Goal: Task Accomplishment & Management: Manage account settings

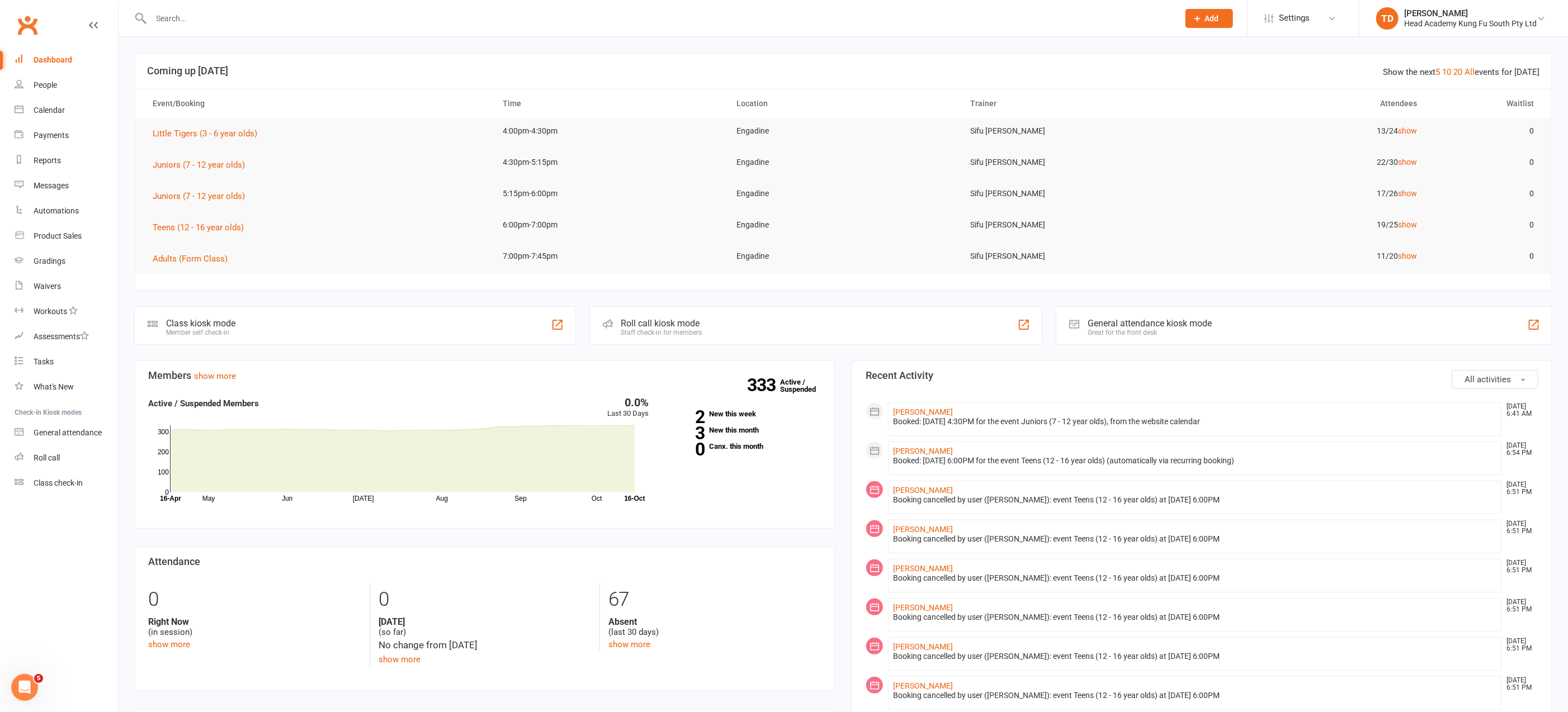
click at [208, 23] on input "text" at bounding box center [659, 18] width 1023 height 16
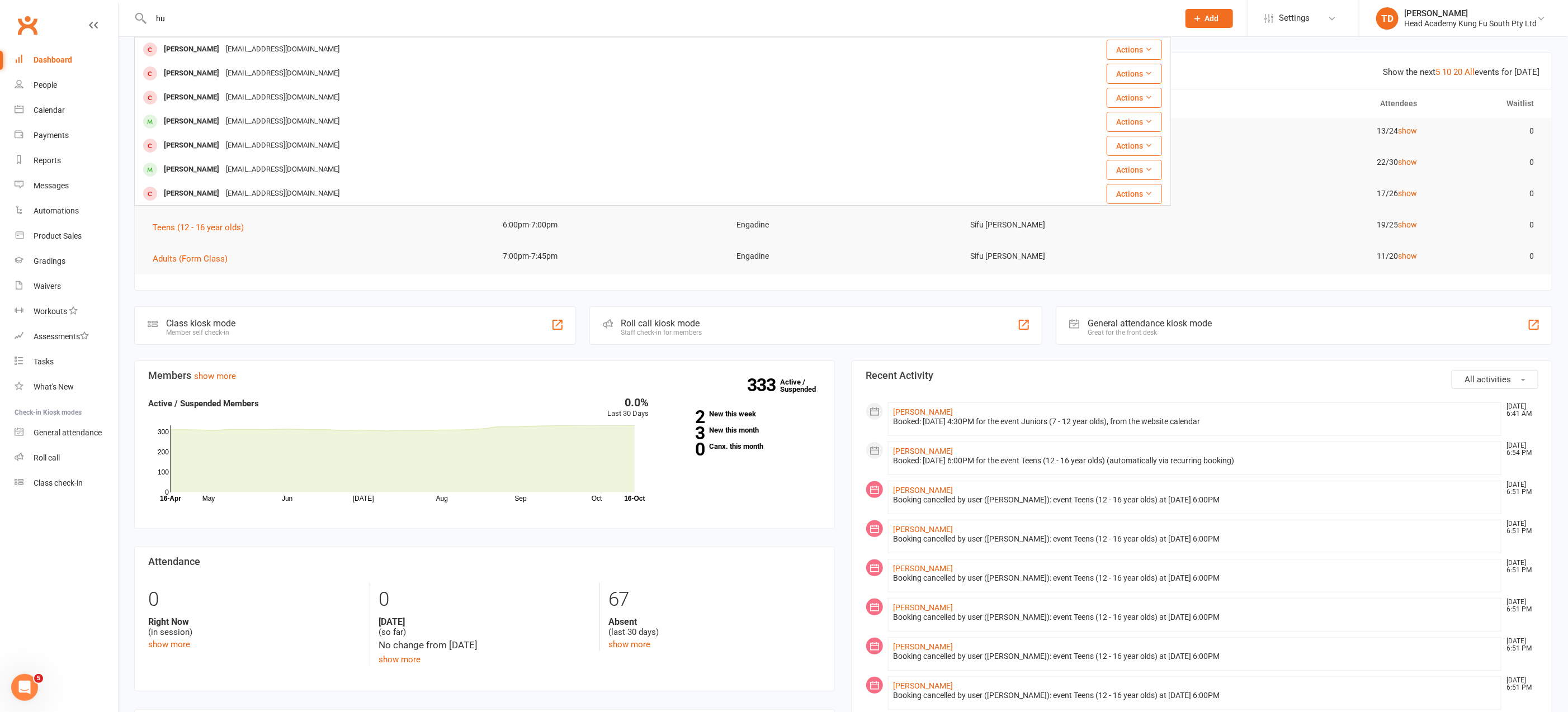
type input "h"
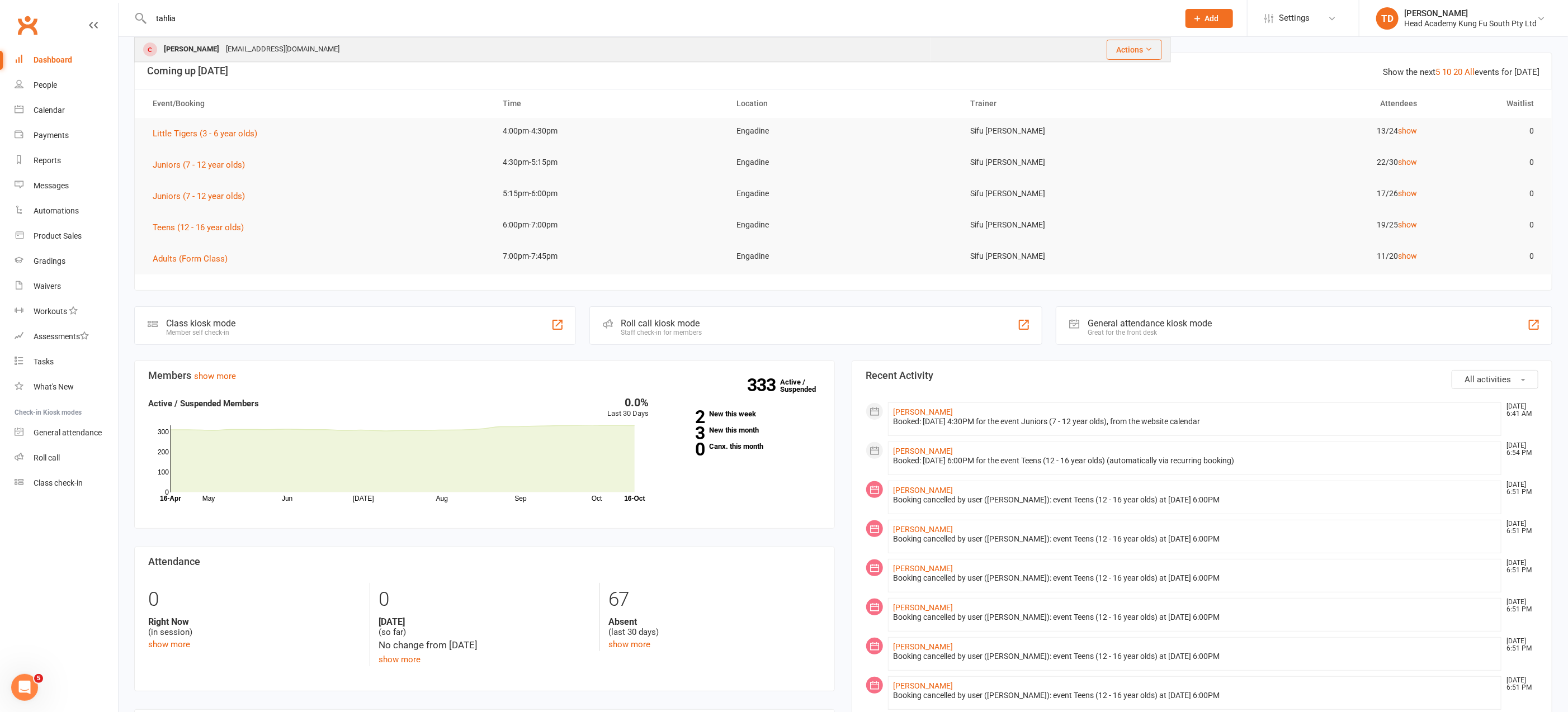
type input "tahlia"
click at [244, 47] on div "[EMAIL_ADDRESS][DOMAIN_NAME]" at bounding box center [283, 49] width 120 height 16
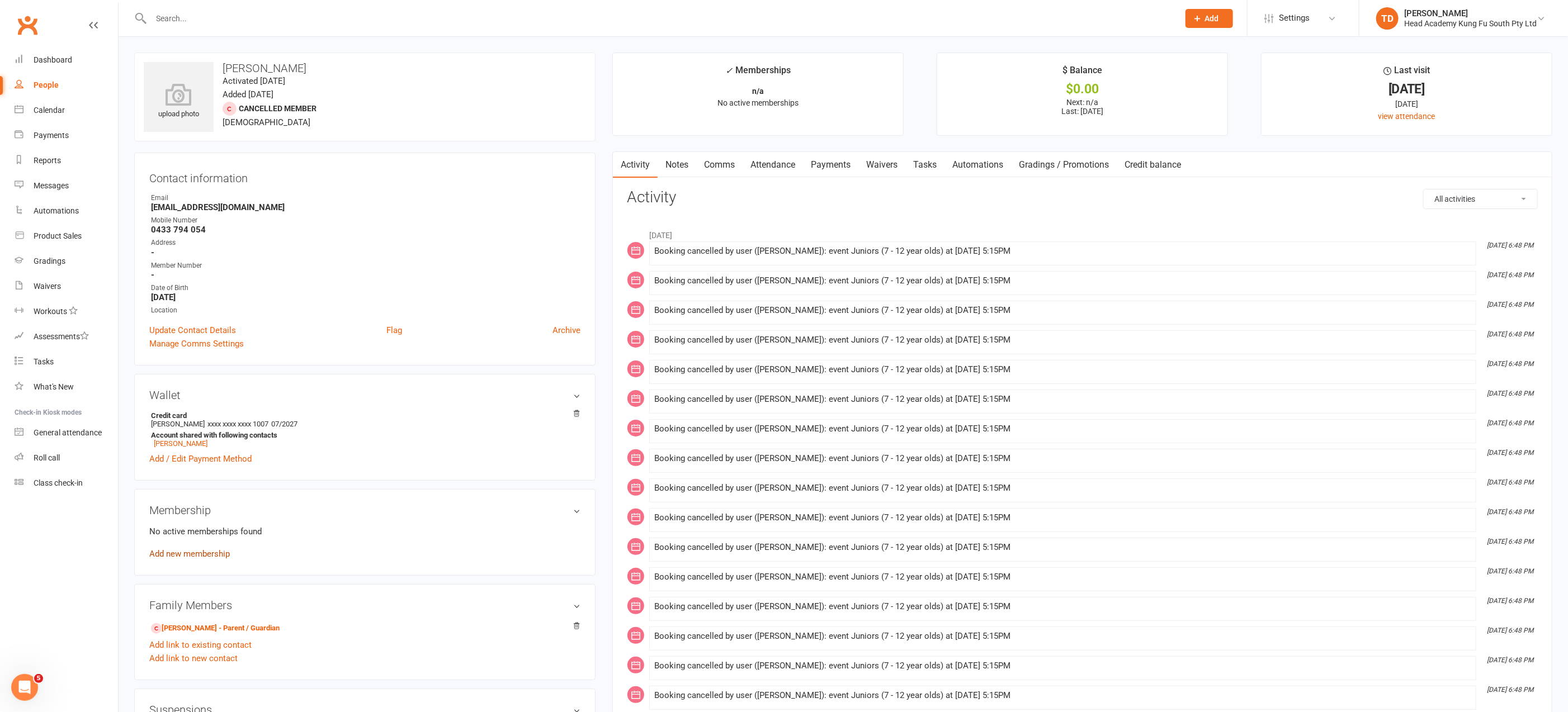
click at [200, 553] on link "Add new membership" at bounding box center [189, 554] width 81 height 10
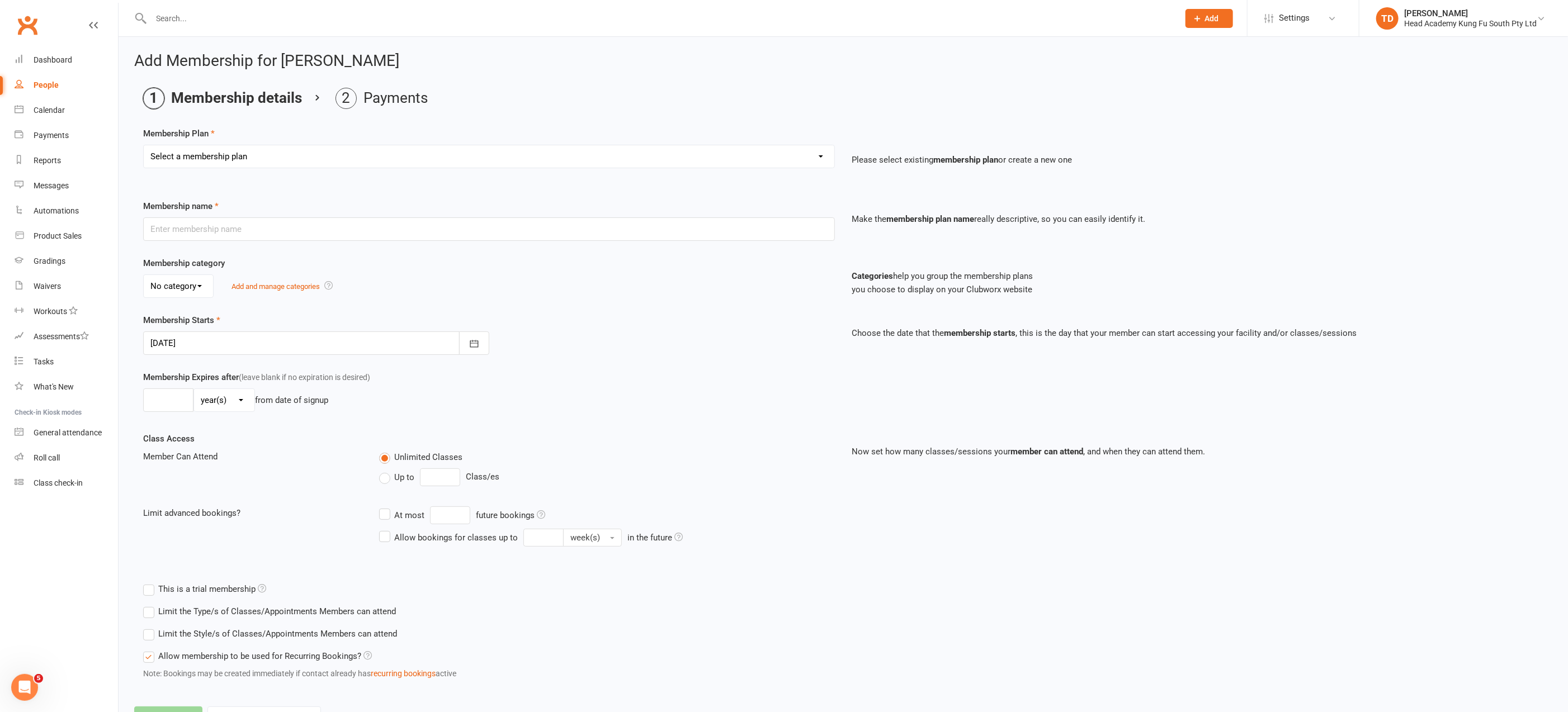
click at [503, 155] on select "Select a membership plan Create new Membership Plan Fortnightly (Unlimited Clas…" at bounding box center [488, 156] width 691 height 22
select select "26"
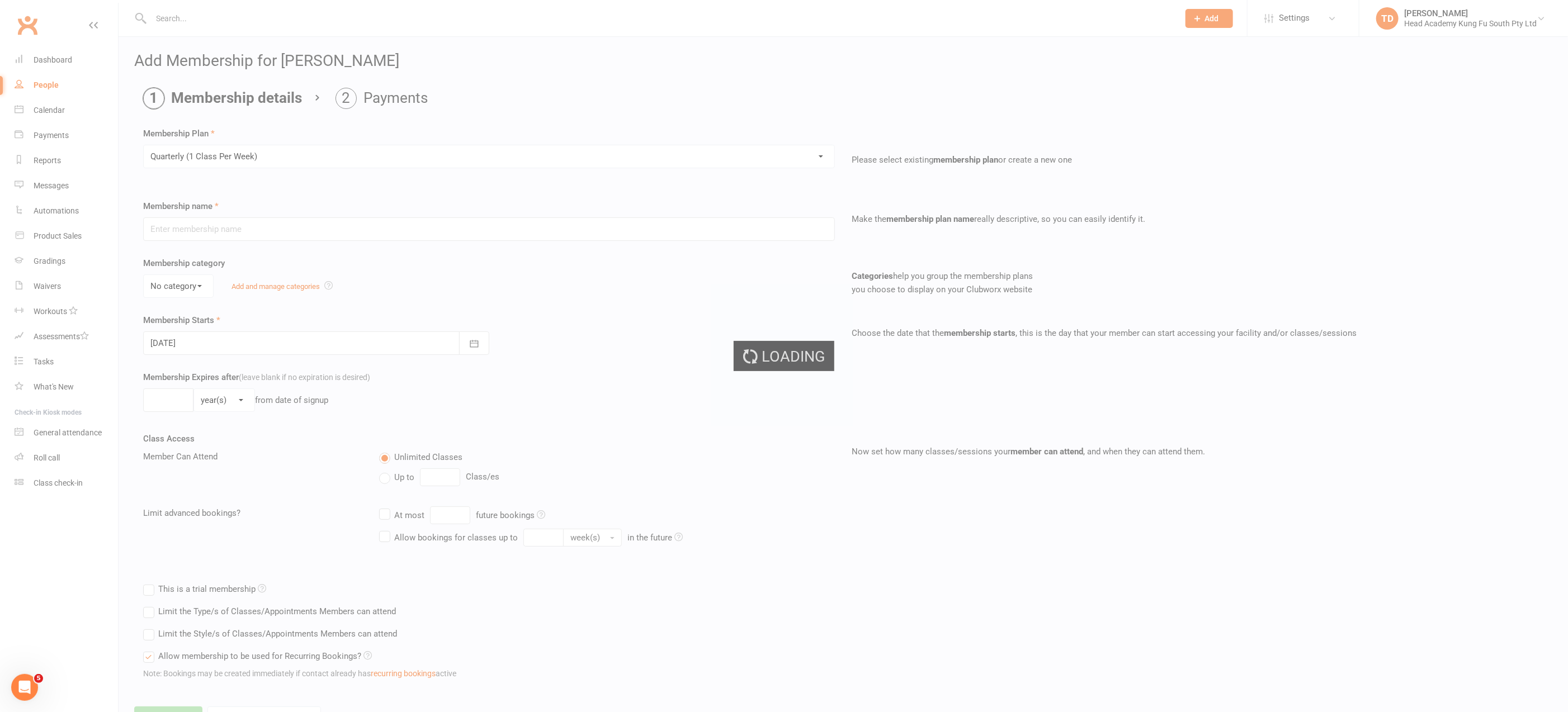
type input "Quarterly (1 Class Per Week)"
select select "0"
type input "0"
type input "1"
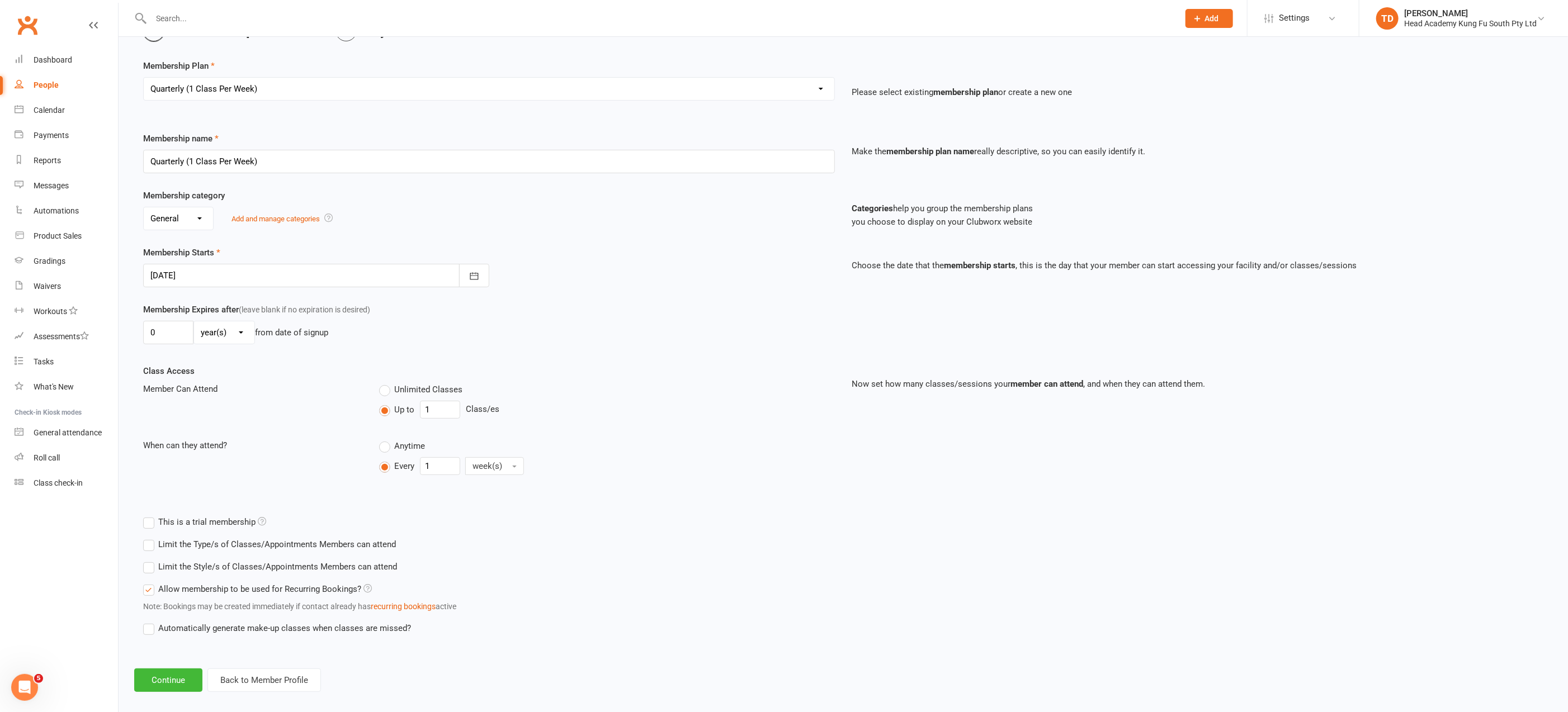
scroll to position [75, 0]
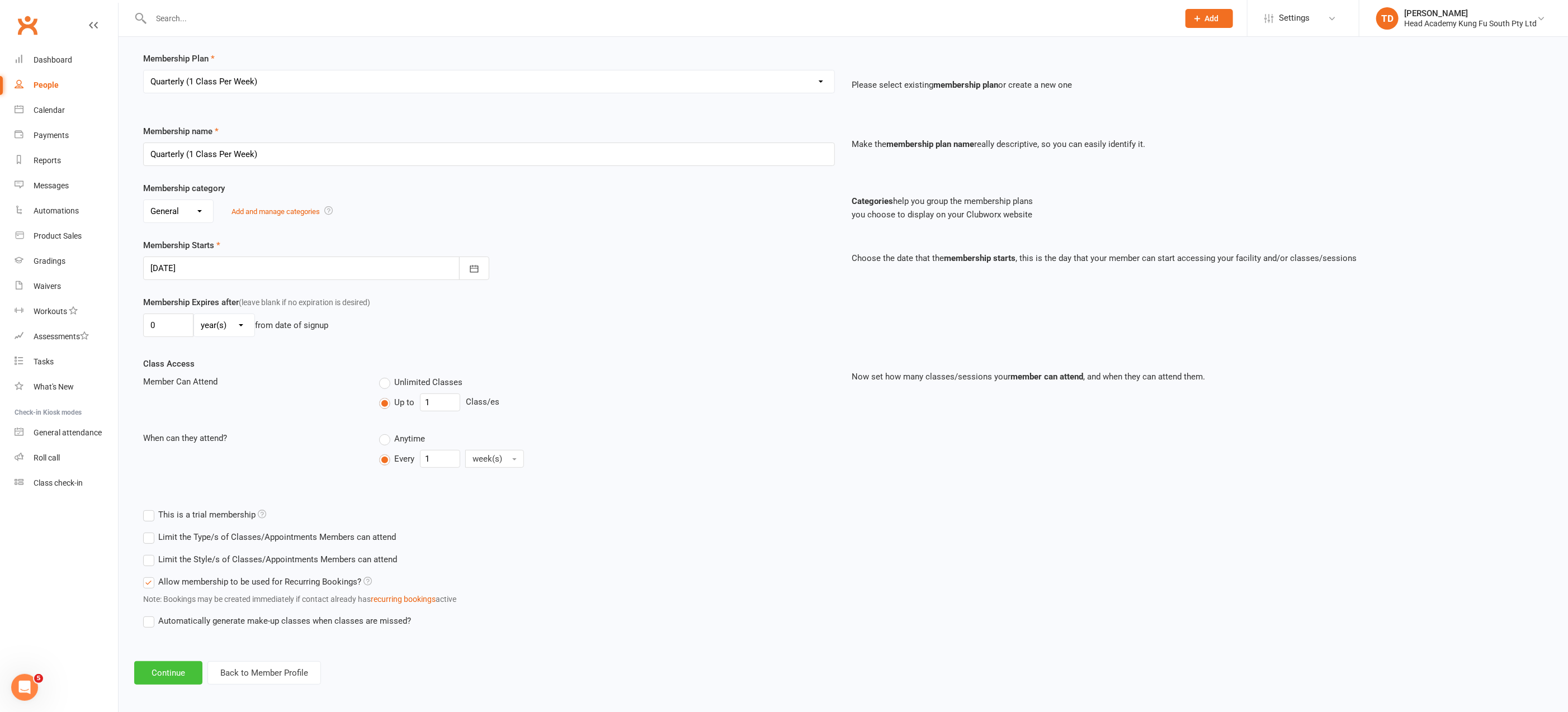
click at [184, 667] on button "Continue" at bounding box center [168, 673] width 68 height 24
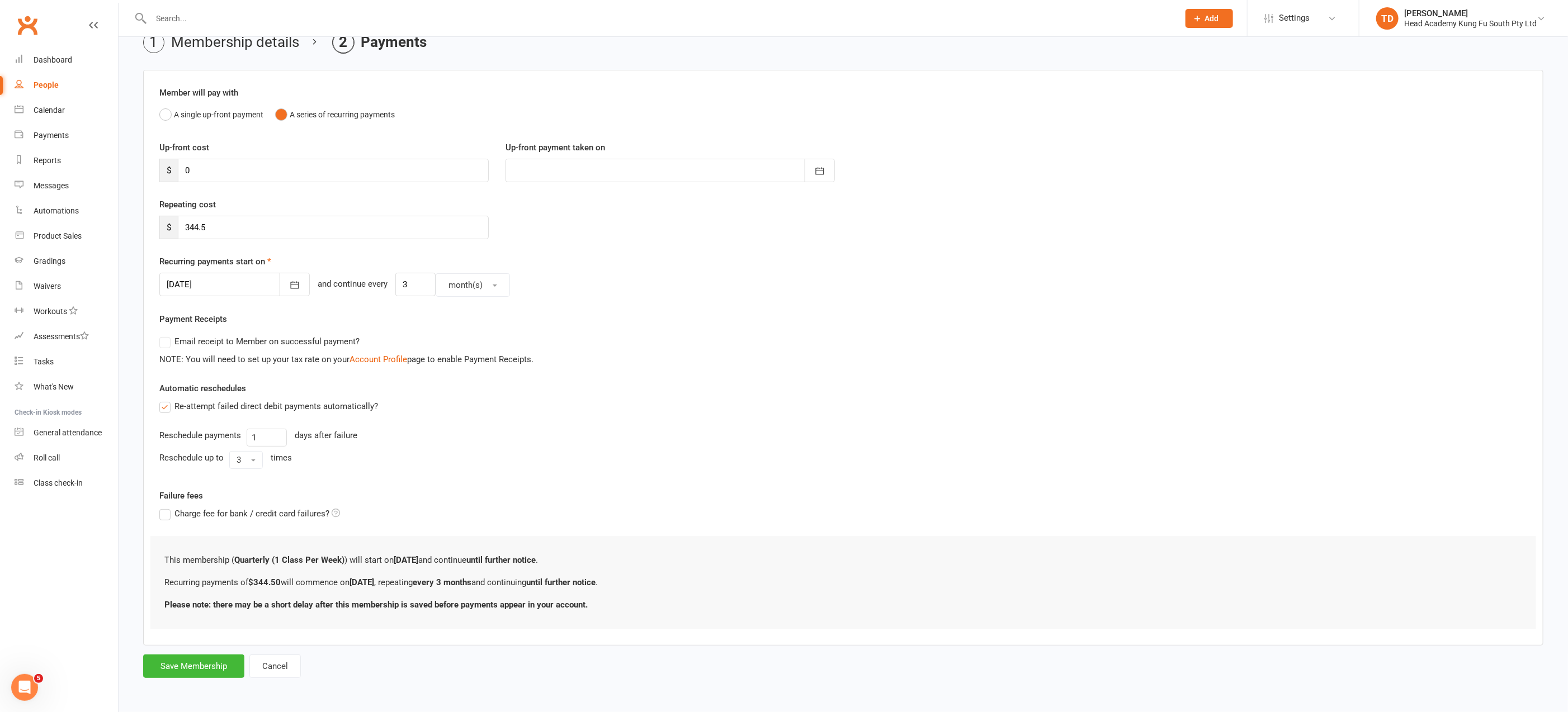
scroll to position [0, 0]
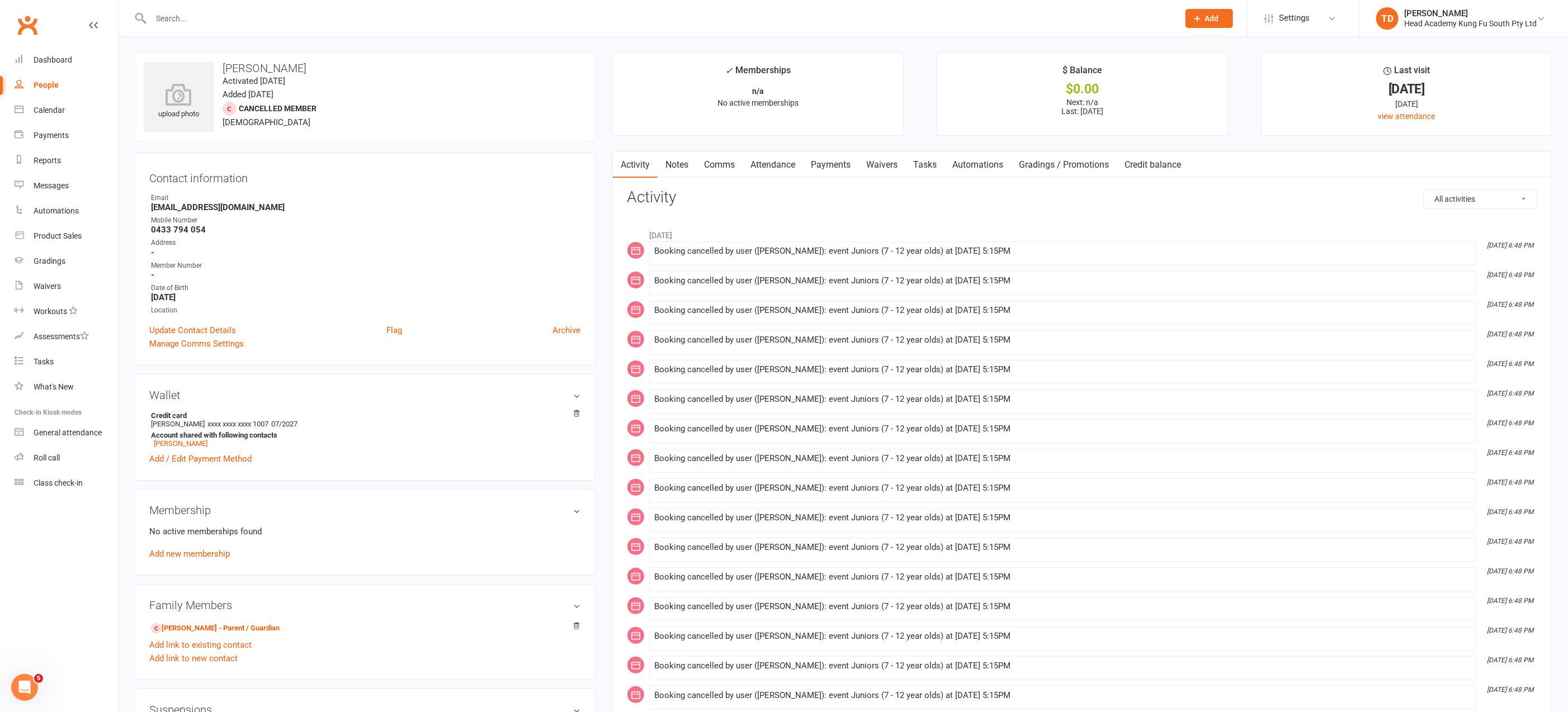
click at [169, 16] on input "text" at bounding box center [659, 18] width 1023 height 16
click at [174, 16] on input "text" at bounding box center [659, 18] width 1023 height 16
type input "ruby"
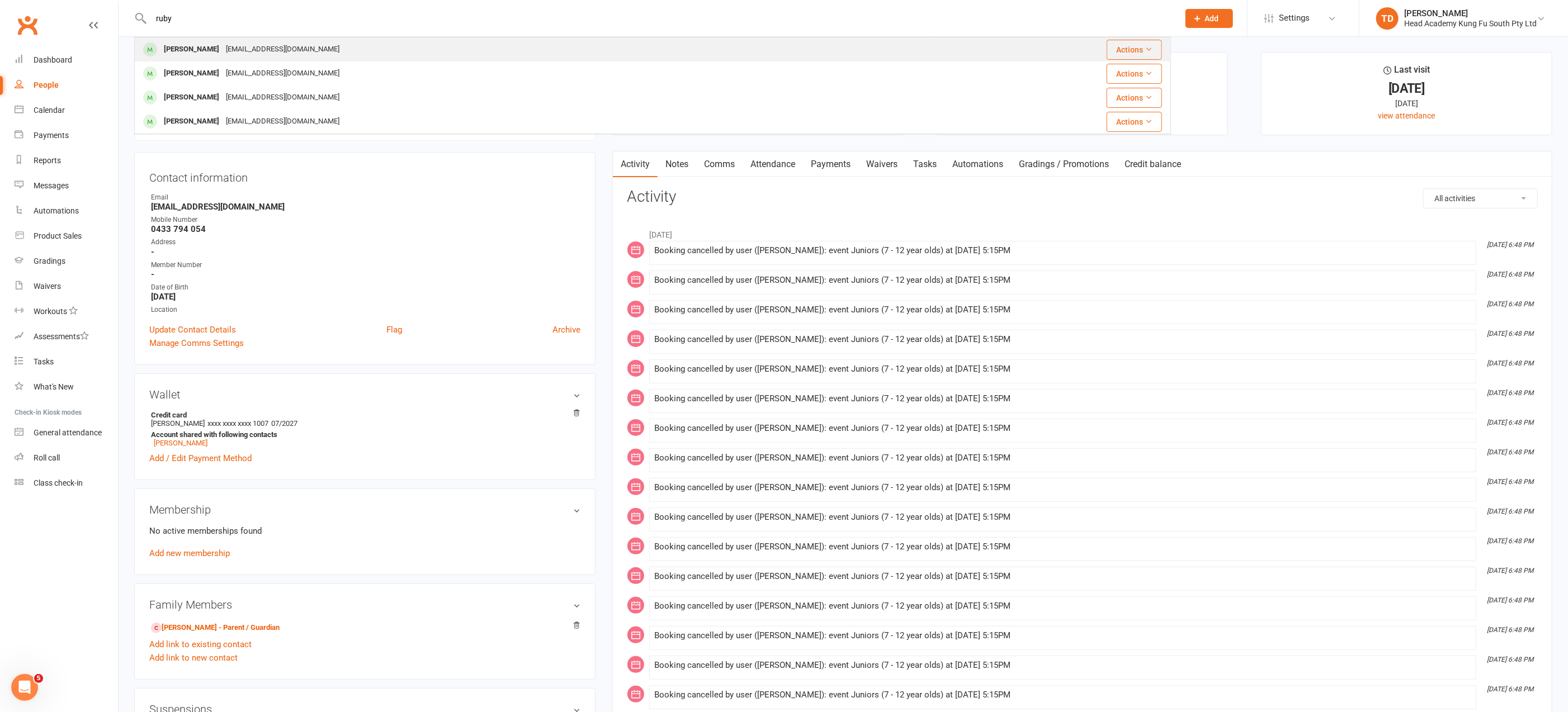
scroll to position [0, 0]
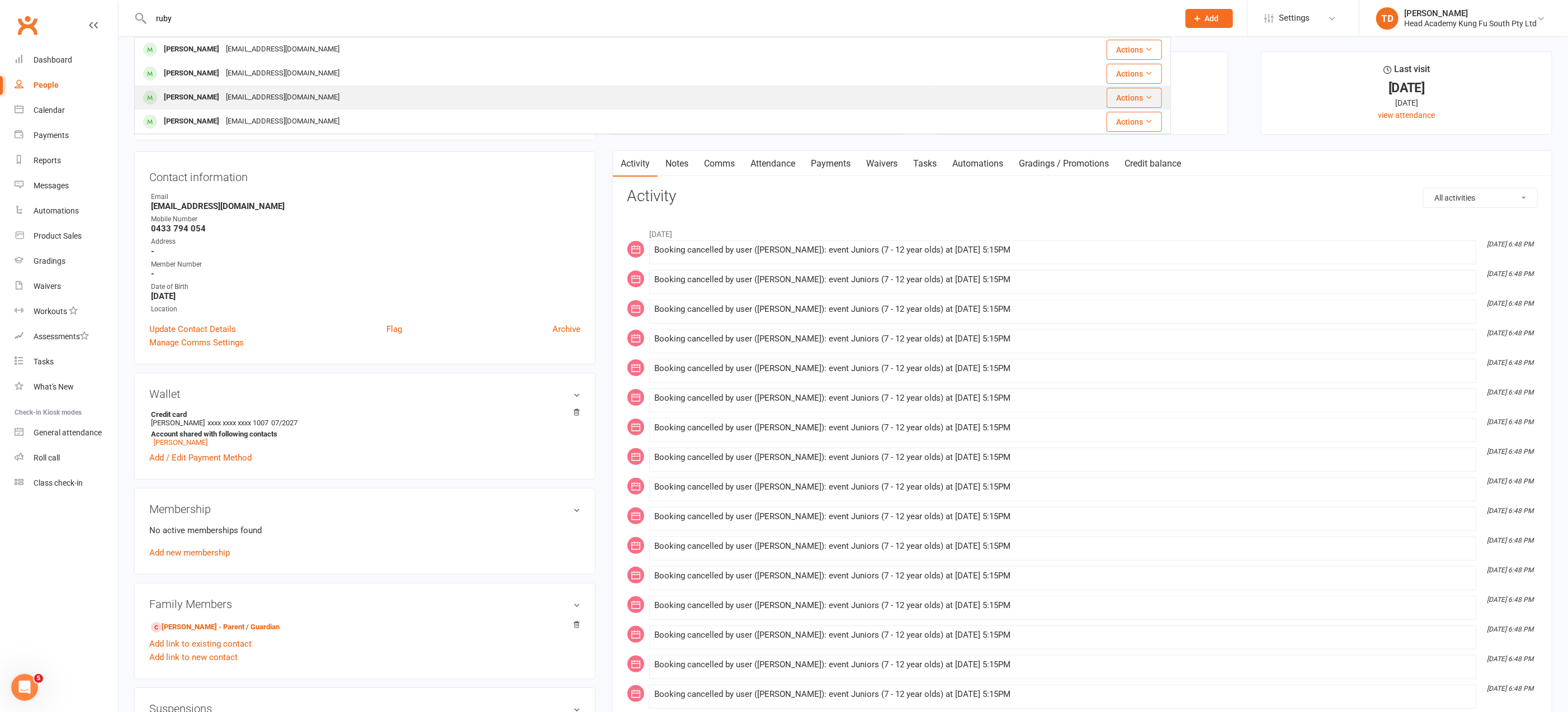
click at [223, 98] on div "[EMAIL_ADDRESS][DOMAIN_NAME]" at bounding box center [283, 98] width 120 height 16
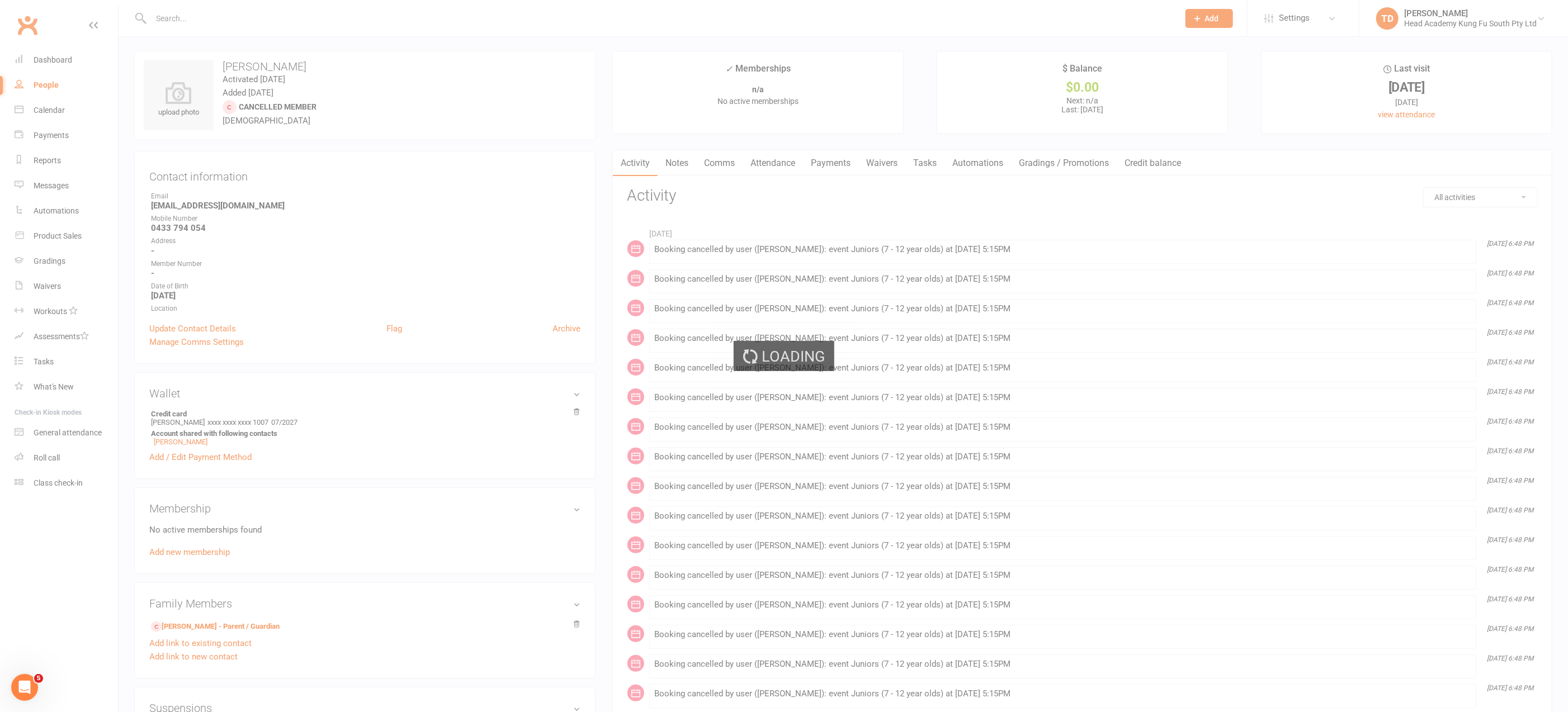
scroll to position [5, 0]
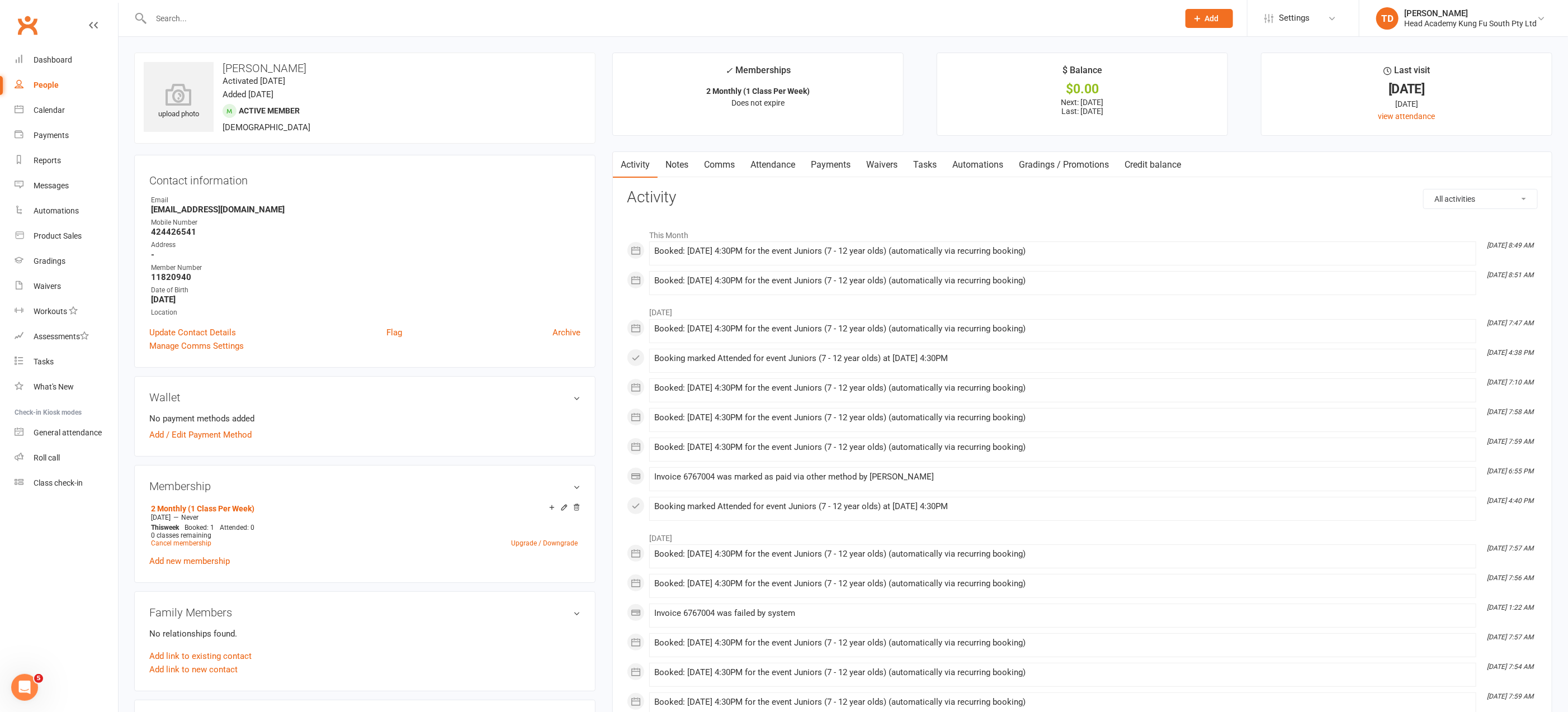
click at [837, 162] on link "Payments" at bounding box center [830, 164] width 56 height 26
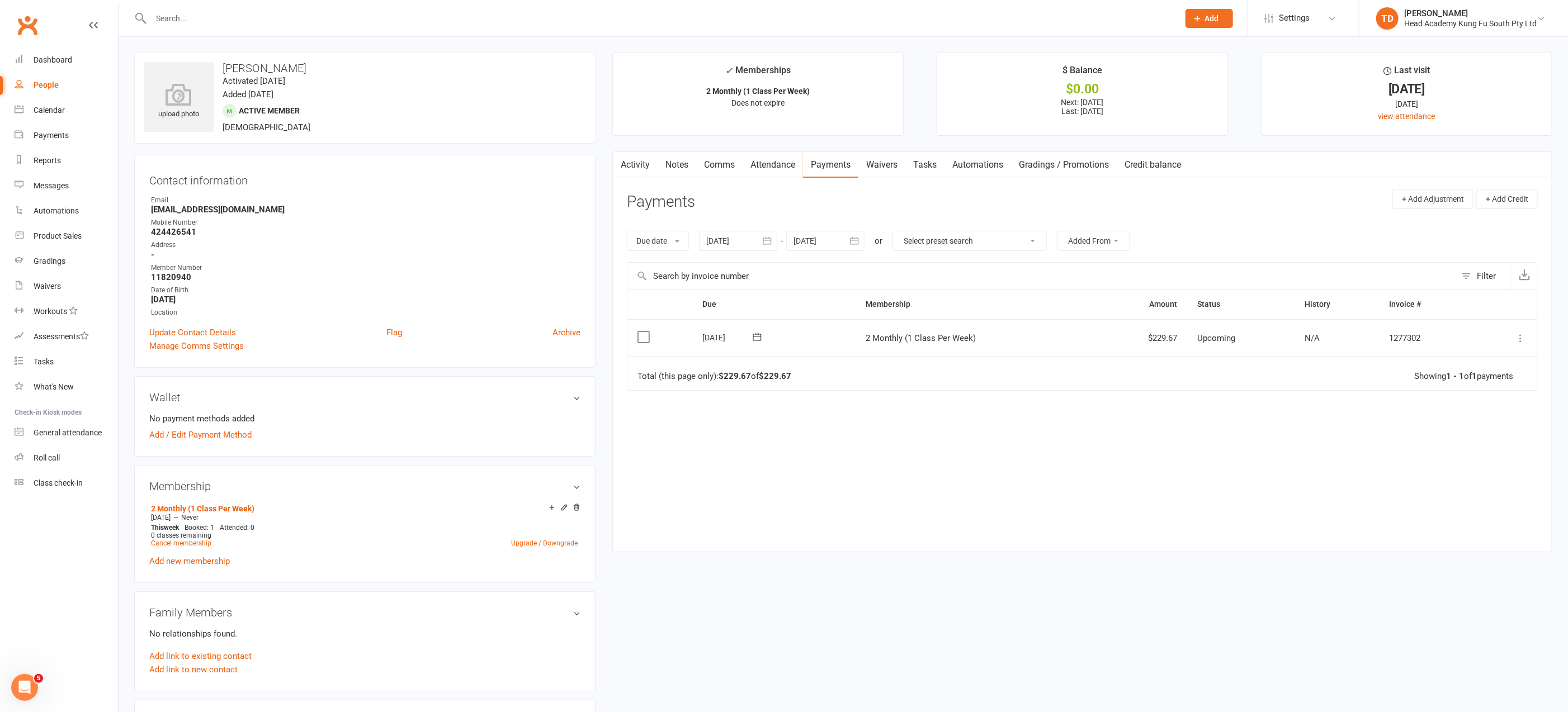
click at [768, 239] on icon "button" at bounding box center [767, 241] width 11 height 11
click at [718, 259] on button "button" at bounding box center [717, 268] width 24 height 20
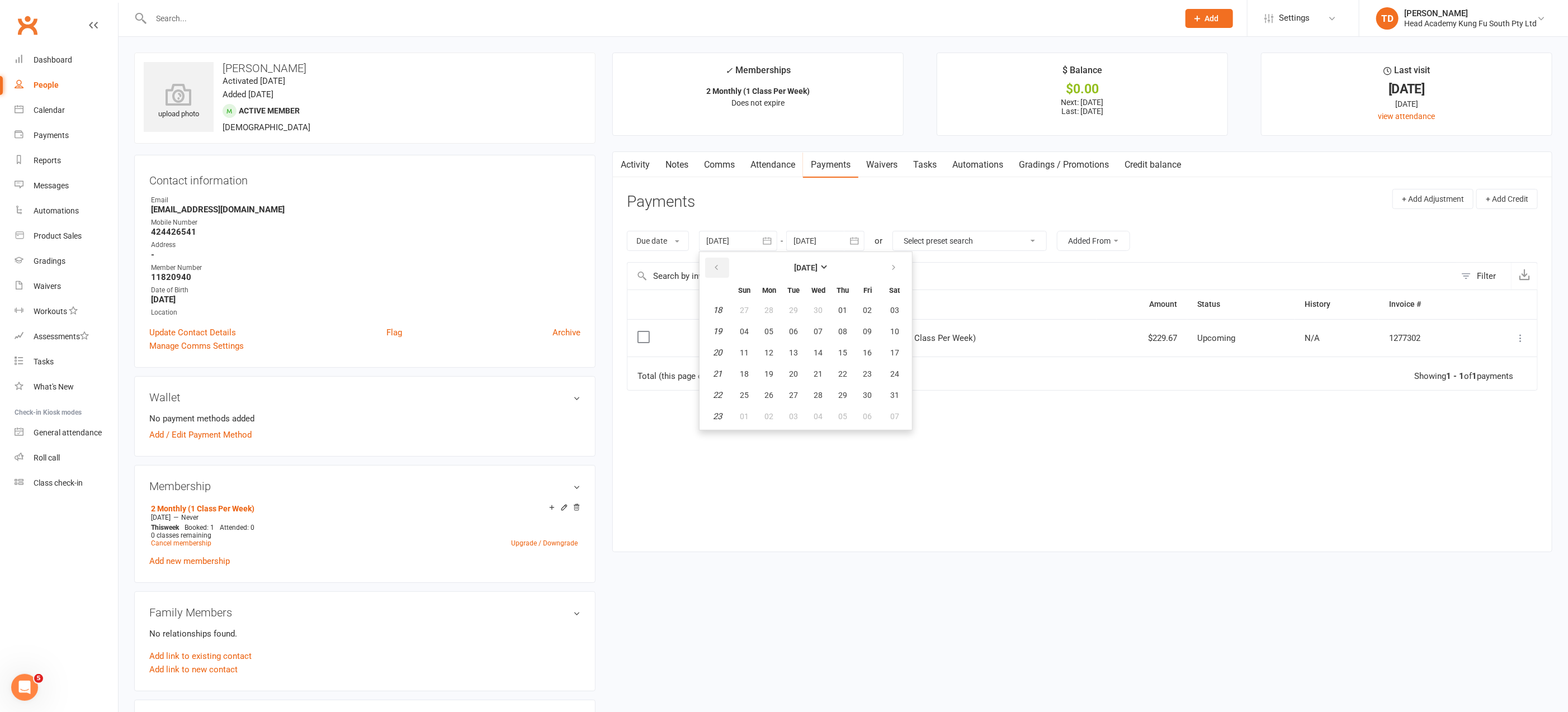
click at [718, 259] on button "button" at bounding box center [717, 268] width 24 height 20
click at [821, 302] on button "01" at bounding box center [818, 310] width 24 height 20
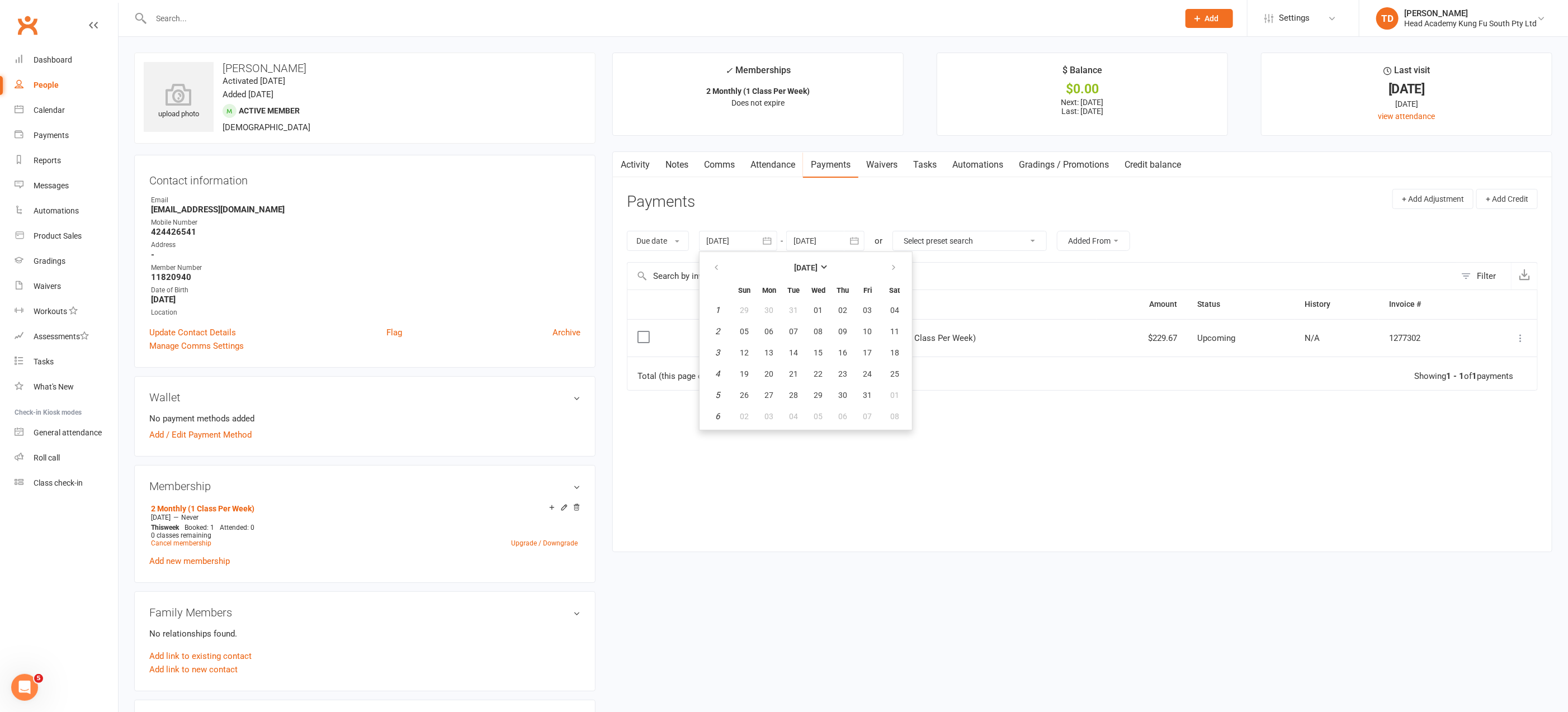
type input "[DATE]"
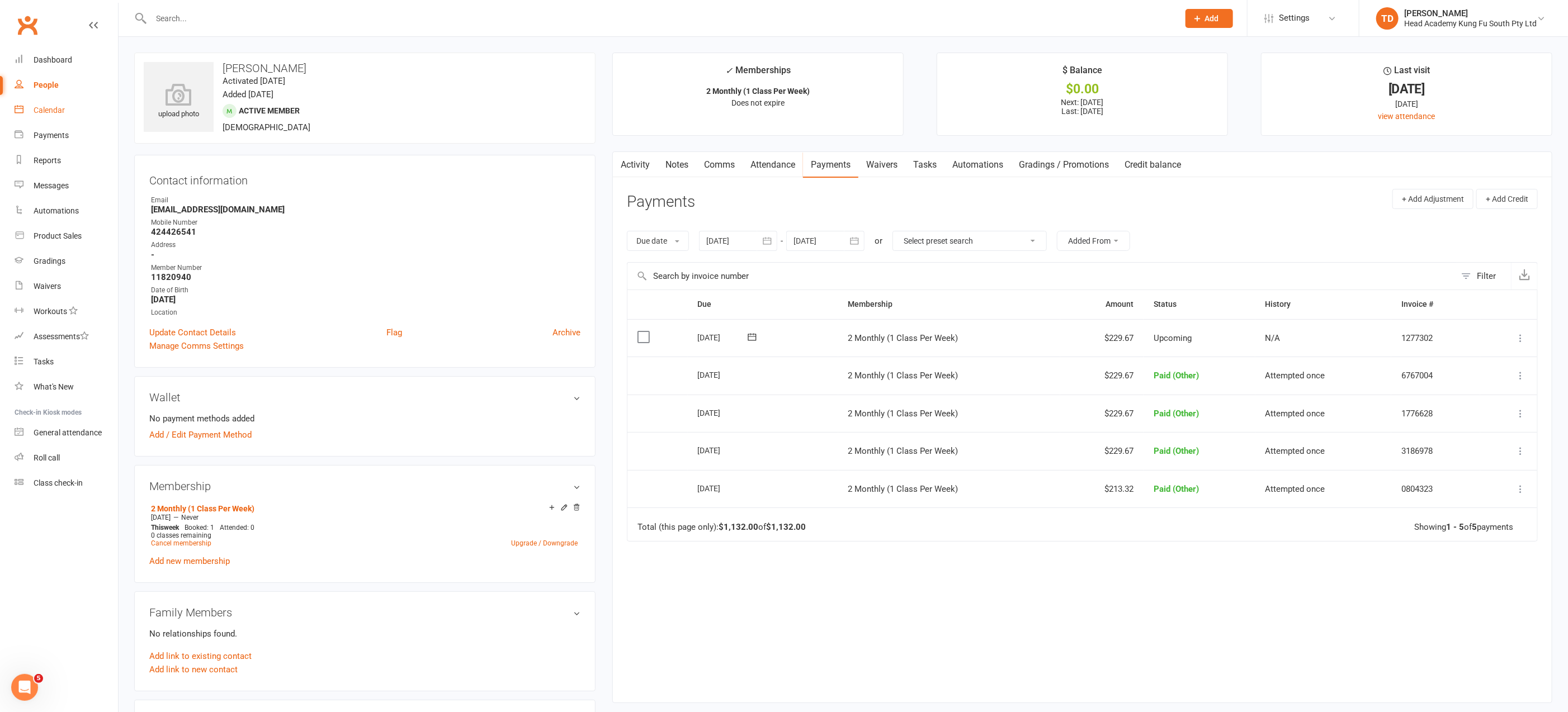
click at [61, 108] on div "Calendar" at bounding box center [49, 110] width 31 height 9
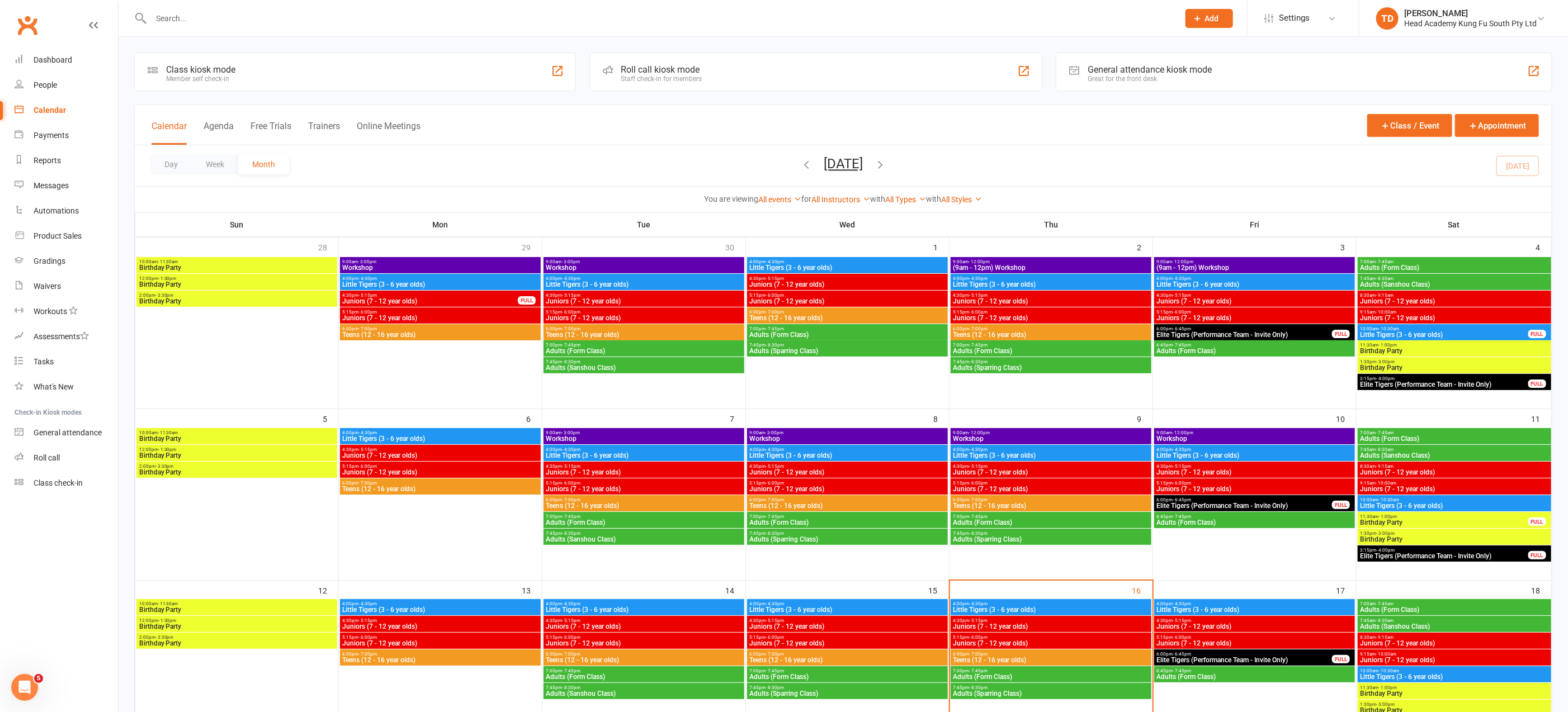
click at [1231, 626] on span "Juniors (7 - 12 year olds)" at bounding box center [1254, 626] width 196 height 7
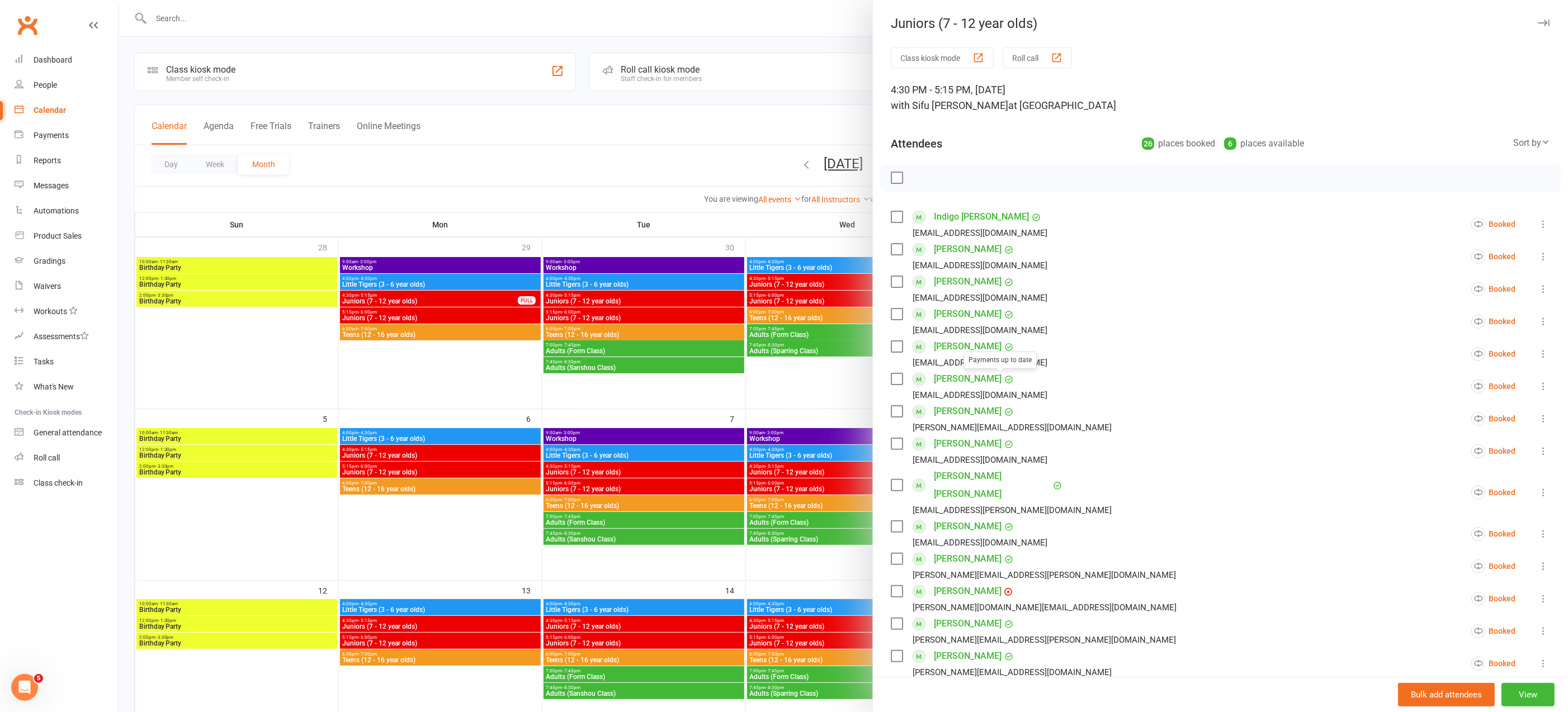
click at [828, 385] on div at bounding box center [843, 356] width 1449 height 712
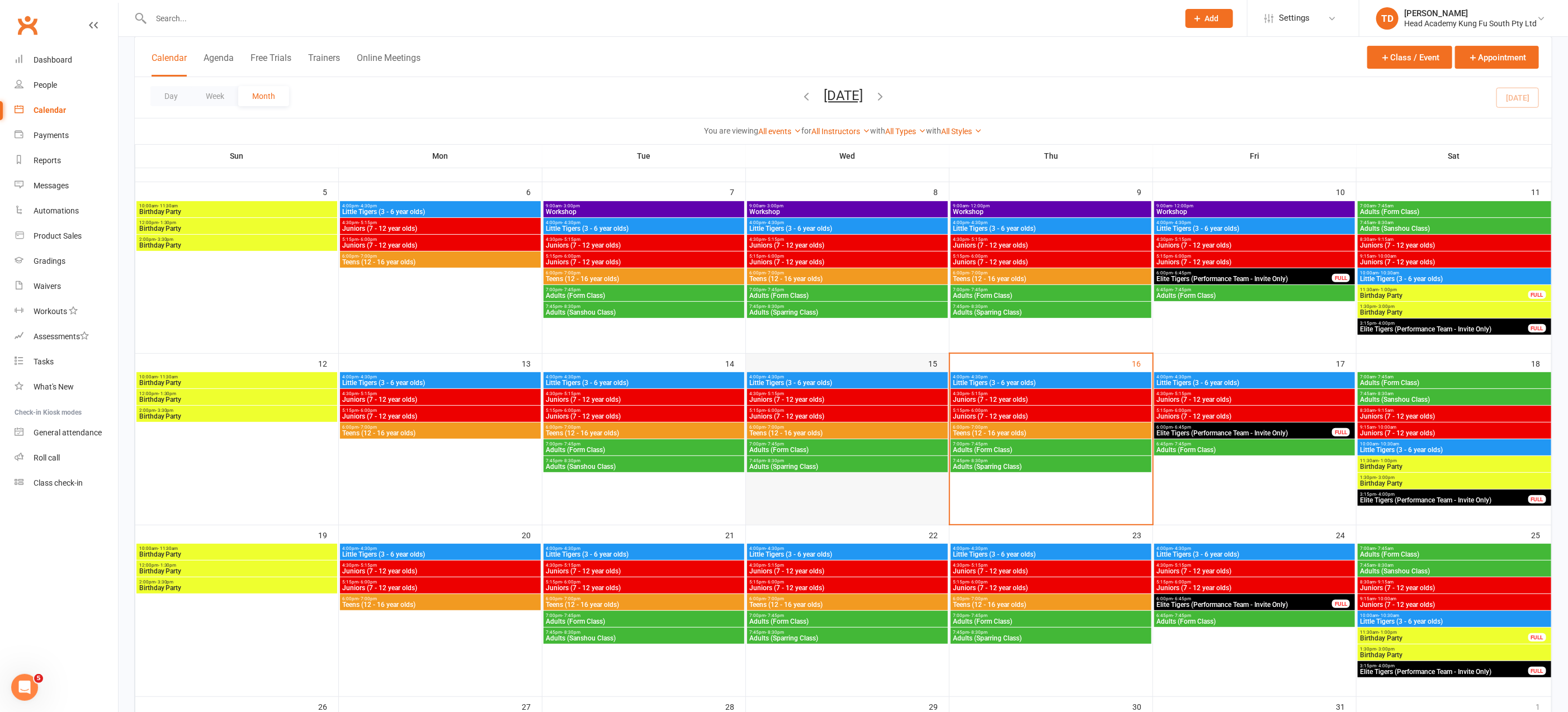
scroll to position [230, 0]
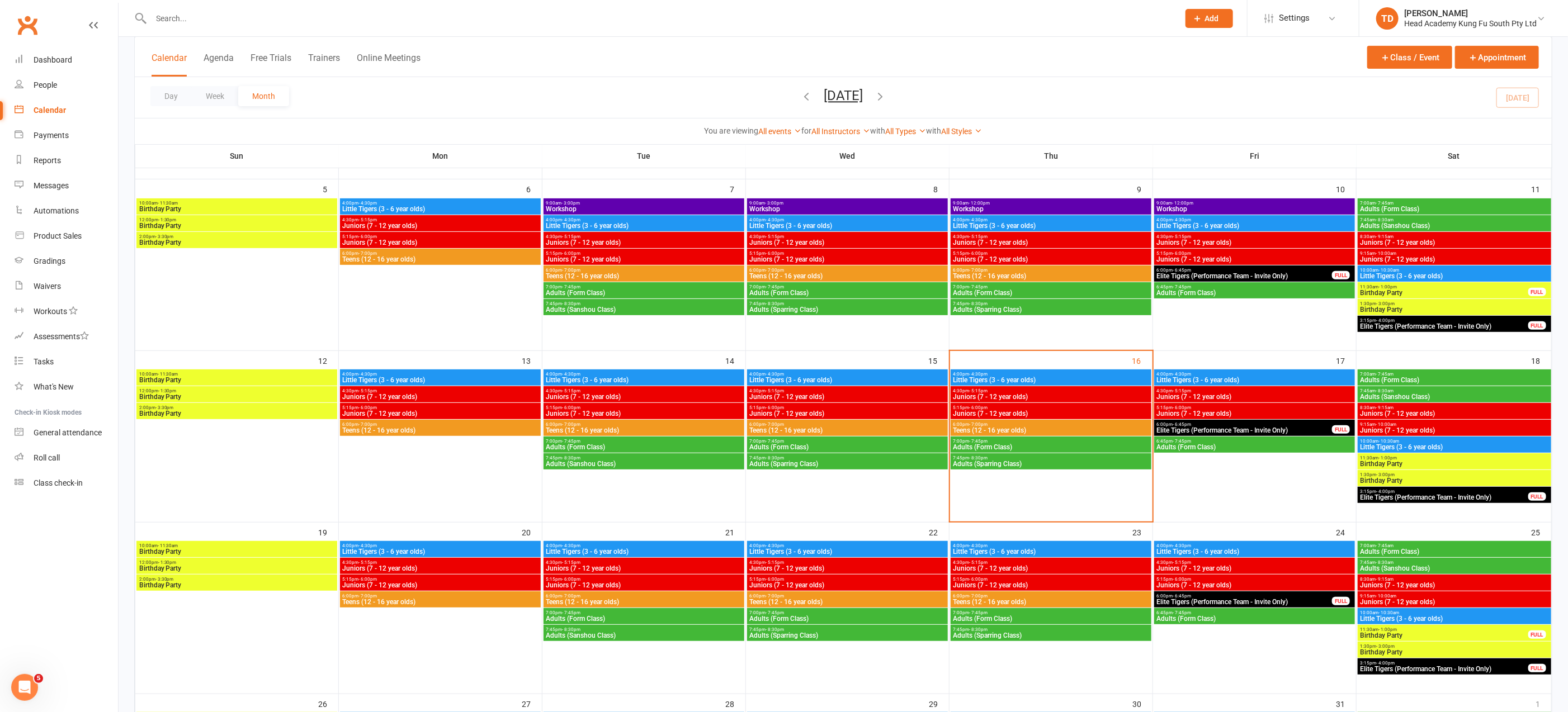
click at [799, 396] on span "Juniors (7 - 12 year olds)" at bounding box center [847, 397] width 196 height 7
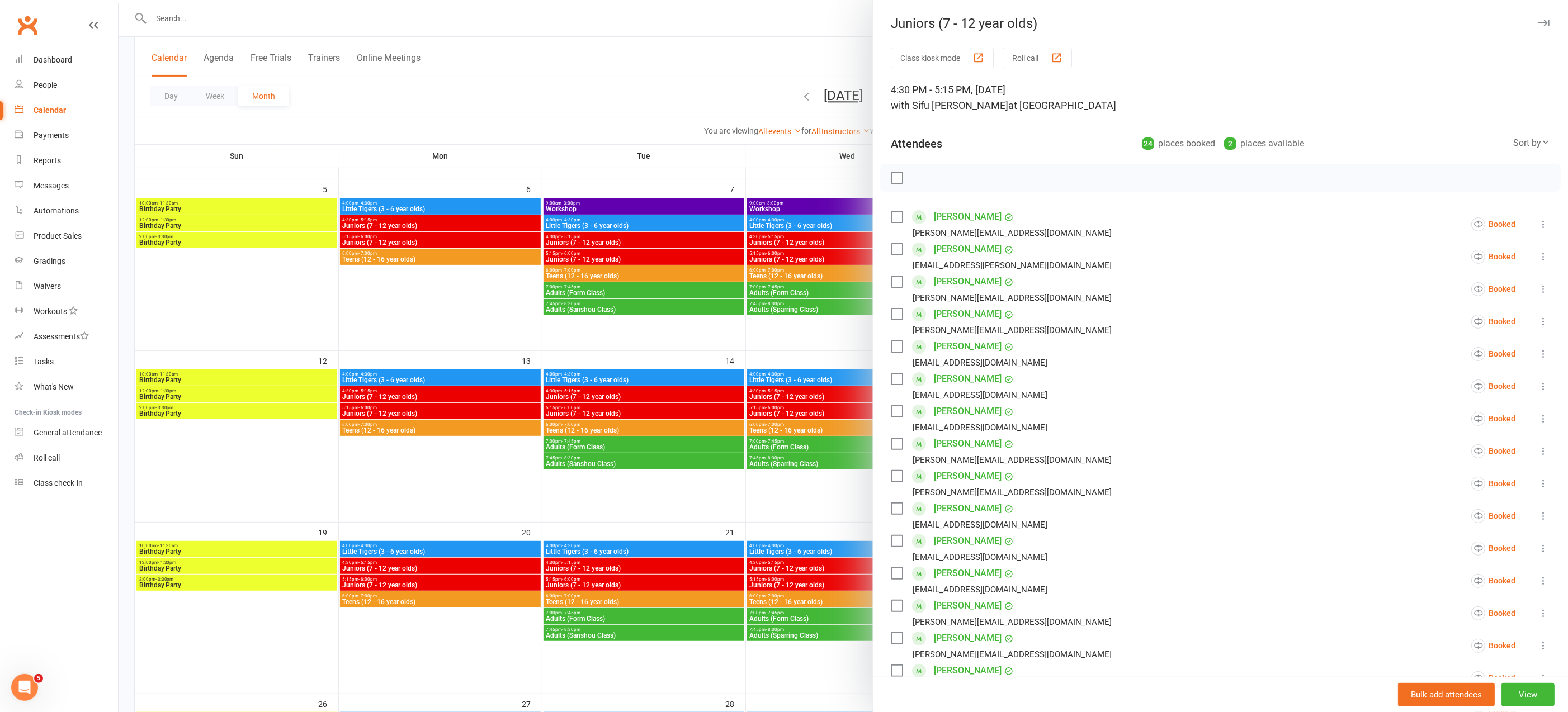
click at [1537, 256] on icon at bounding box center [1542, 256] width 11 height 11
click at [1444, 303] on link "Remove" at bounding box center [1476, 300] width 145 height 22
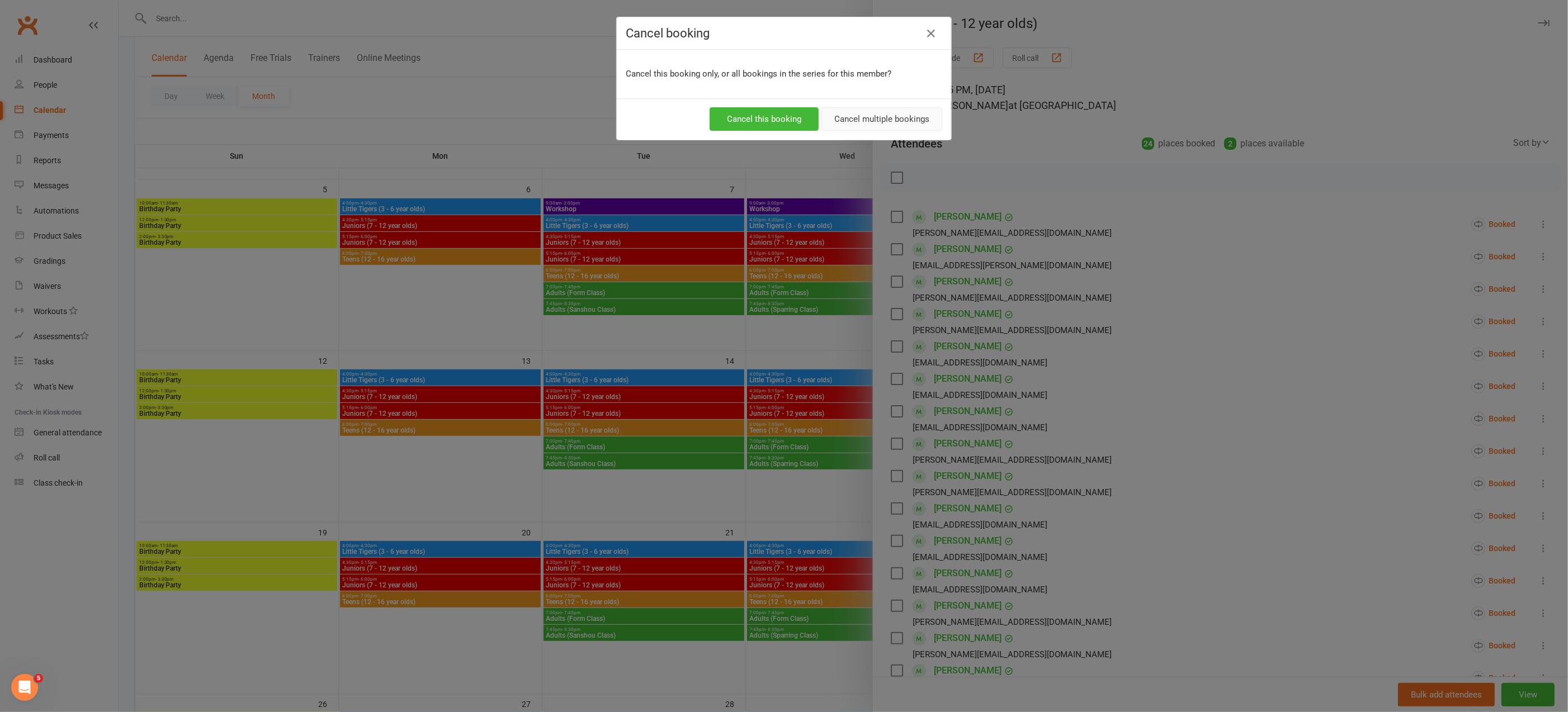
click at [871, 113] on button "Cancel multiple bookings" at bounding box center [882, 119] width 120 height 24
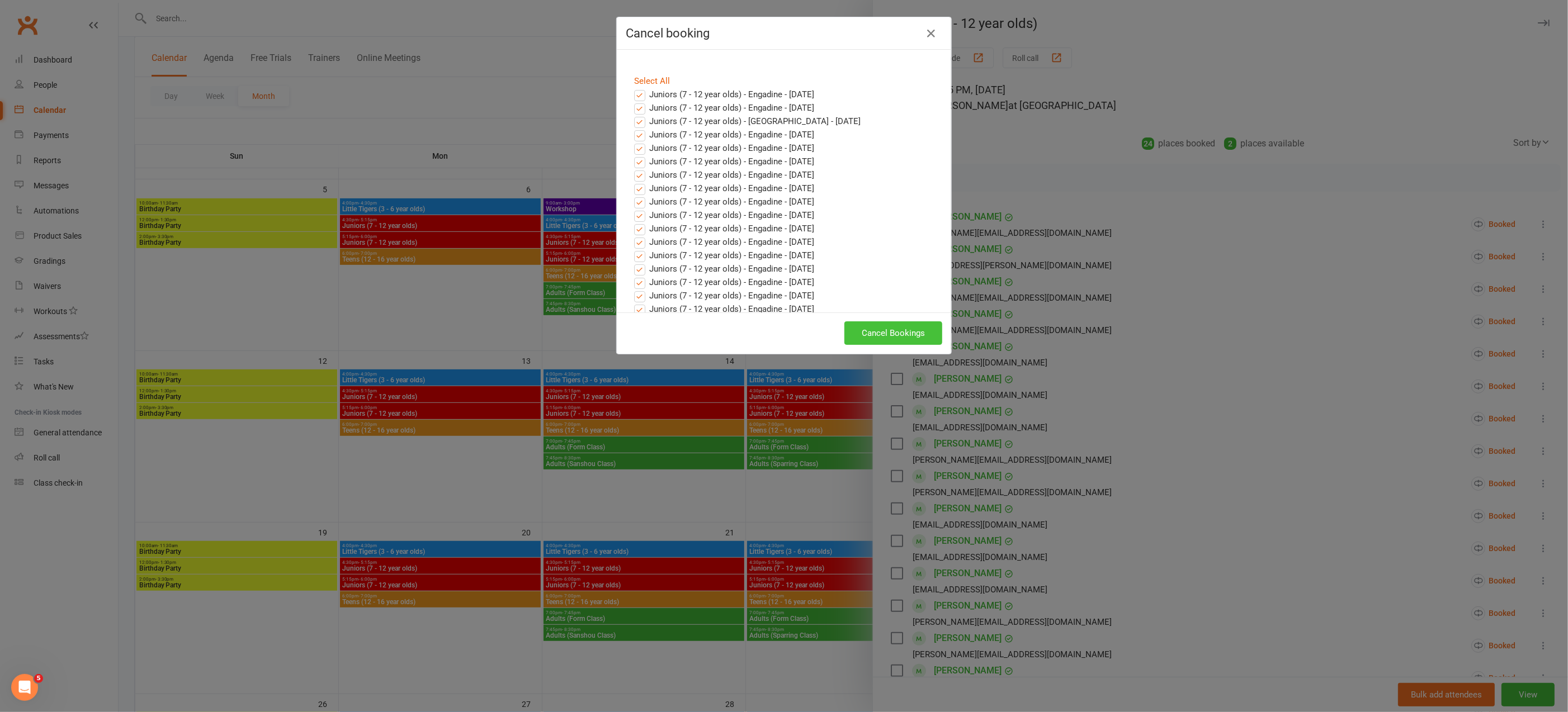
click at [892, 338] on button "Cancel Bookings" at bounding box center [893, 333] width 98 height 24
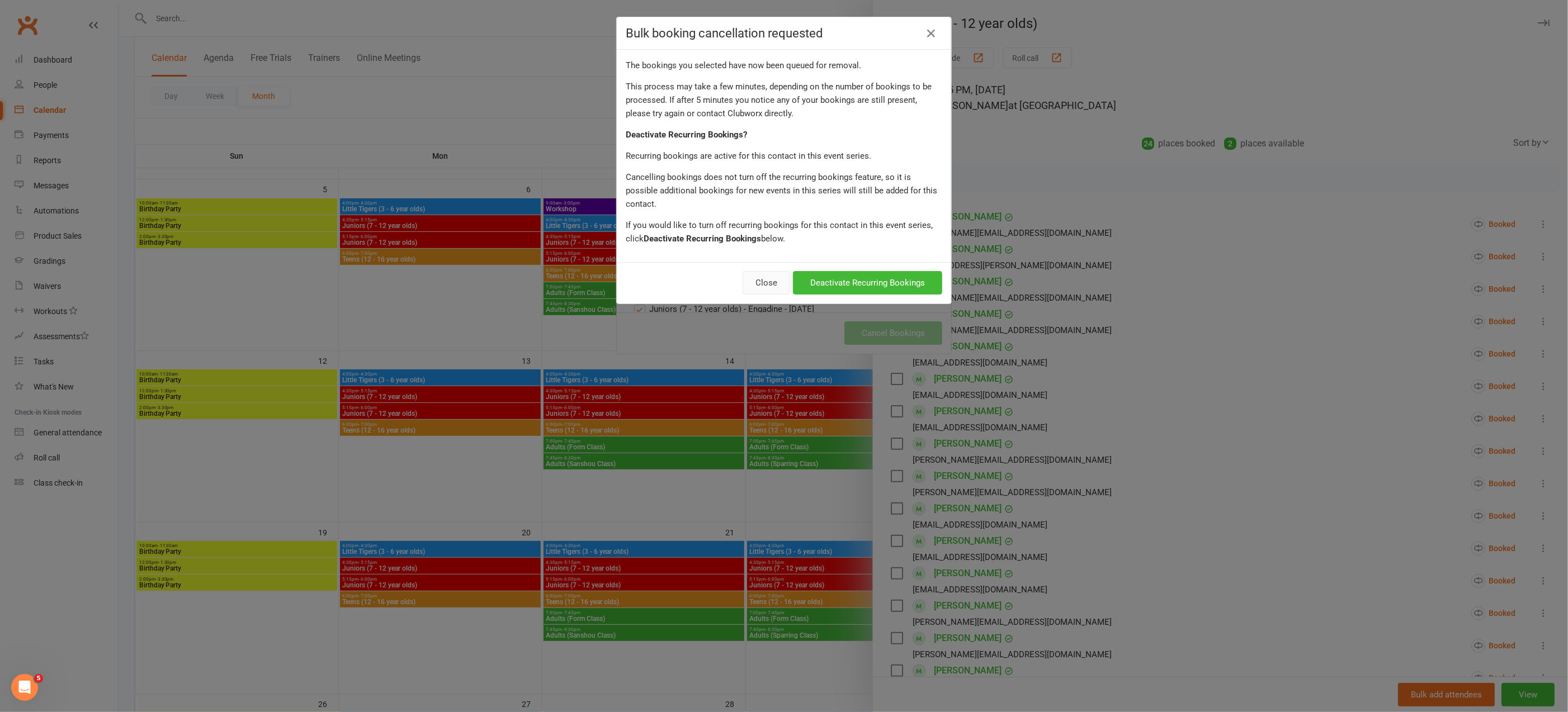
click at [773, 271] on button "Close" at bounding box center [766, 283] width 48 height 24
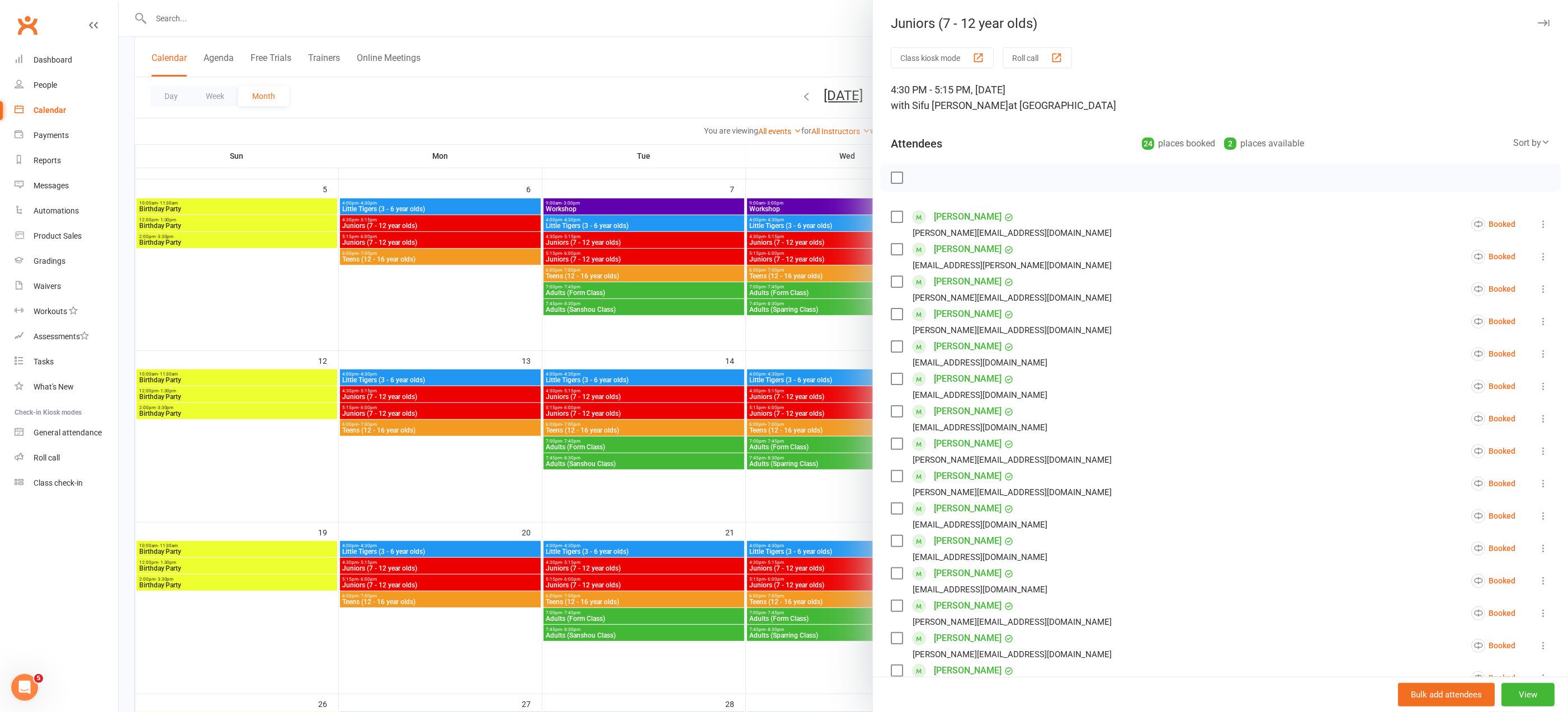
click at [1537, 253] on icon at bounding box center [1542, 256] width 11 height 11
click at [1446, 303] on link "Remove" at bounding box center [1476, 300] width 145 height 22
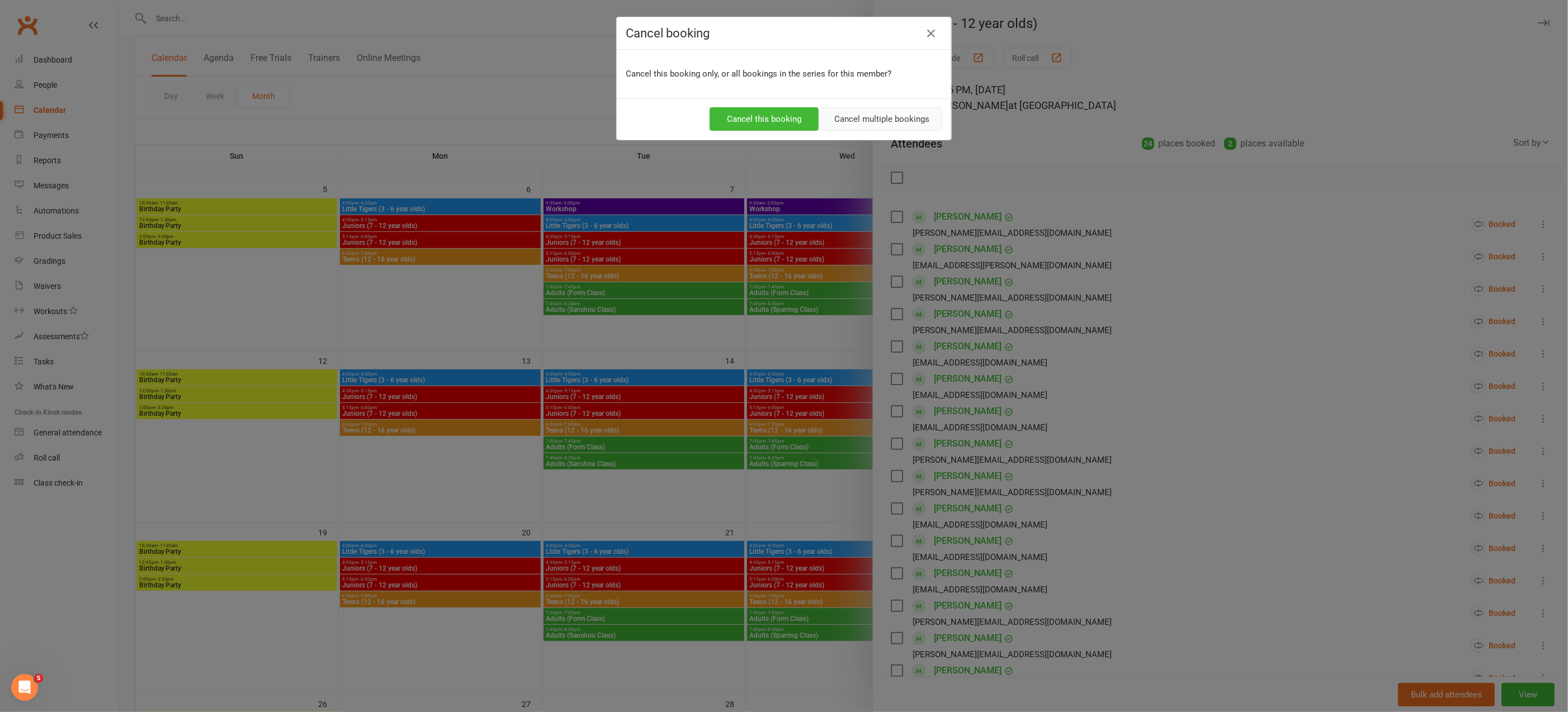
click at [846, 118] on button "Cancel multiple bookings" at bounding box center [882, 119] width 120 height 24
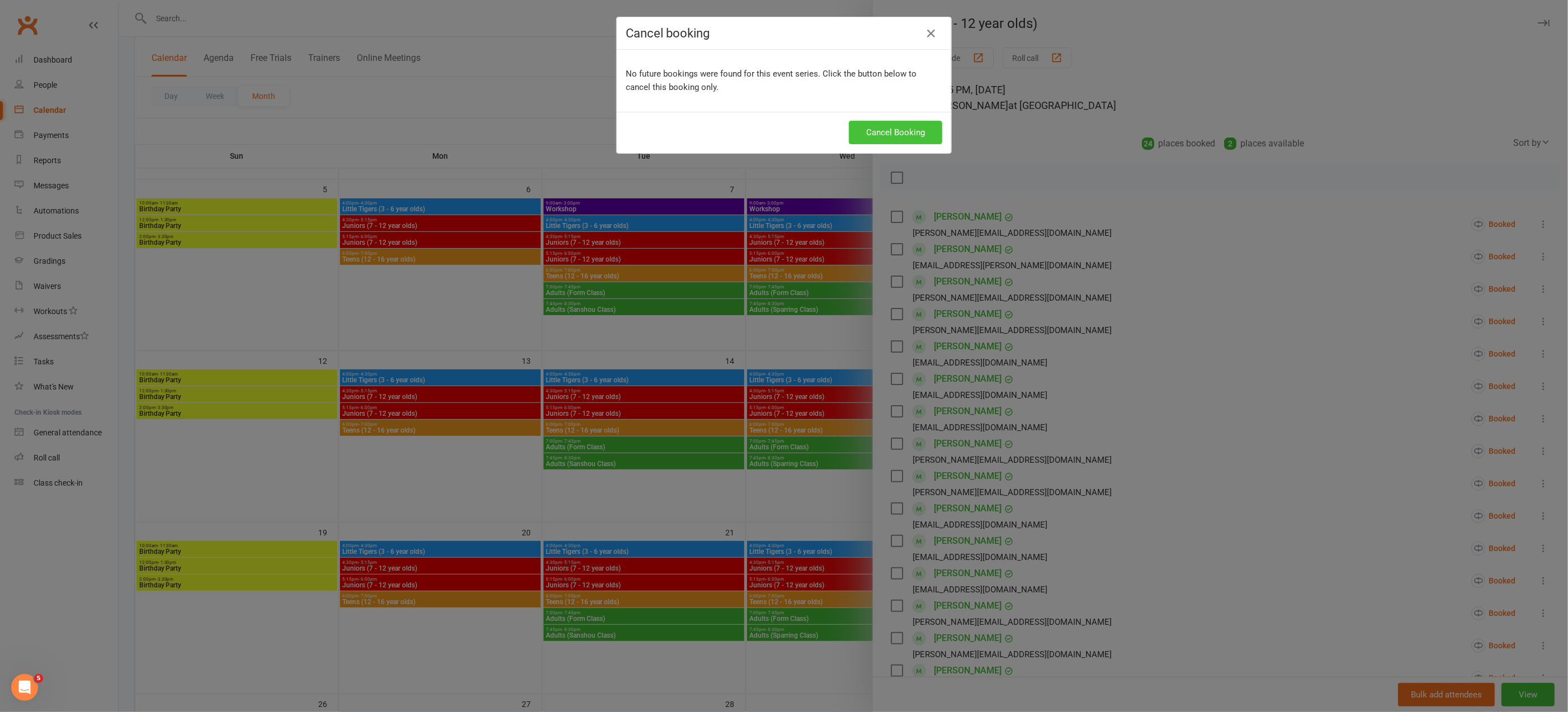
drag, startPoint x: 875, startPoint y: 132, endPoint x: 883, endPoint y: 214, distance: 82.4
click at [874, 132] on button "Cancel Booking" at bounding box center [895, 132] width 94 height 24
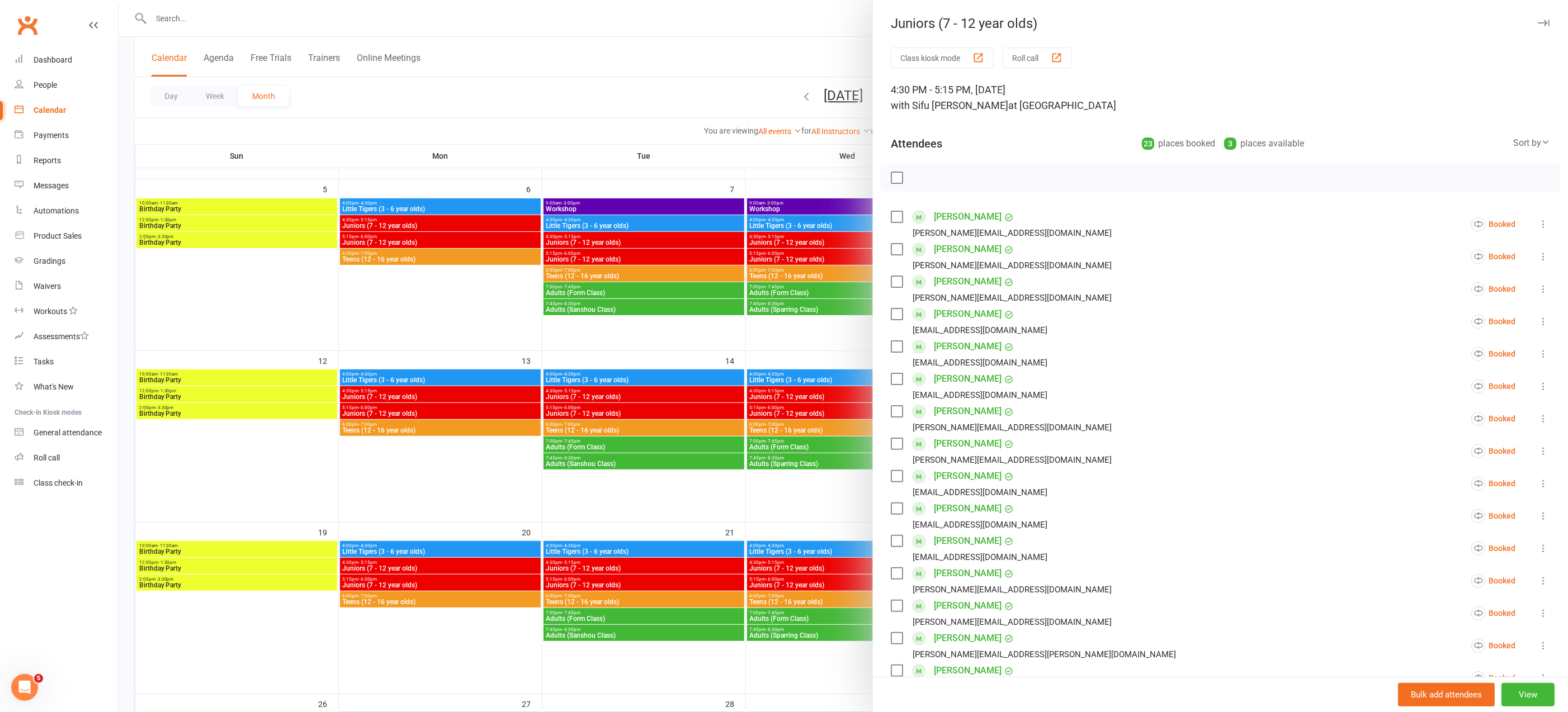
click at [764, 510] on div at bounding box center [843, 356] width 1449 height 712
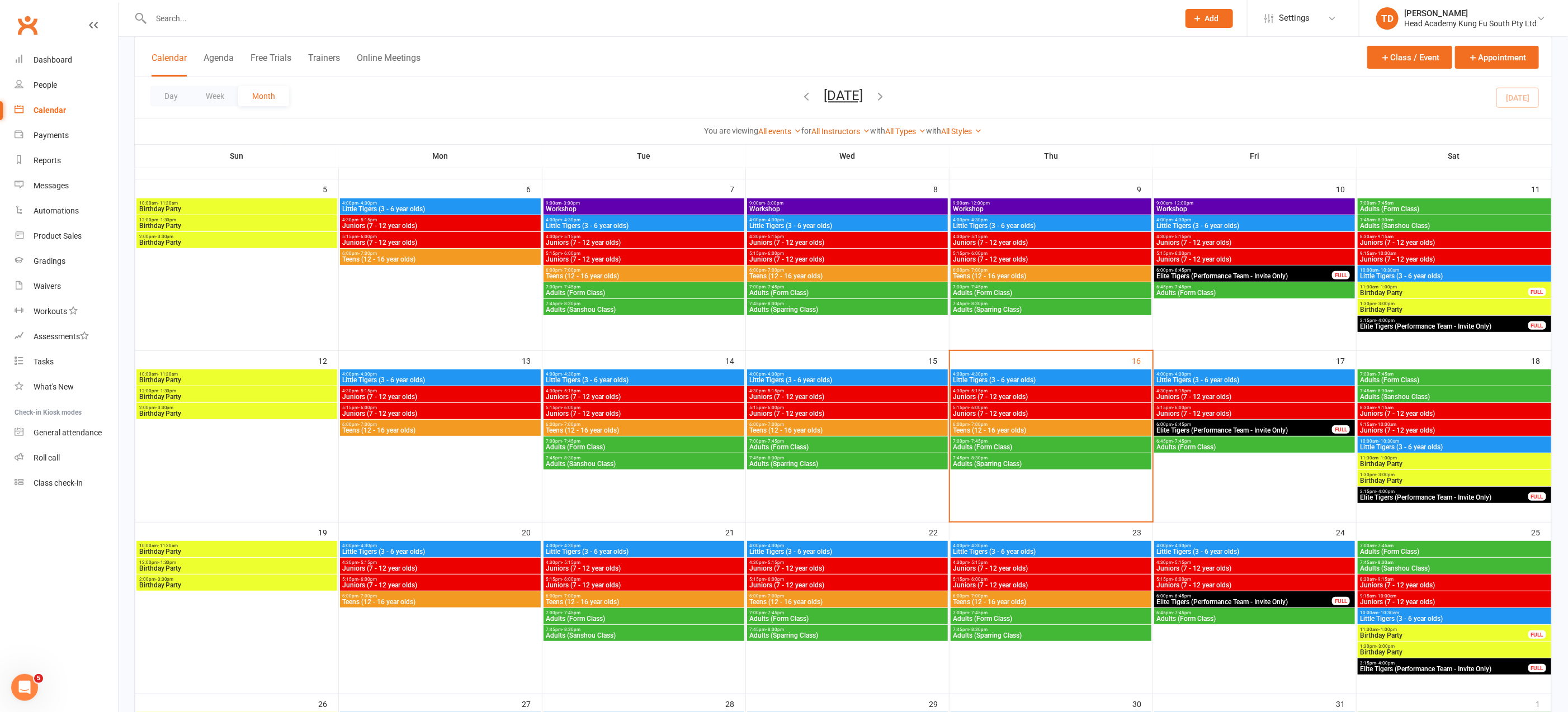
click at [1240, 394] on span "Juniors (7 - 12 year olds)" at bounding box center [1254, 397] width 196 height 7
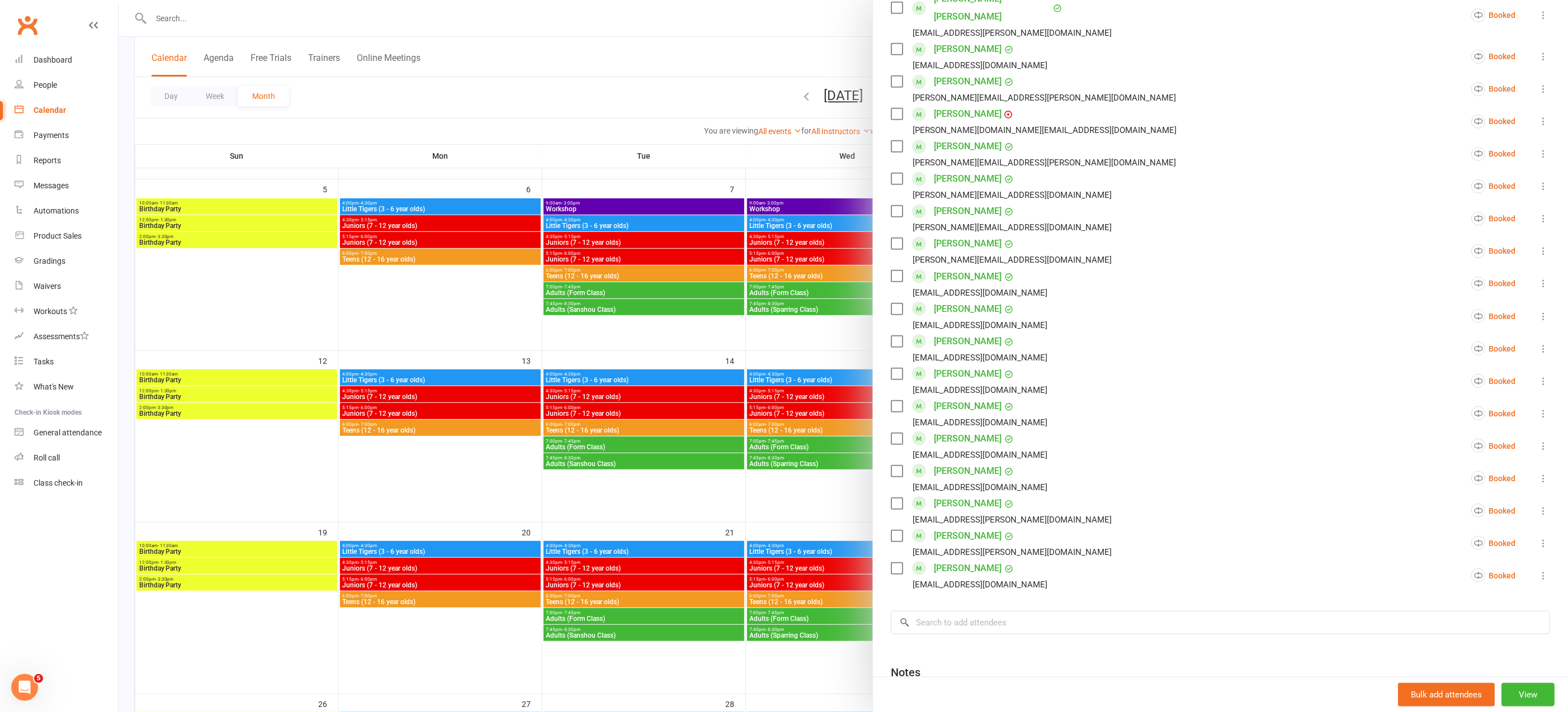
scroll to position [572, 0]
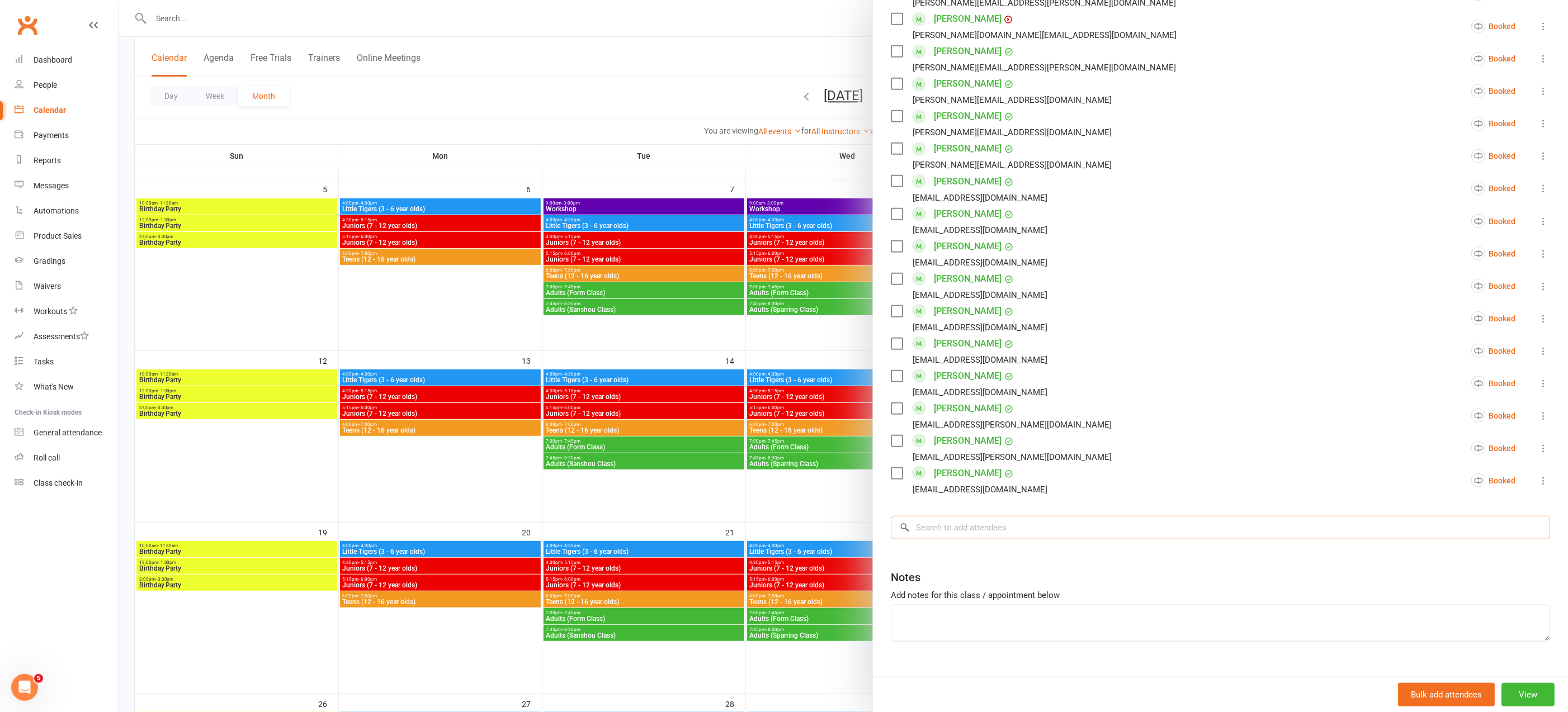
click at [962, 516] on input "search" at bounding box center [1220, 527] width 659 height 24
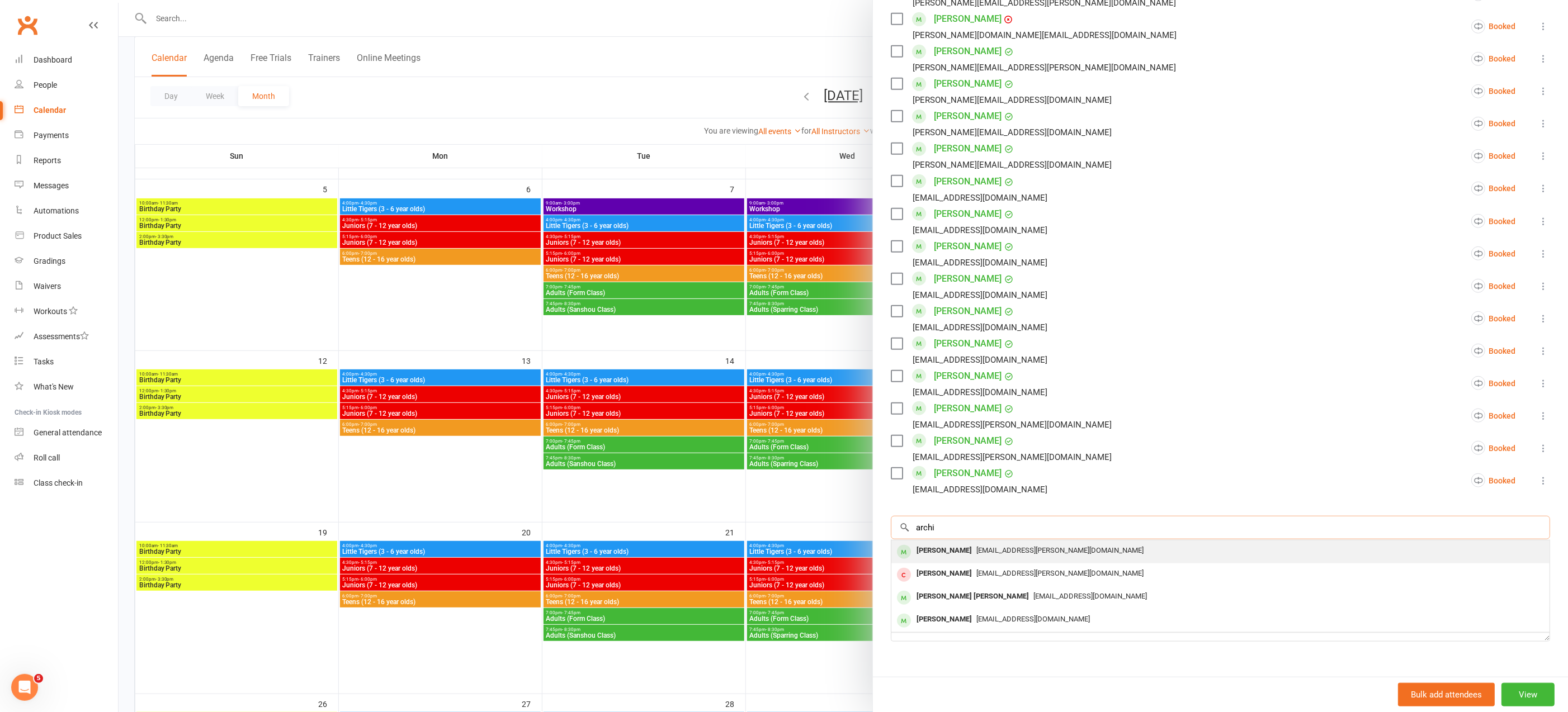
type input "archi"
click at [973, 543] on div "[PERSON_NAME]" at bounding box center [944, 550] width 64 height 16
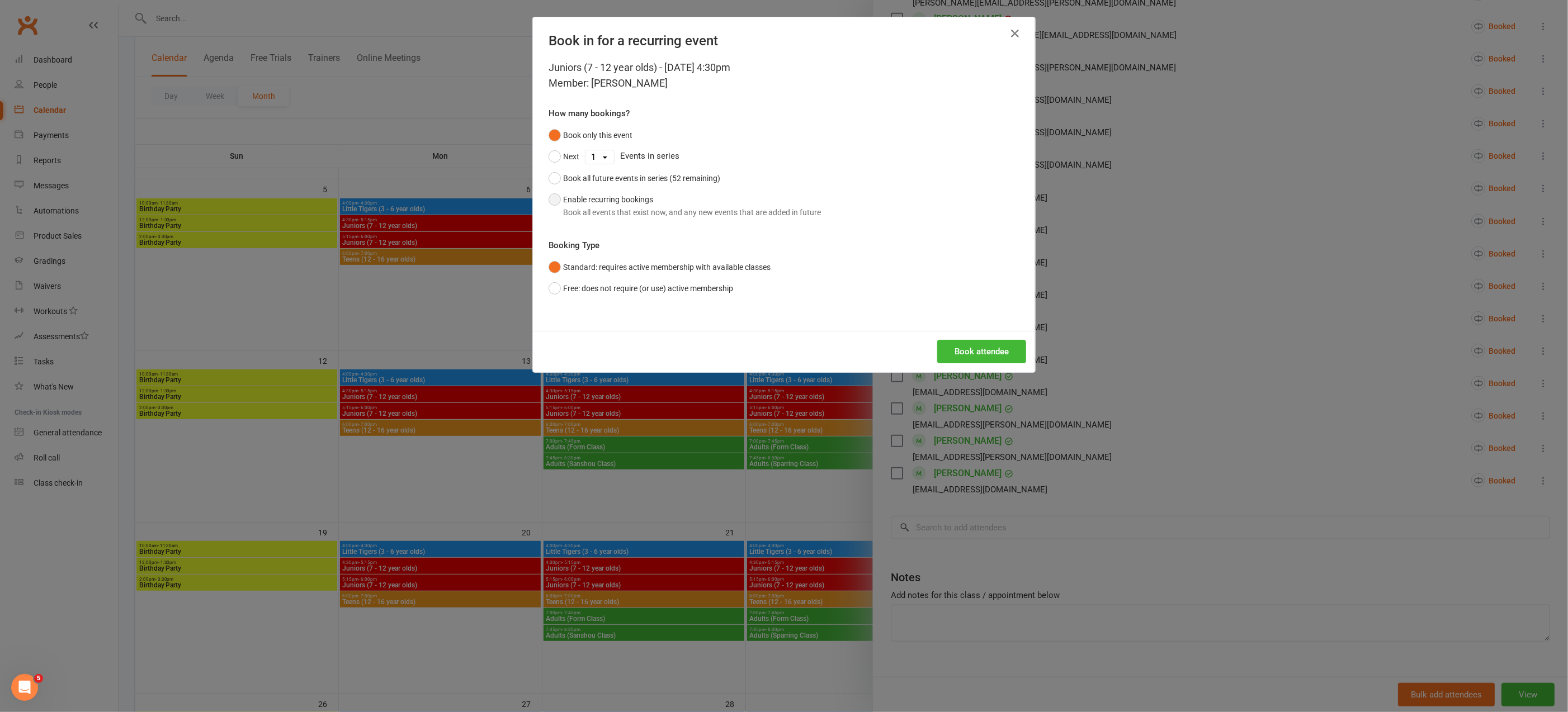
drag, startPoint x: 547, startPoint y: 197, endPoint x: 574, endPoint y: 211, distance: 30.4
click at [549, 197] on button "Enable recurring bookings Book all events that exist now, and any new events th…" at bounding box center [685, 206] width 272 height 34
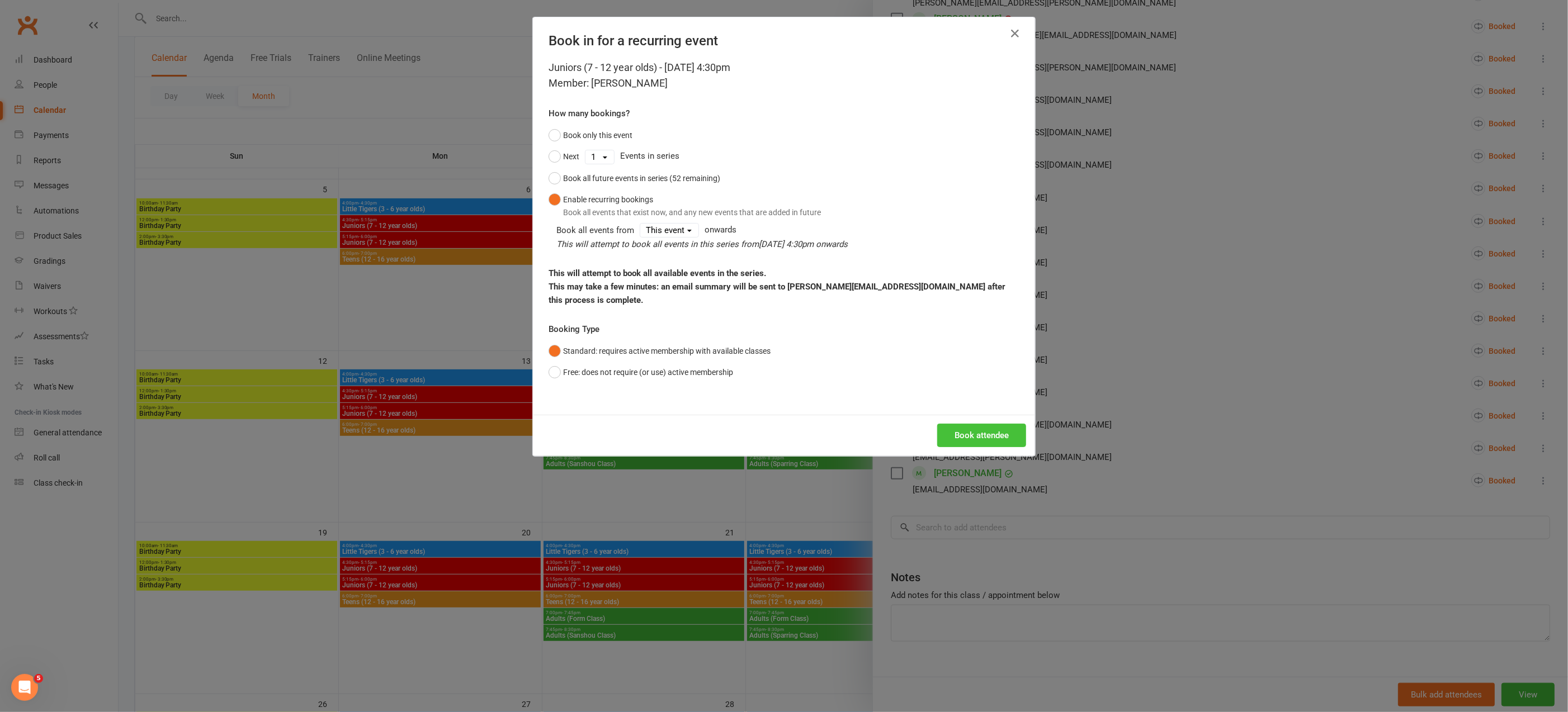
click at [975, 423] on button "Book attendee" at bounding box center [981, 435] width 89 height 24
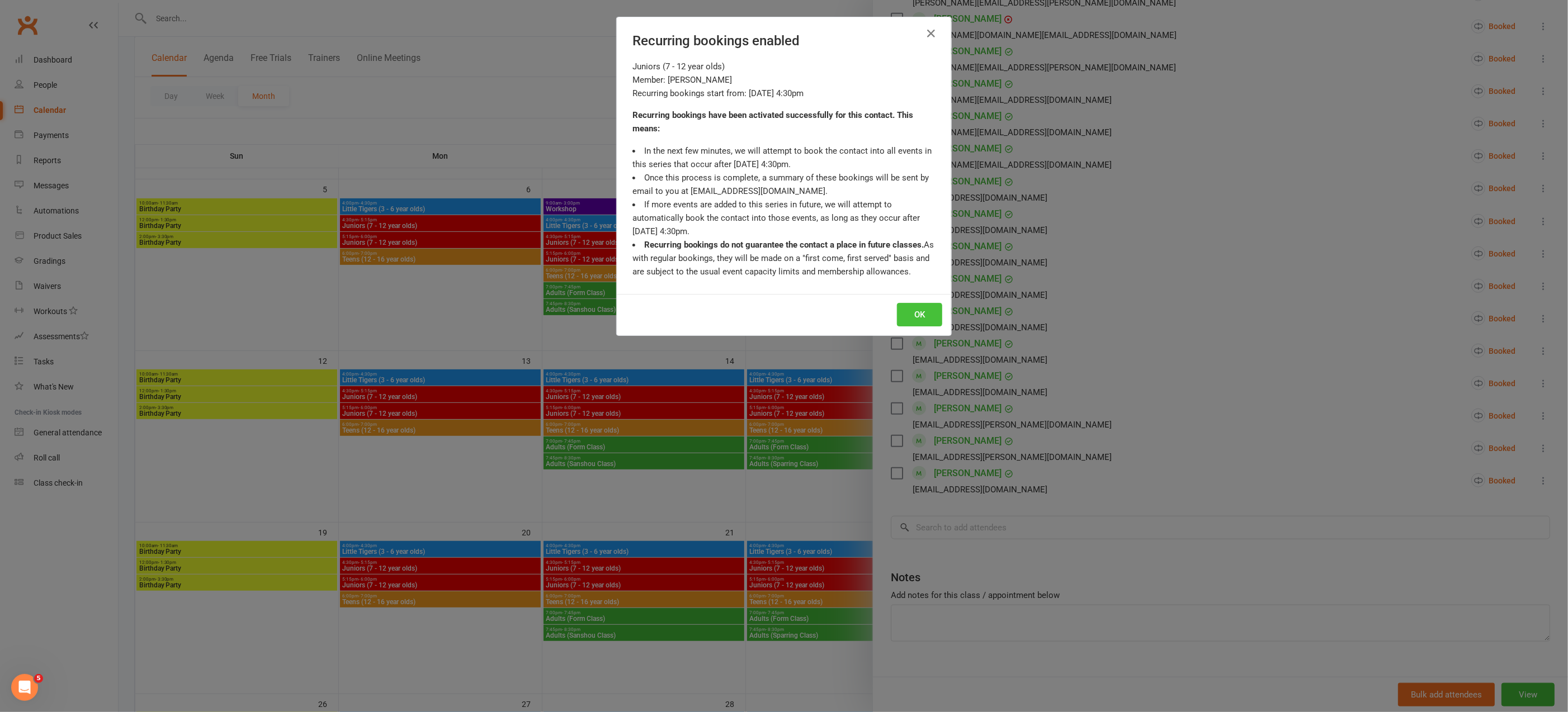
scroll to position [605, 0]
click at [927, 310] on button "OK" at bounding box center [919, 315] width 45 height 24
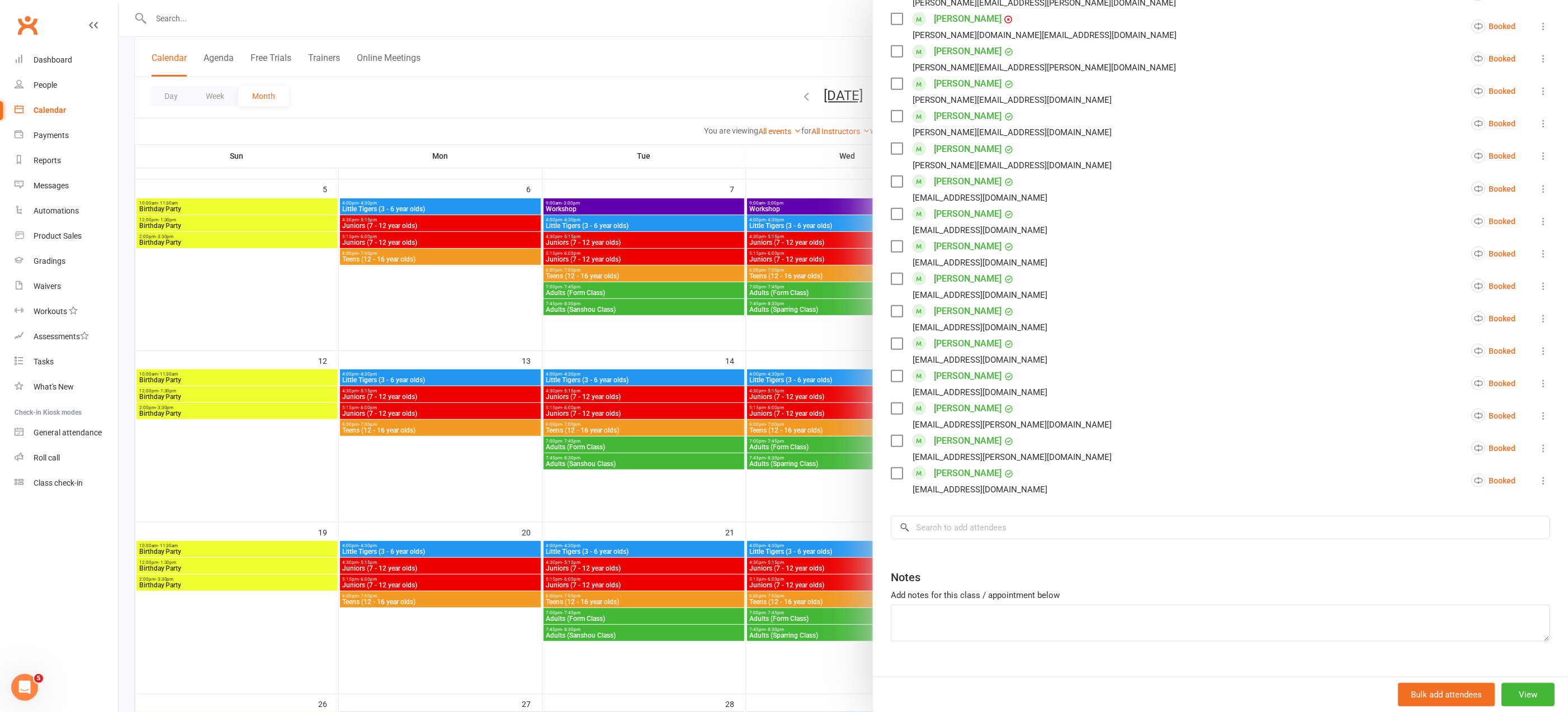
scroll to position [266, 0]
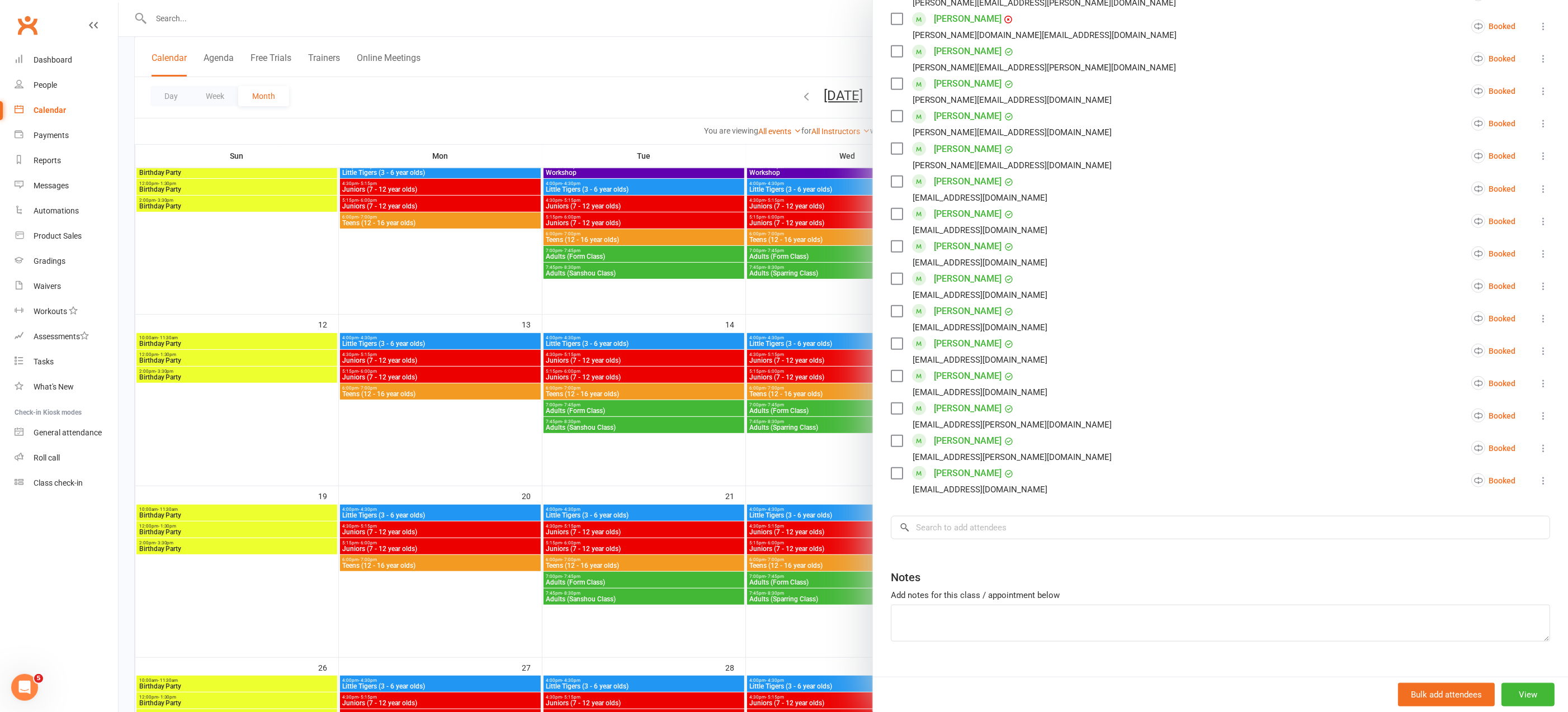
click at [54, 109] on div "Calendar" at bounding box center [50, 110] width 33 height 9
click at [270, 132] on div at bounding box center [843, 356] width 1449 height 712
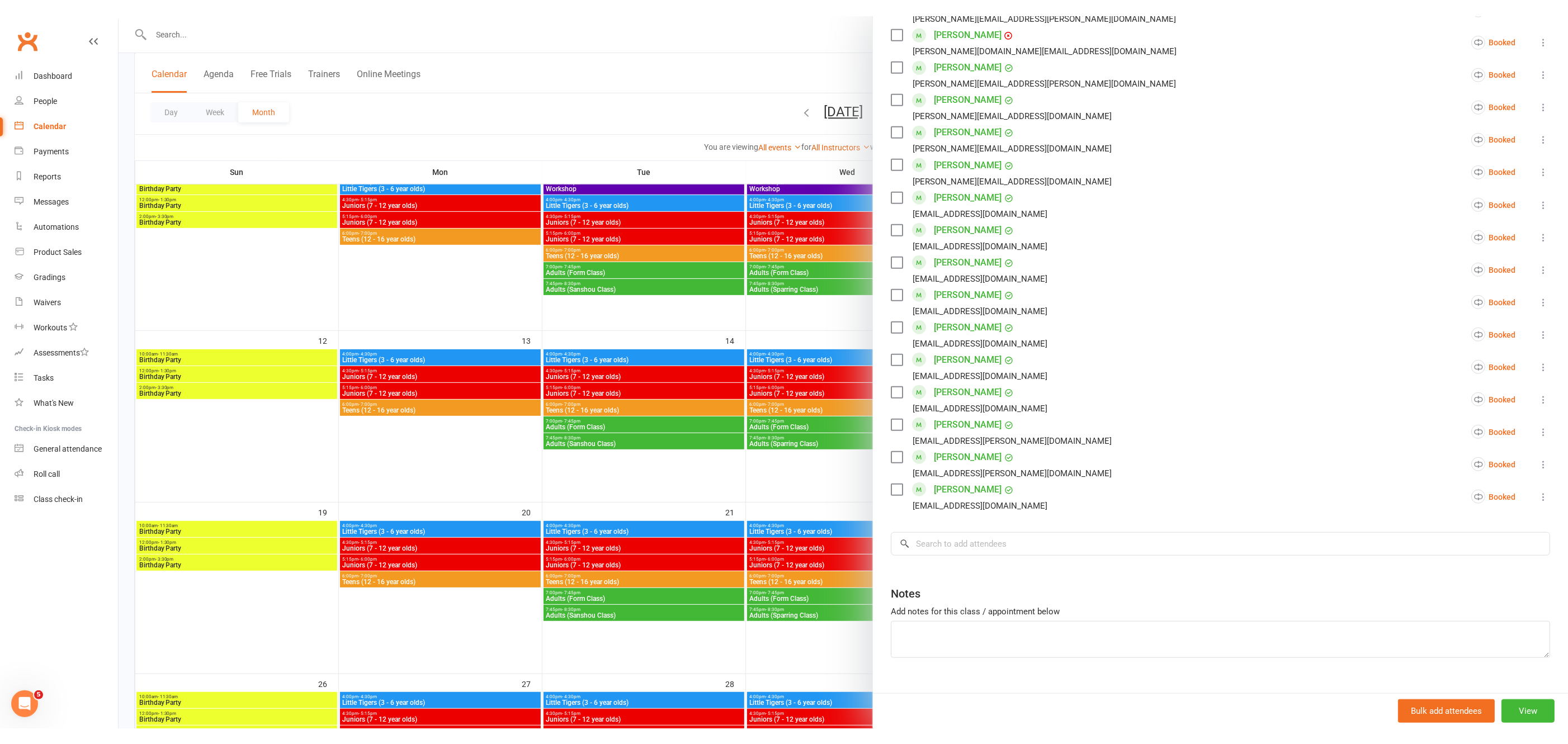
scroll to position [605, 0]
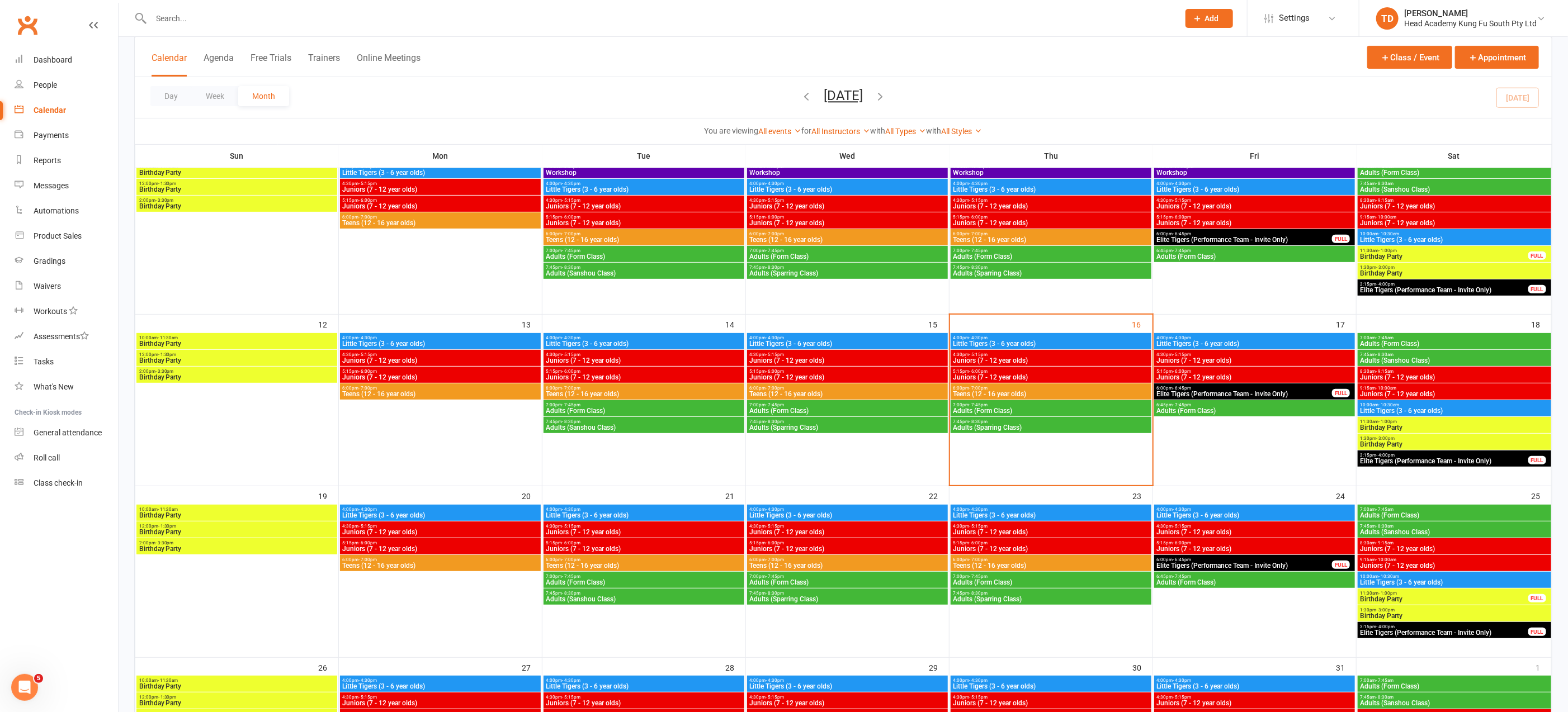
click at [990, 391] on span "Teens (12 - 16 year olds)" at bounding box center [1051, 394] width 196 height 7
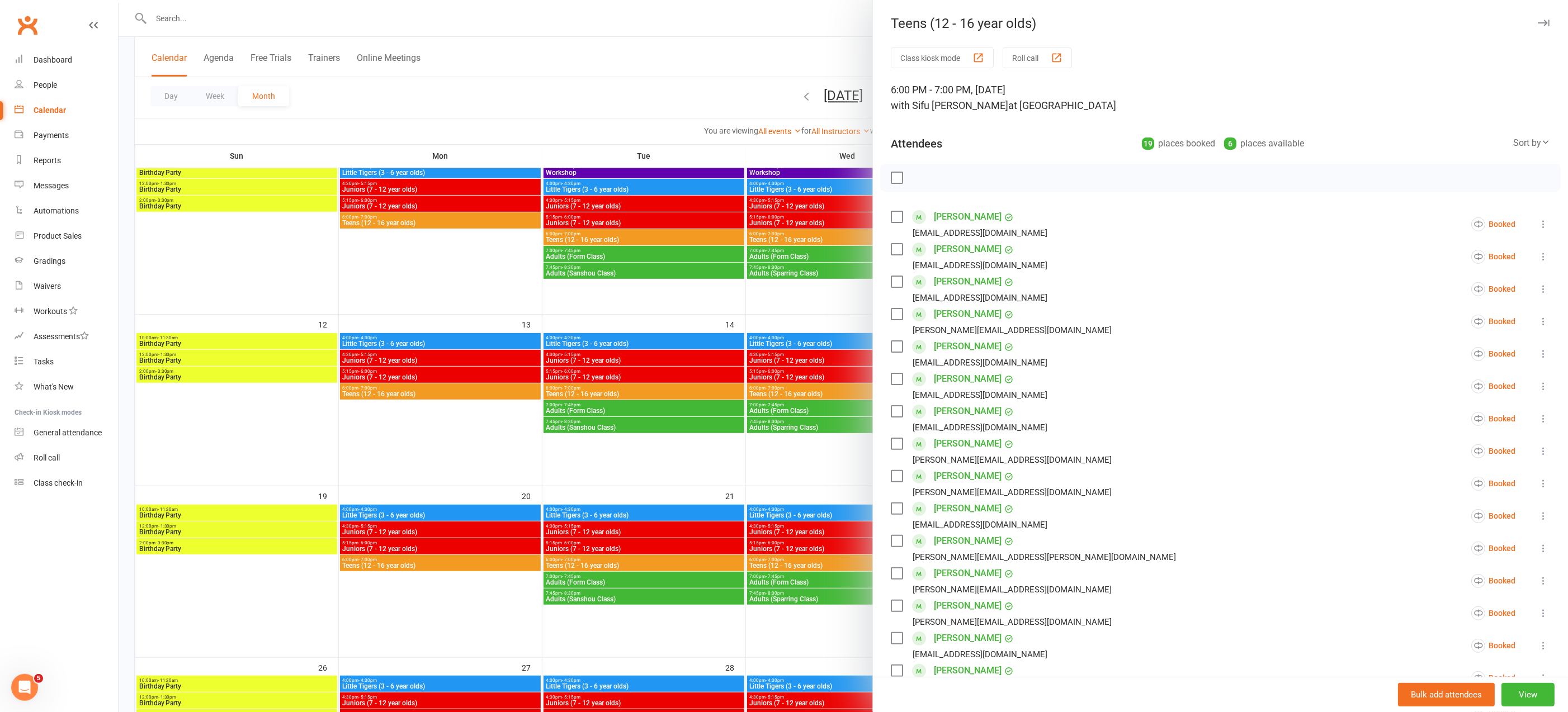
click at [812, 469] on div at bounding box center [843, 356] width 1449 height 712
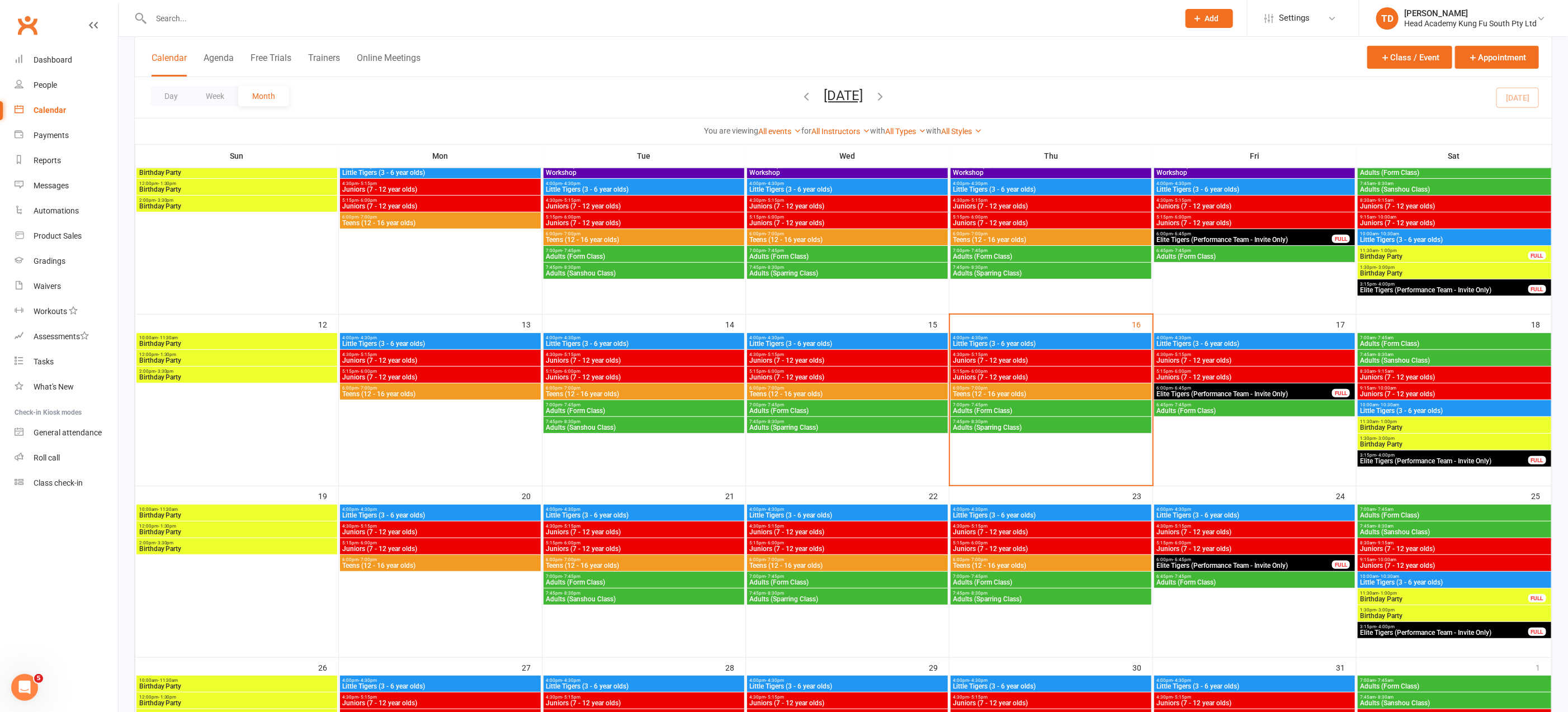
click at [831, 391] on span "Teens (12 - 16 year olds)" at bounding box center [847, 394] width 196 height 7
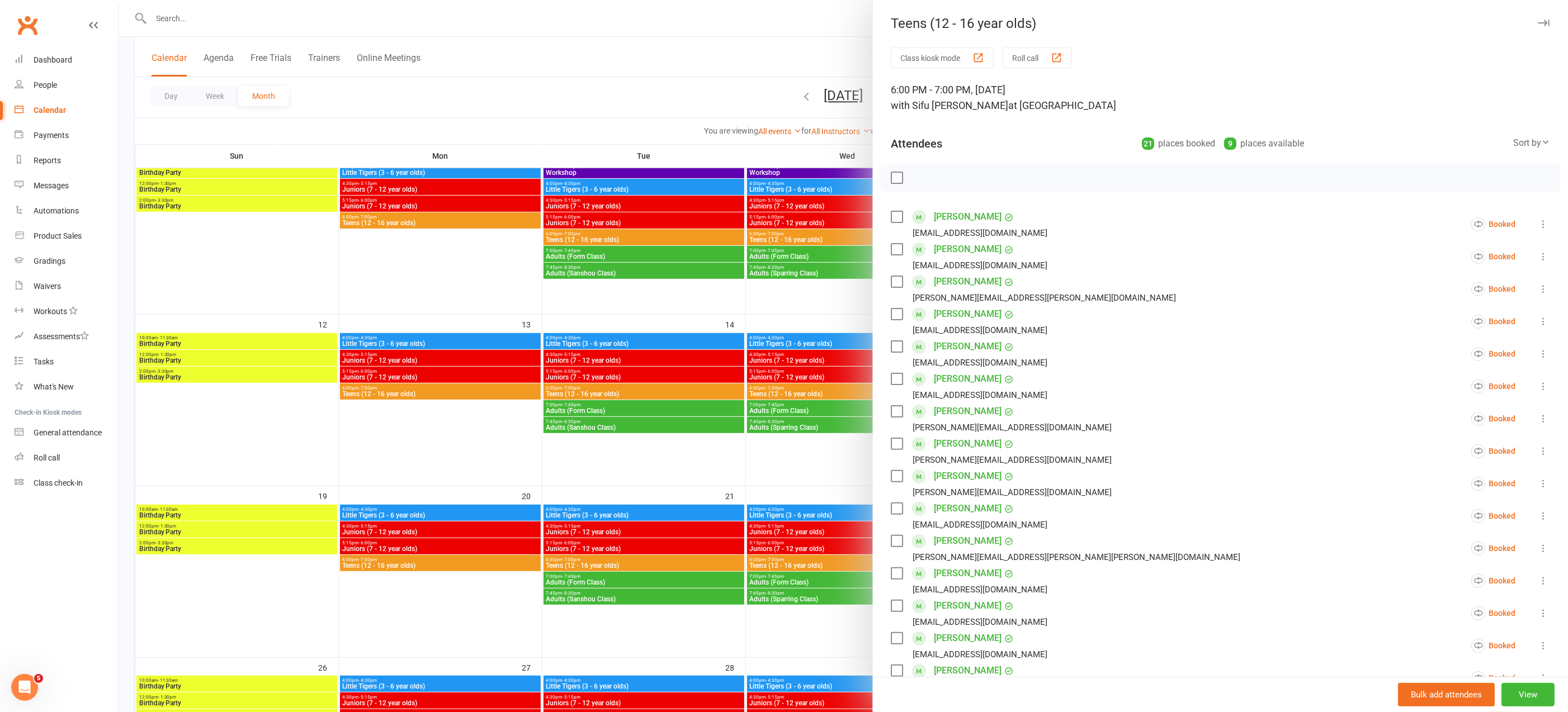
drag, startPoint x: 706, startPoint y: 458, endPoint x: 688, endPoint y: 429, distance: 34.1
click at [706, 454] on div at bounding box center [843, 356] width 1449 height 712
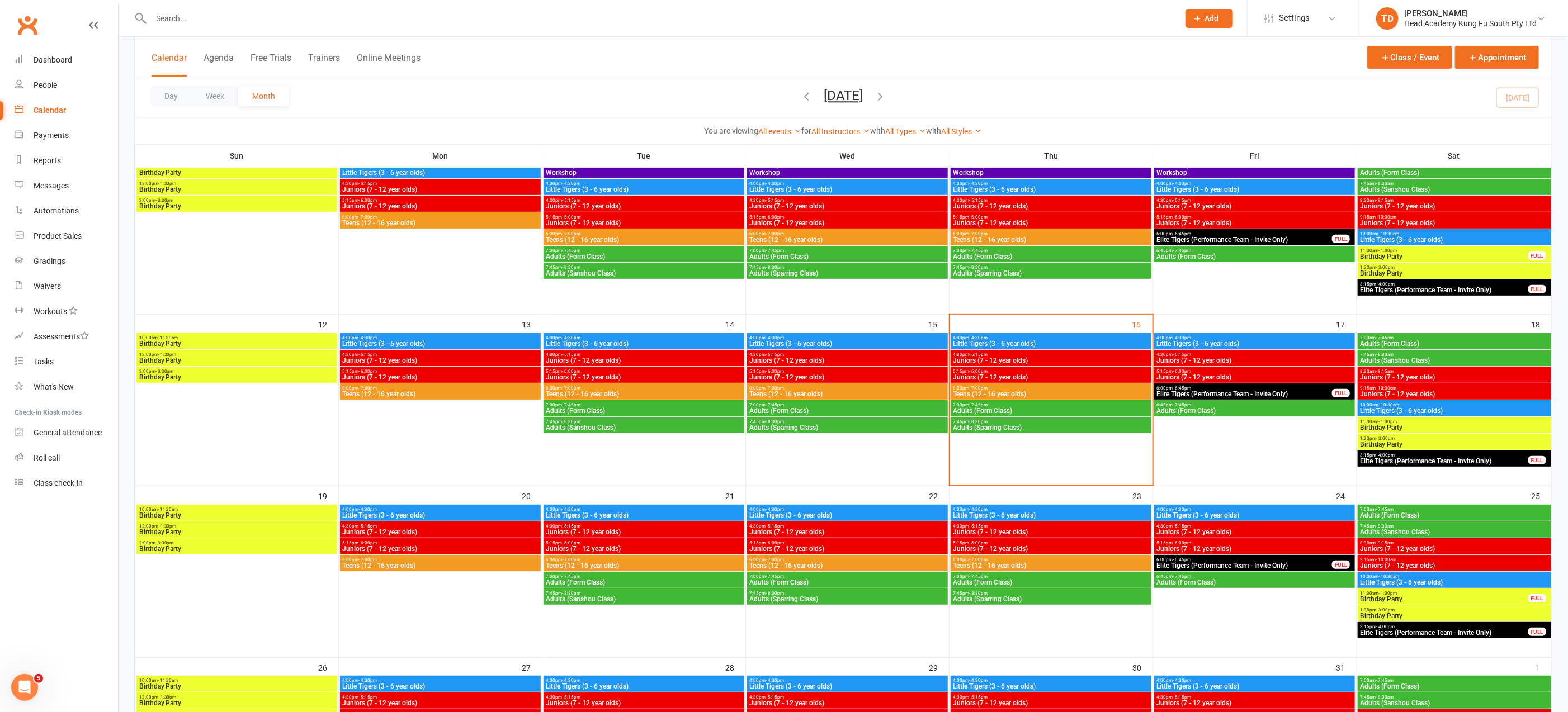
click at [682, 388] on span "6:00pm - 7:00pm" at bounding box center [644, 388] width 196 height 5
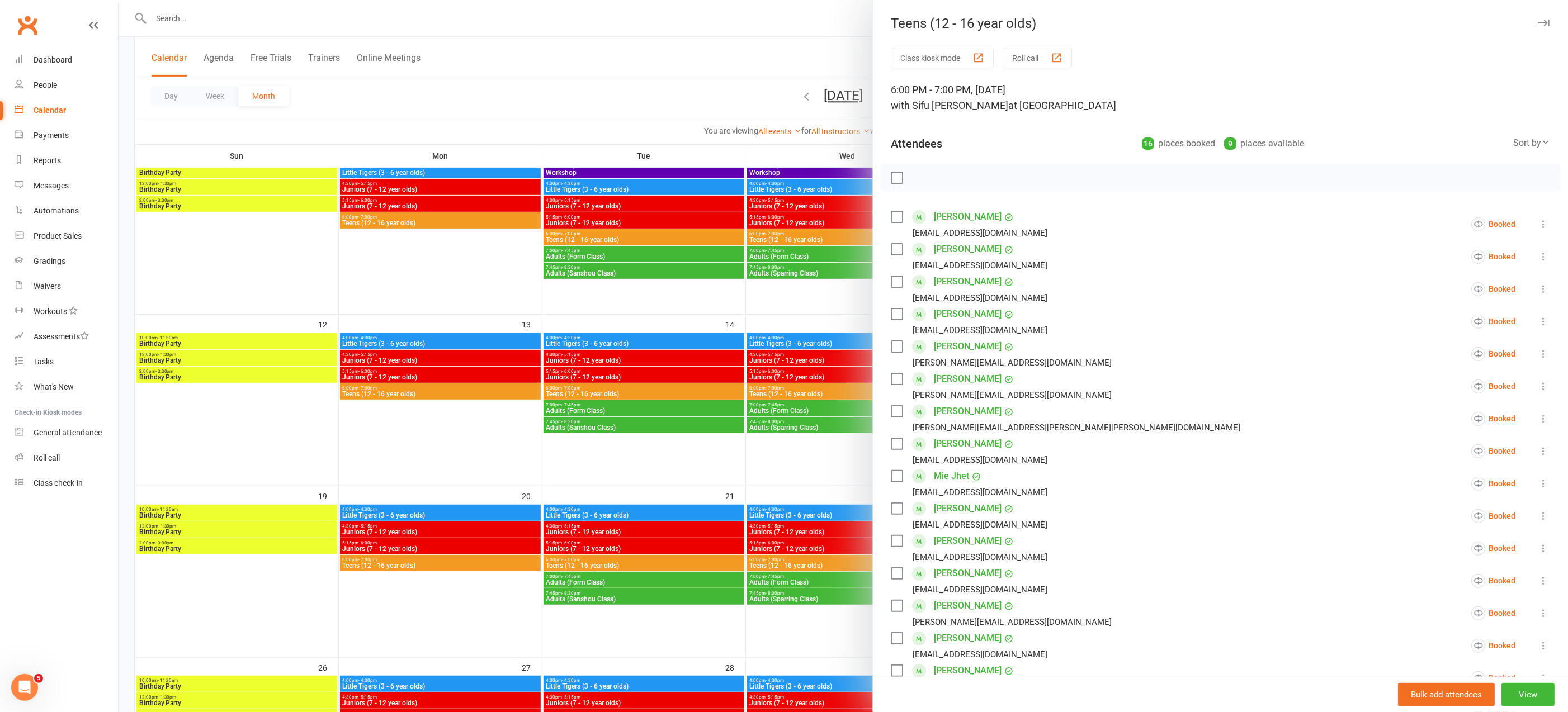
click at [500, 443] on div at bounding box center [843, 356] width 1449 height 712
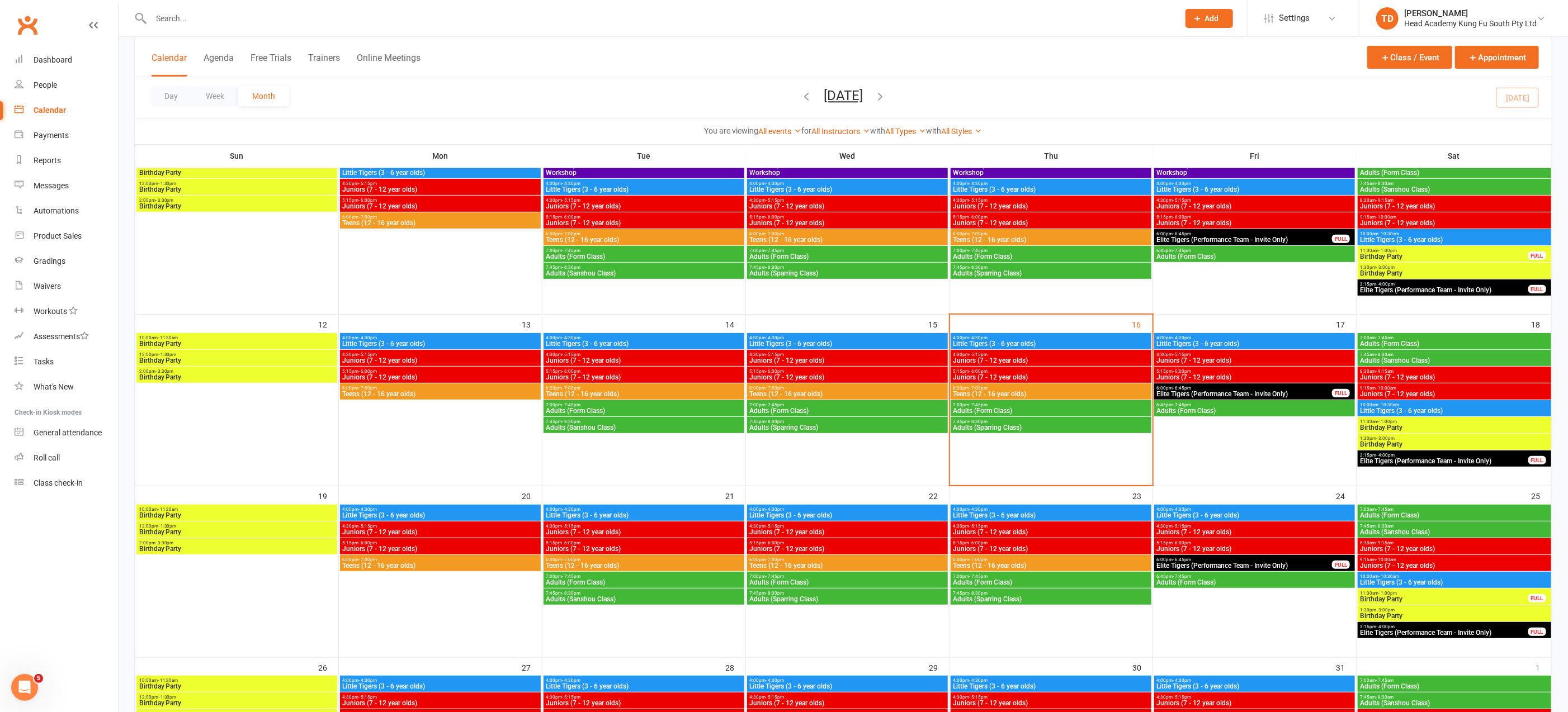
click at [499, 389] on span "6:00pm - 7:00pm" at bounding box center [441, 388] width 196 height 5
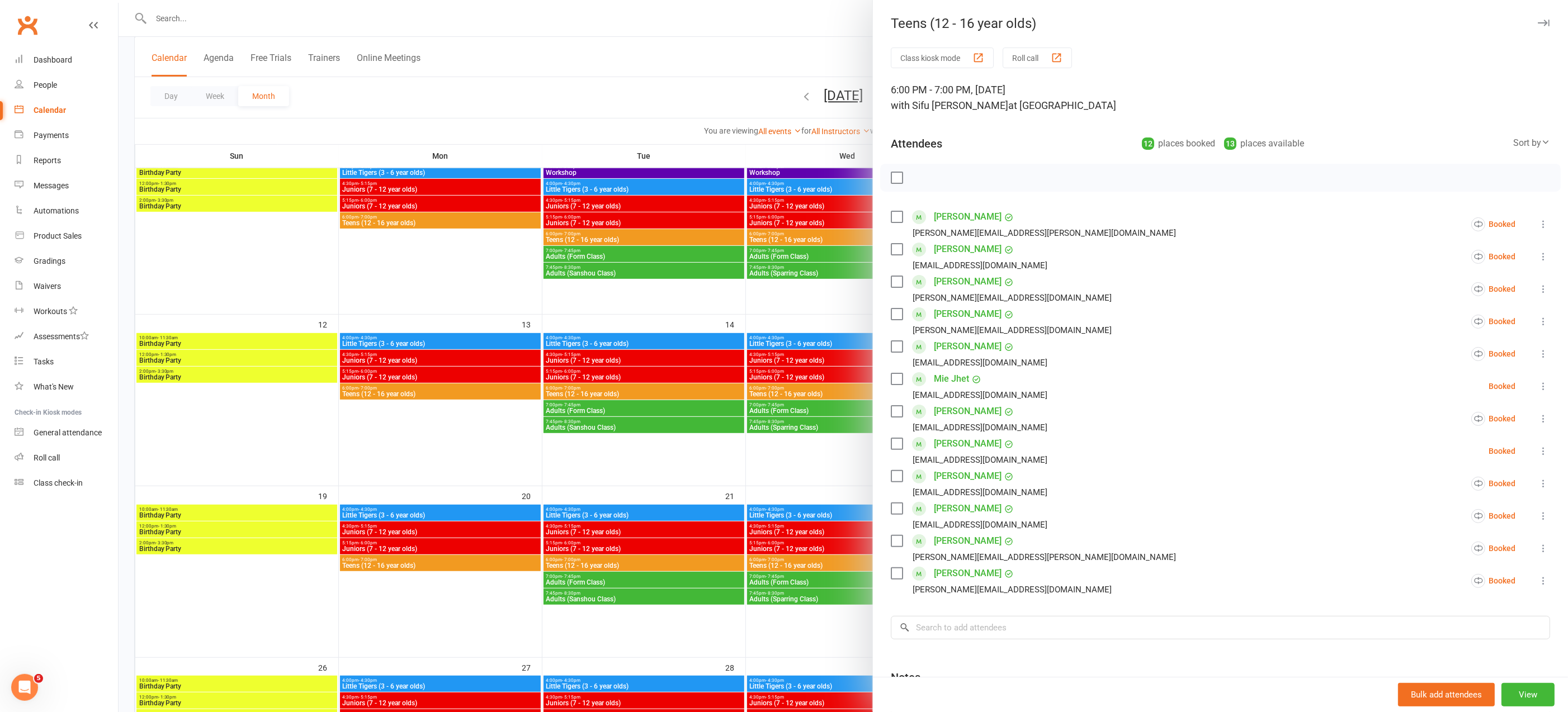
click at [487, 439] on div at bounding box center [843, 356] width 1449 height 712
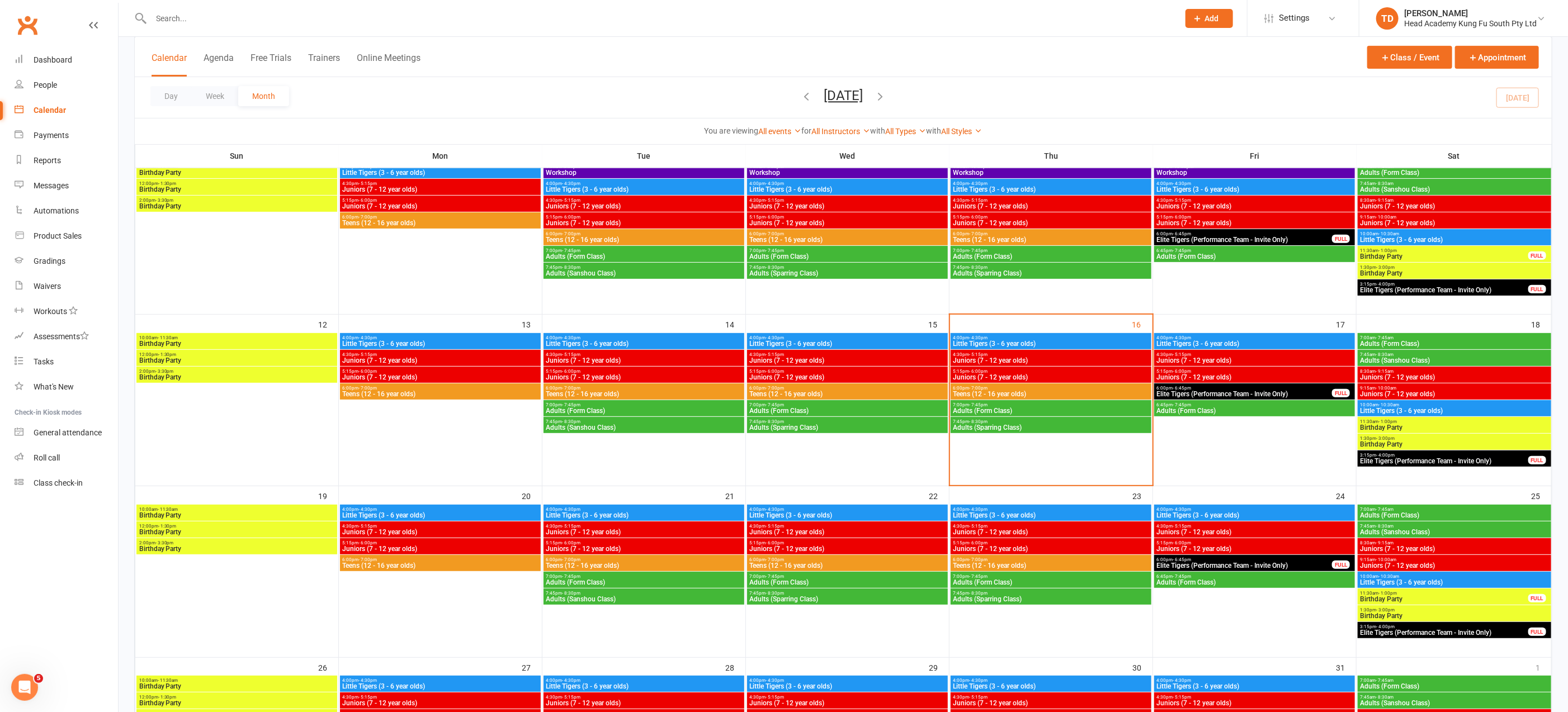
click at [177, 20] on input "text" at bounding box center [659, 18] width 1023 height 16
type input "arav"
drag, startPoint x: 52, startPoint y: 108, endPoint x: 52, endPoint y: 130, distance: 22.0
click at [52, 108] on div "Calendar" at bounding box center [50, 110] width 33 height 9
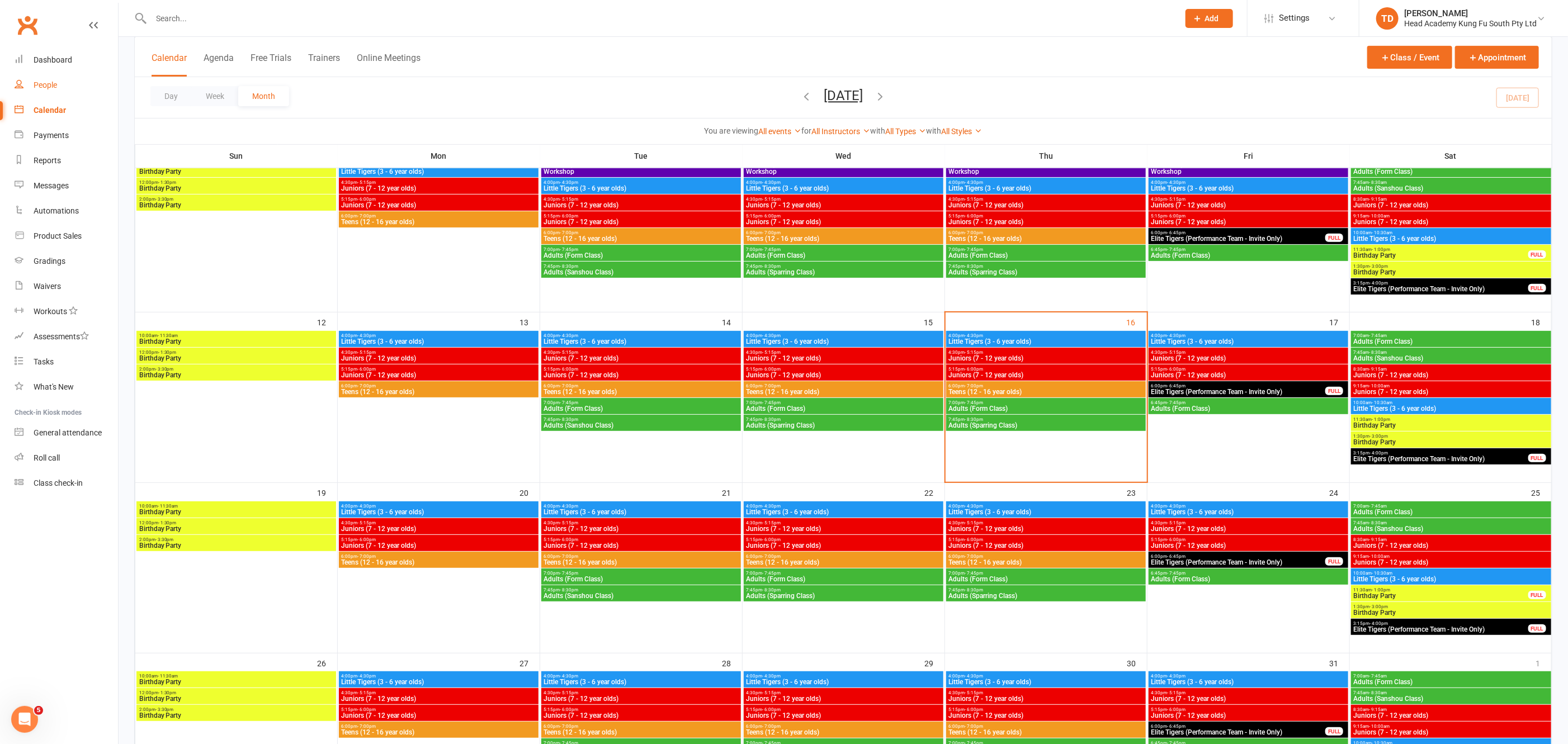
click at [44, 86] on div "People" at bounding box center [45, 85] width 24 height 9
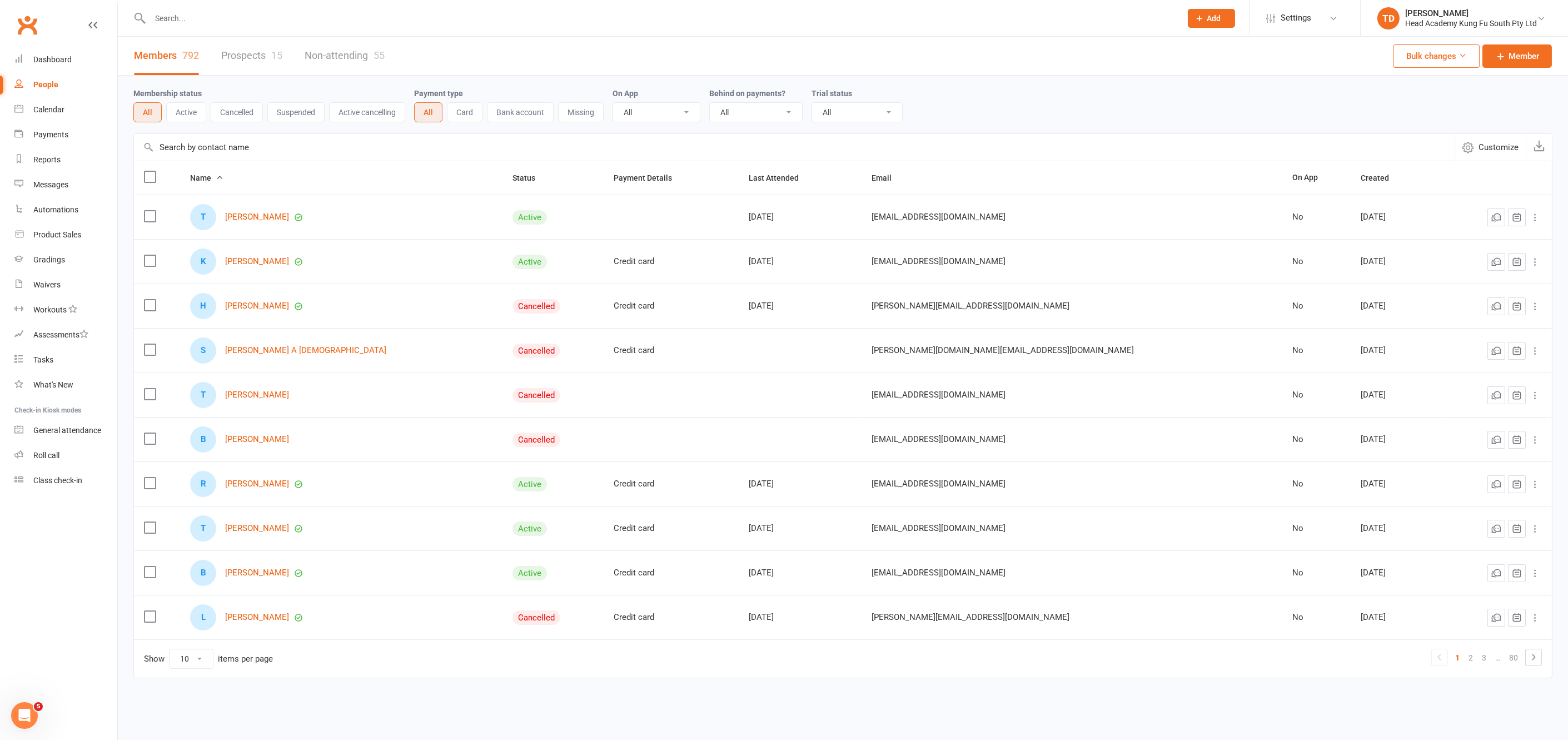
click at [228, 55] on link "Prospects 15" at bounding box center [252, 55] width 61 height 38
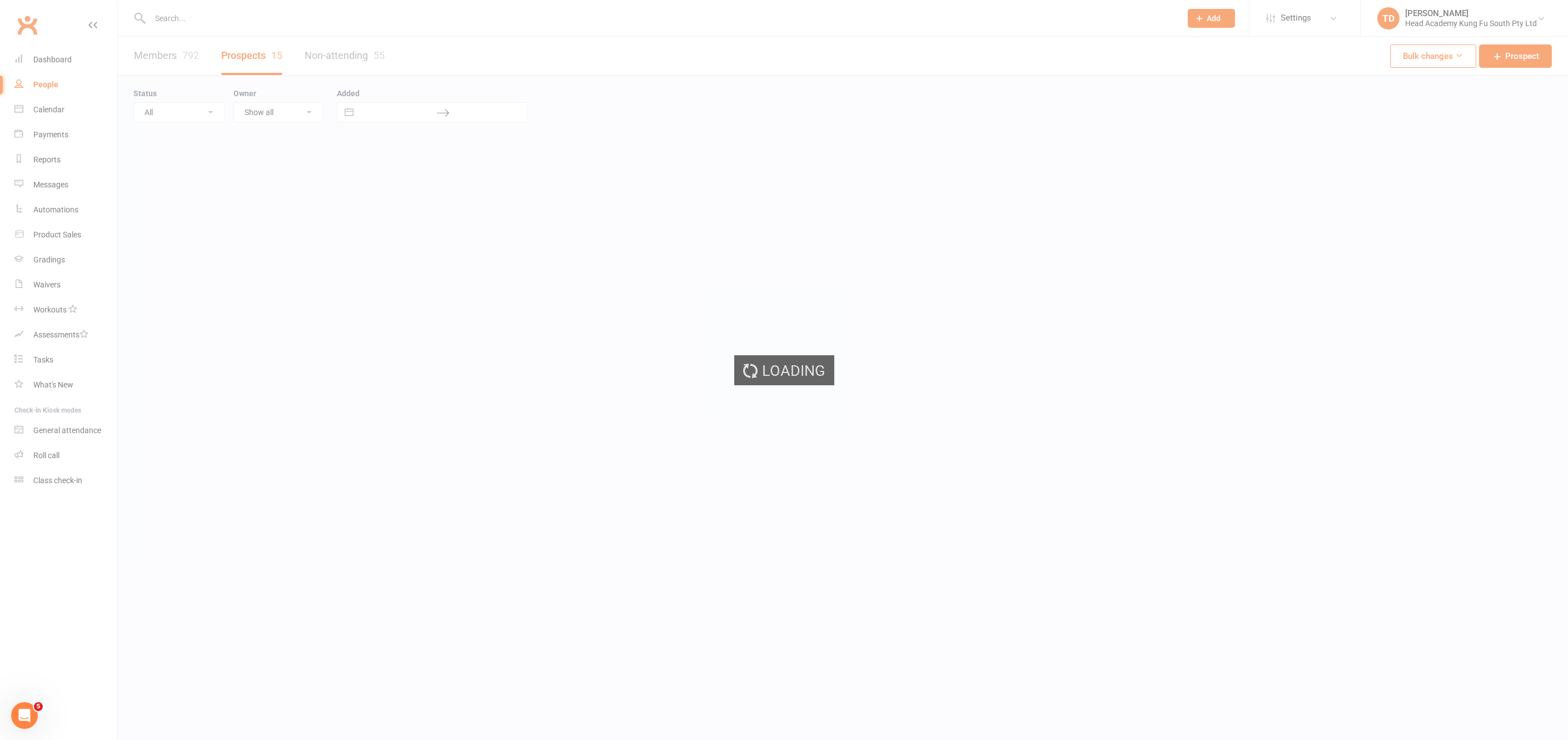
select select "50"
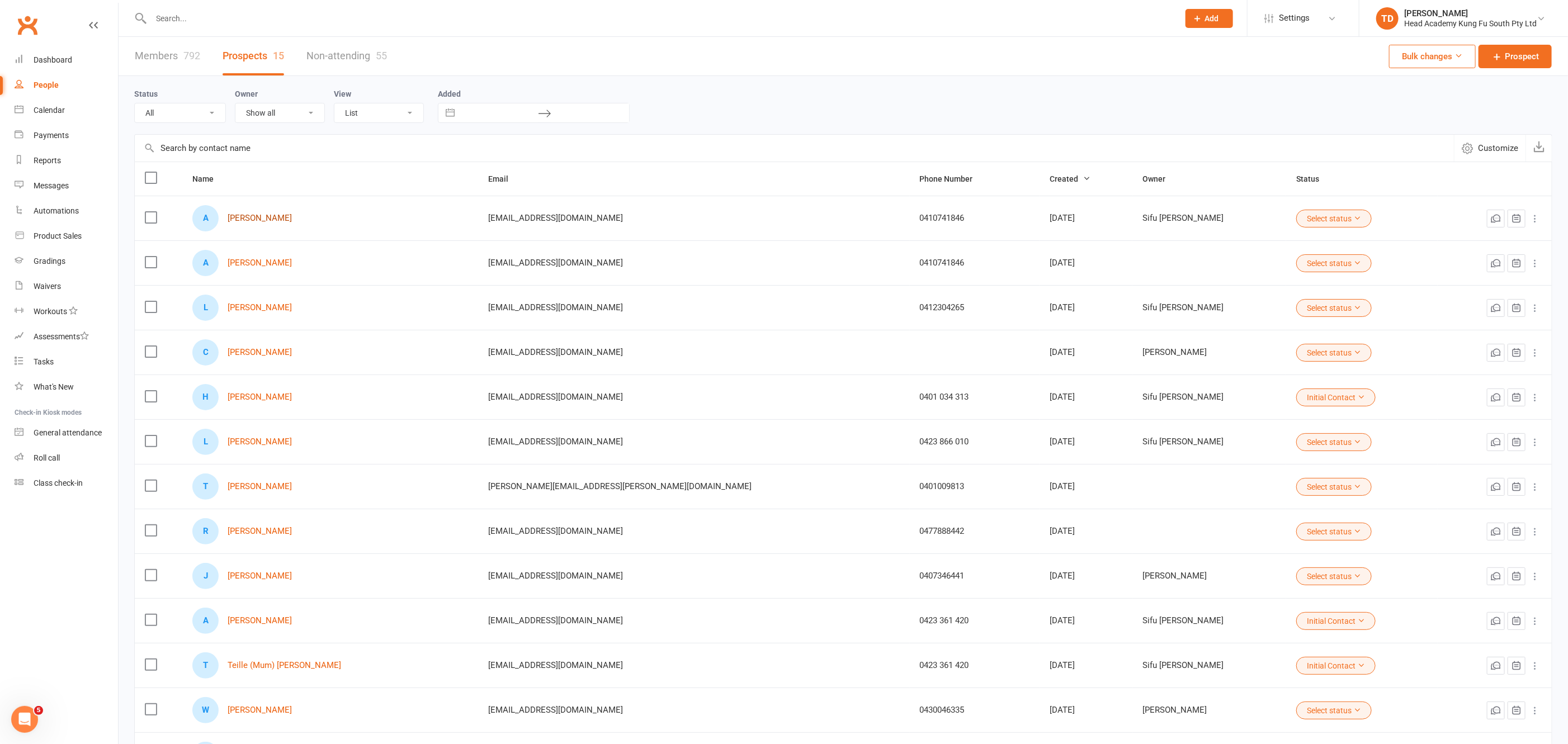
click at [283, 214] on link "[PERSON_NAME]" at bounding box center [260, 218] width 64 height 10
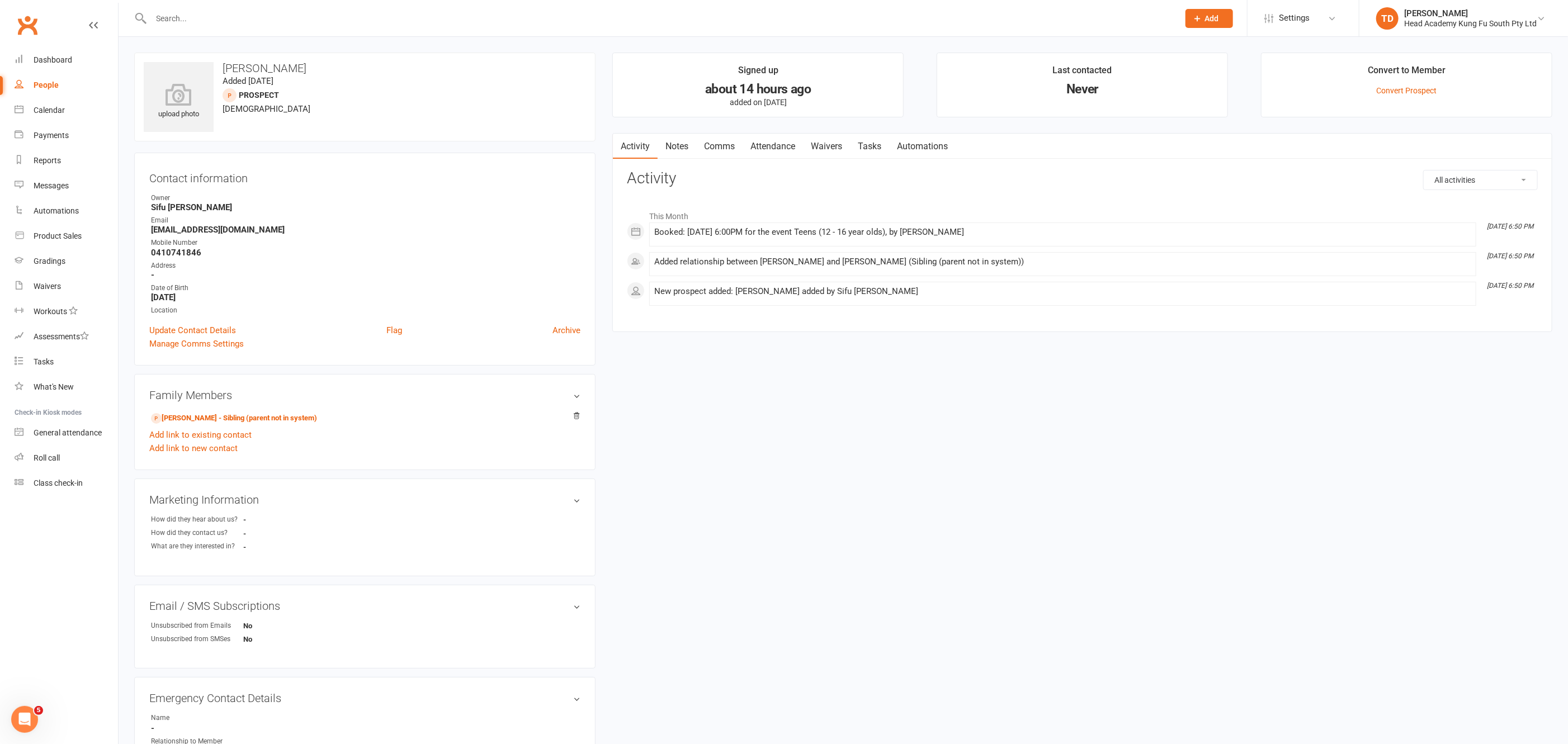
select select "50"
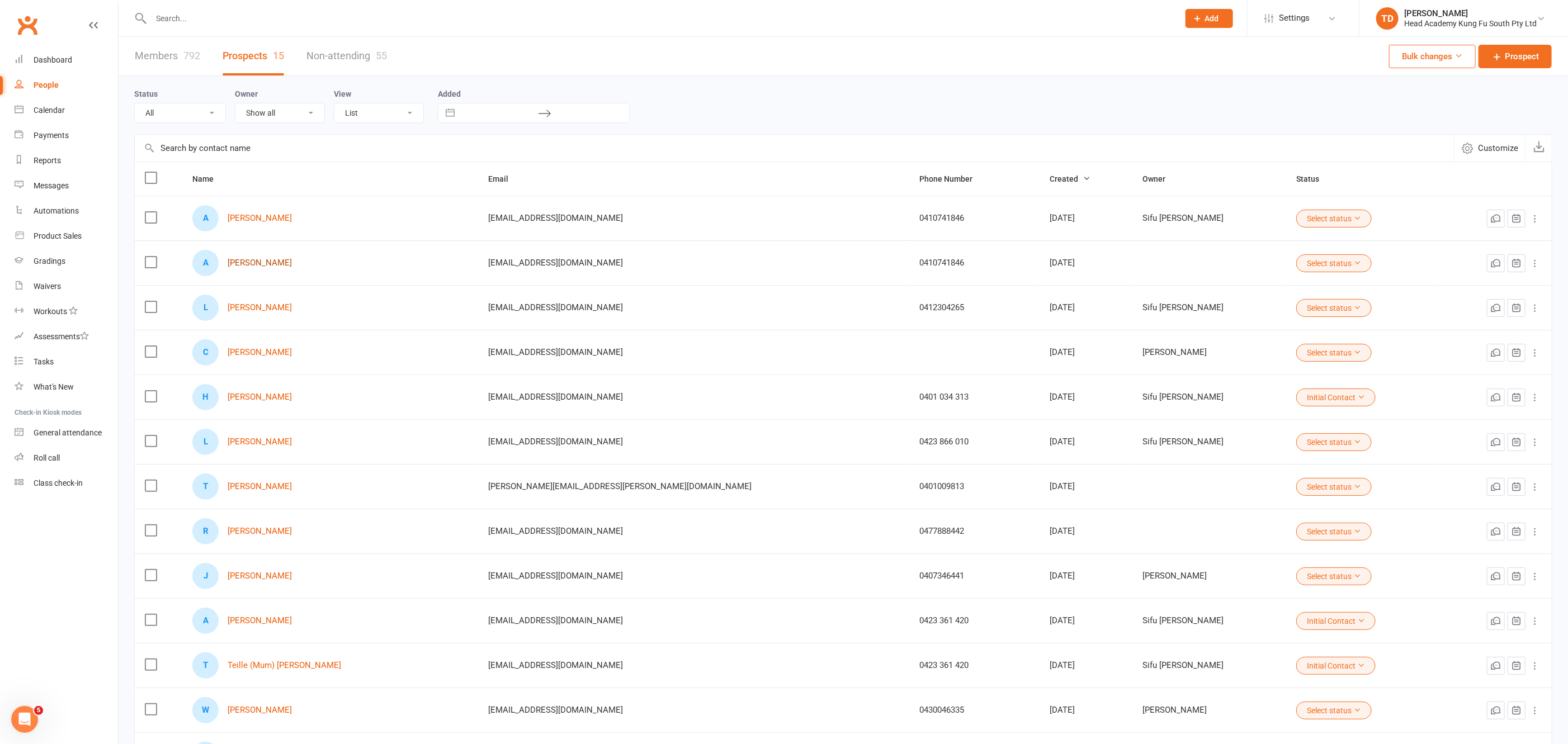
click at [253, 263] on link "[PERSON_NAME]" at bounding box center [260, 263] width 64 height 10
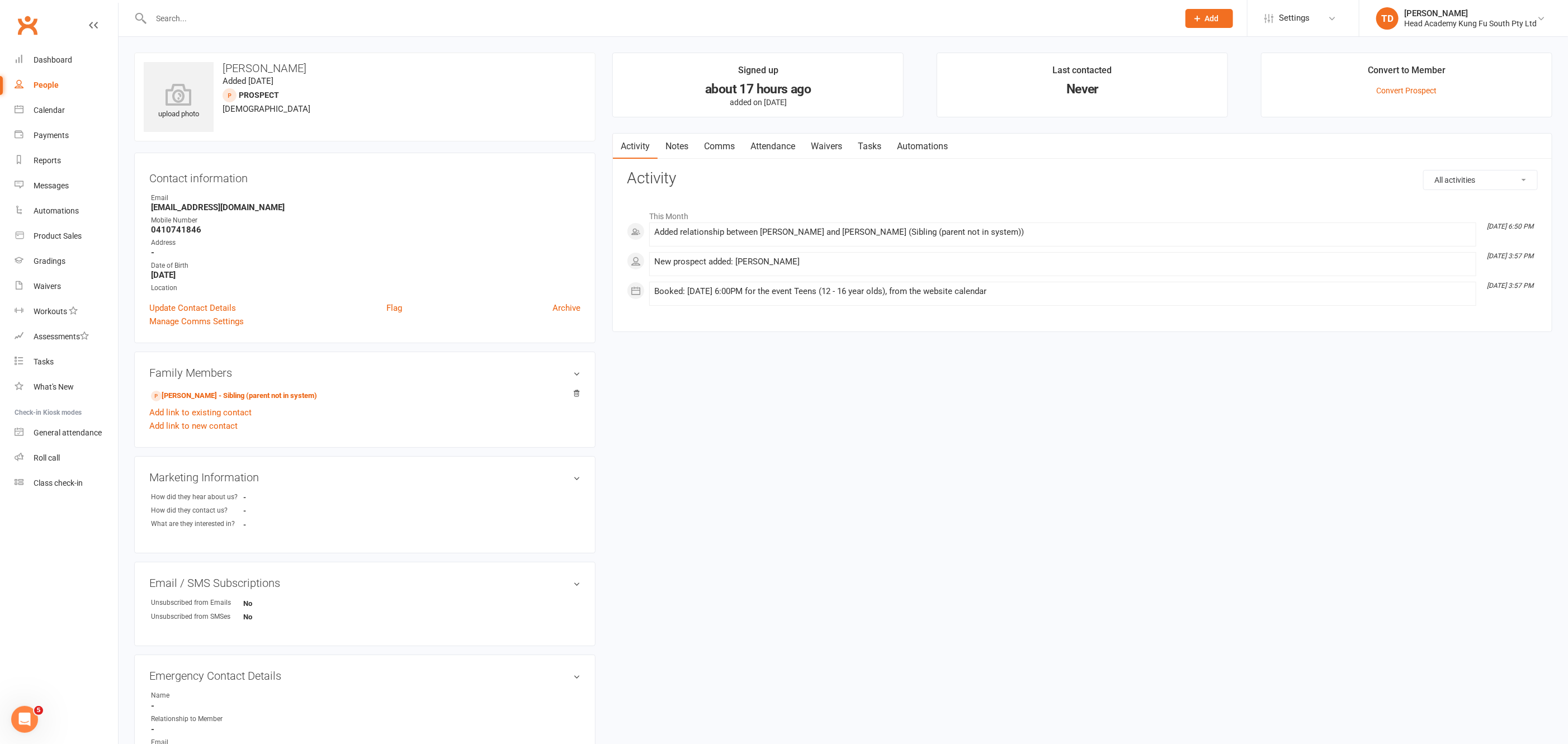
select select "50"
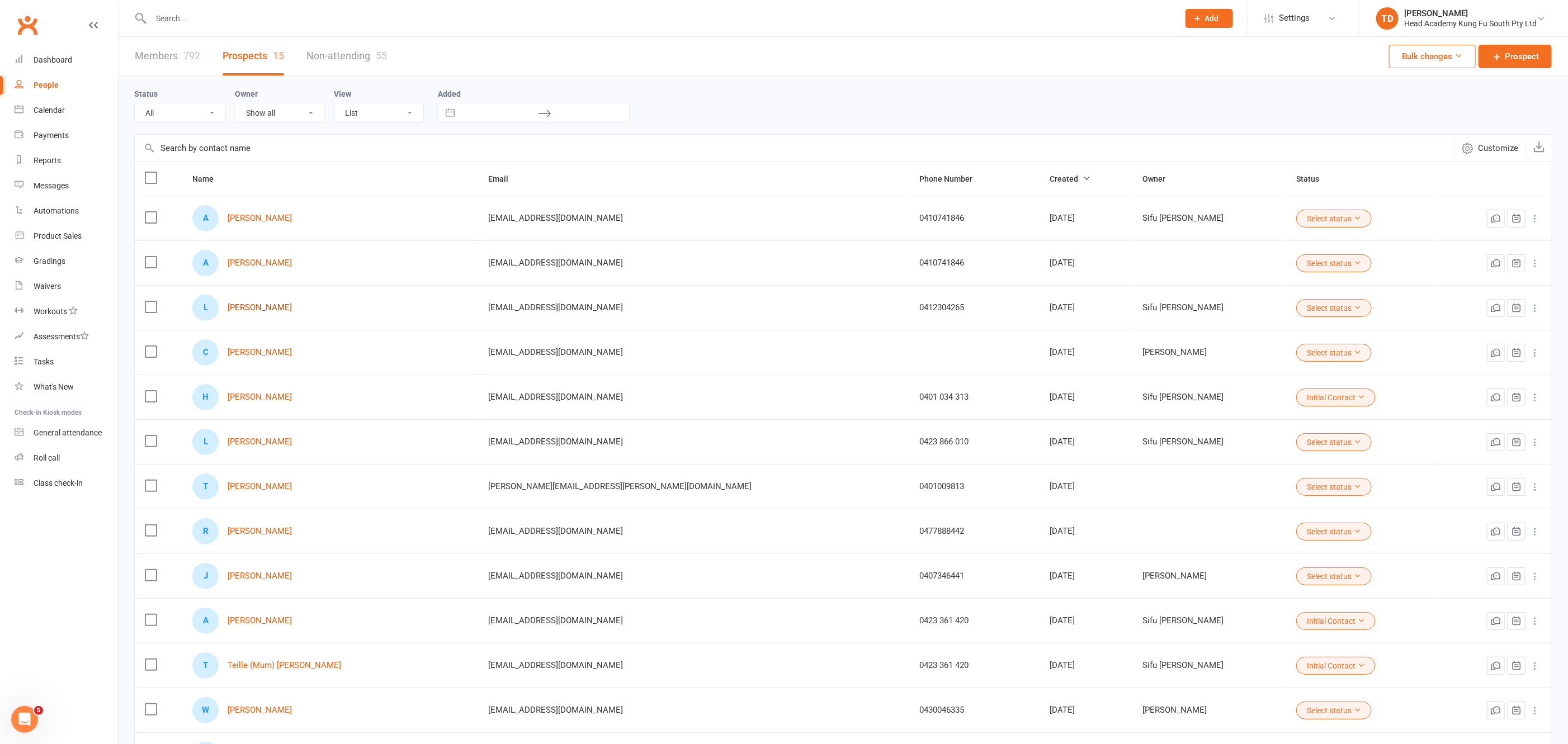
click at [266, 304] on link "[PERSON_NAME]" at bounding box center [260, 308] width 64 height 10
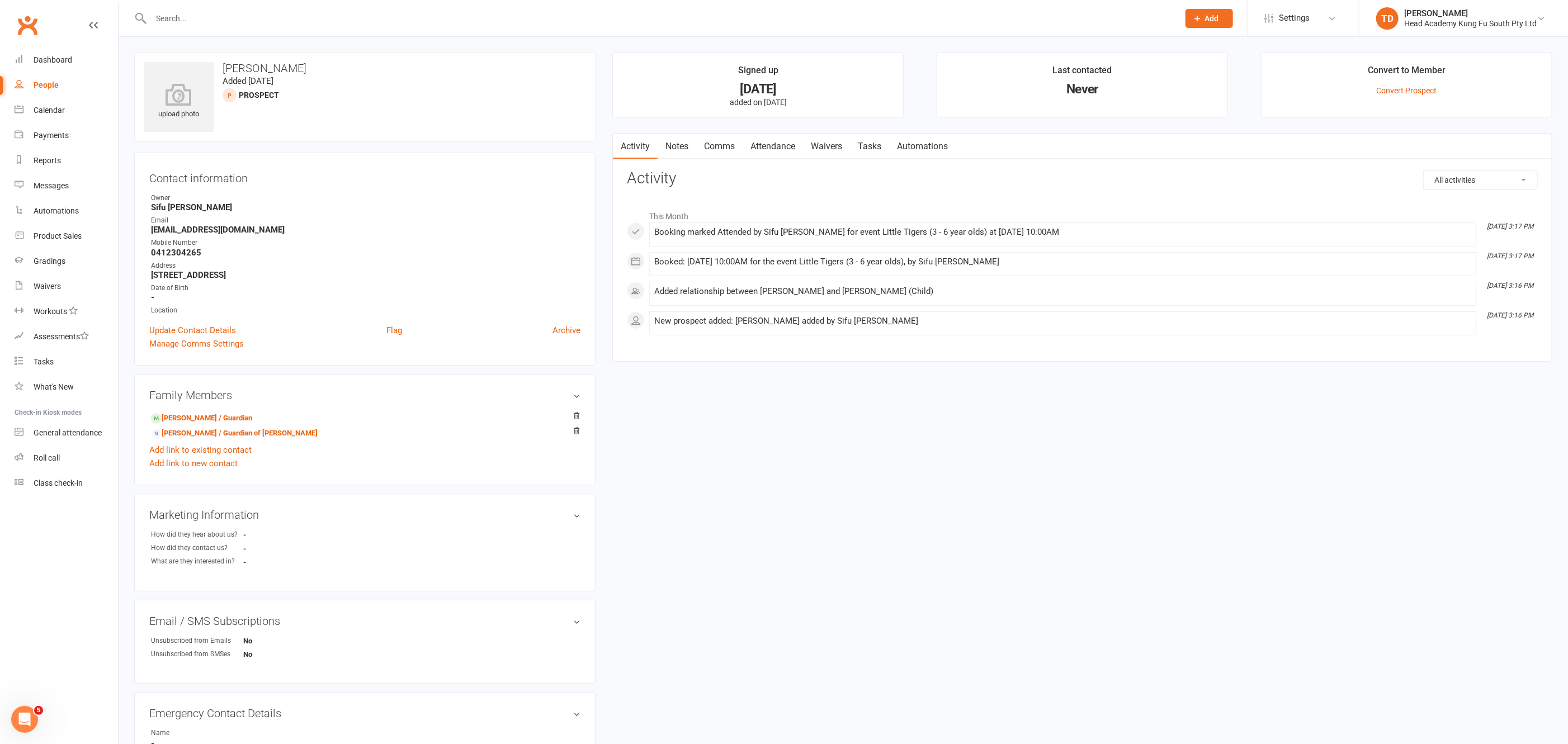
click at [679, 146] on link "Notes" at bounding box center [676, 146] width 39 height 26
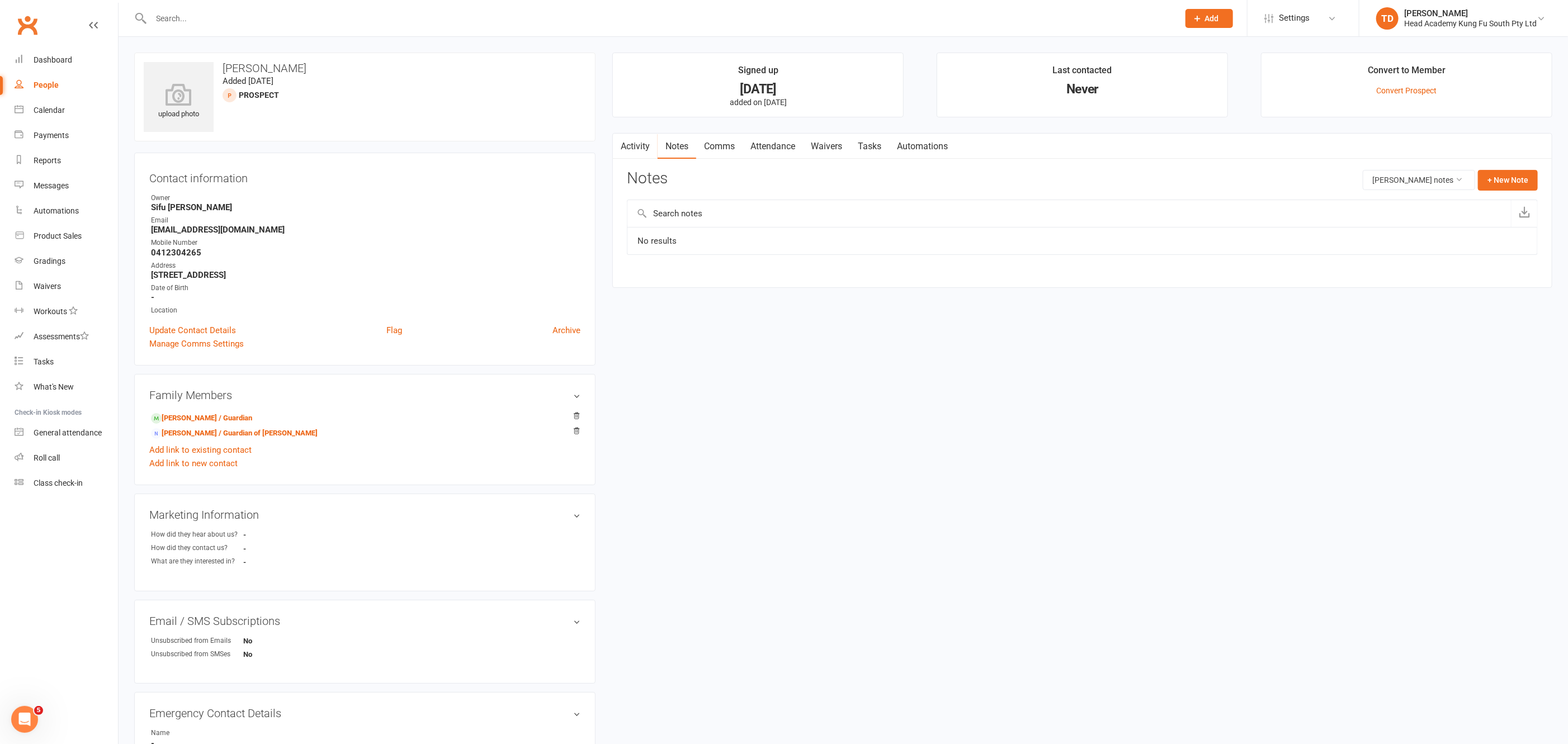
click at [632, 143] on link "Activity" at bounding box center [635, 146] width 45 height 26
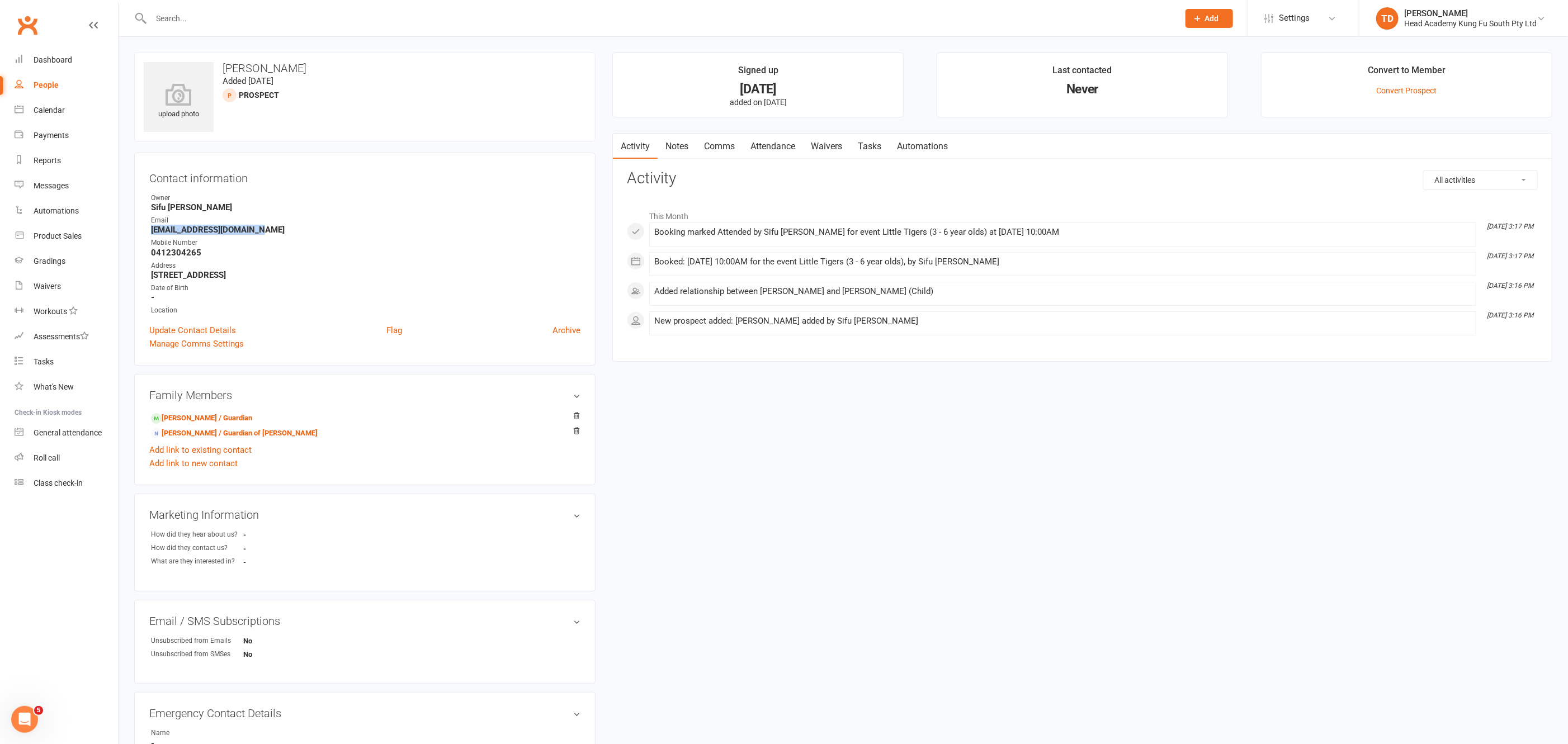
drag, startPoint x: 151, startPoint y: 226, endPoint x: 259, endPoint y: 231, distance: 108.1
click at [259, 231] on strong "[EMAIL_ADDRESS][DOMAIN_NAME]" at bounding box center [366, 229] width 429 height 10
copy strong "[EMAIL_ADDRESS][DOMAIN_NAME]"
select select "50"
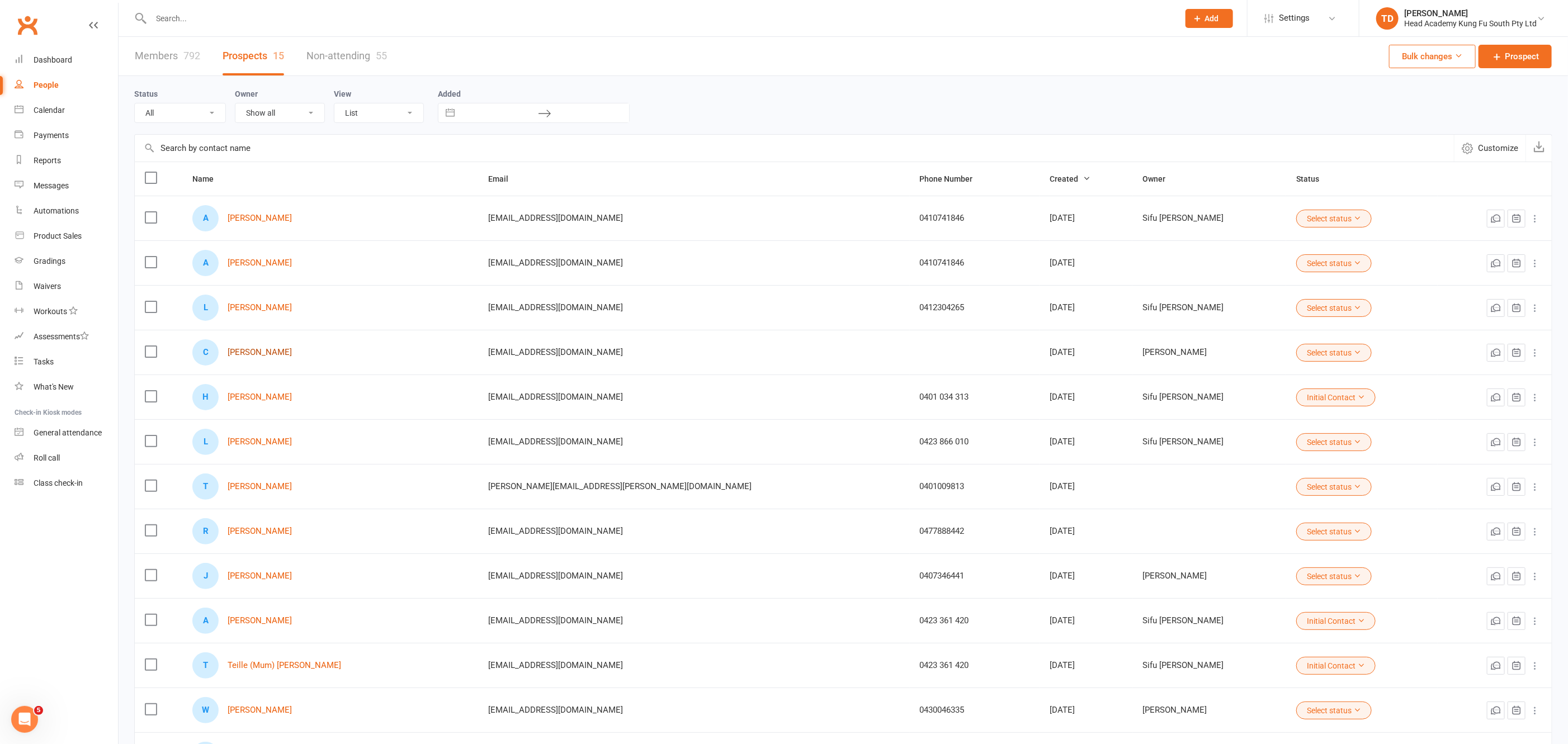
click at [251, 353] on link "[PERSON_NAME]" at bounding box center [260, 352] width 64 height 10
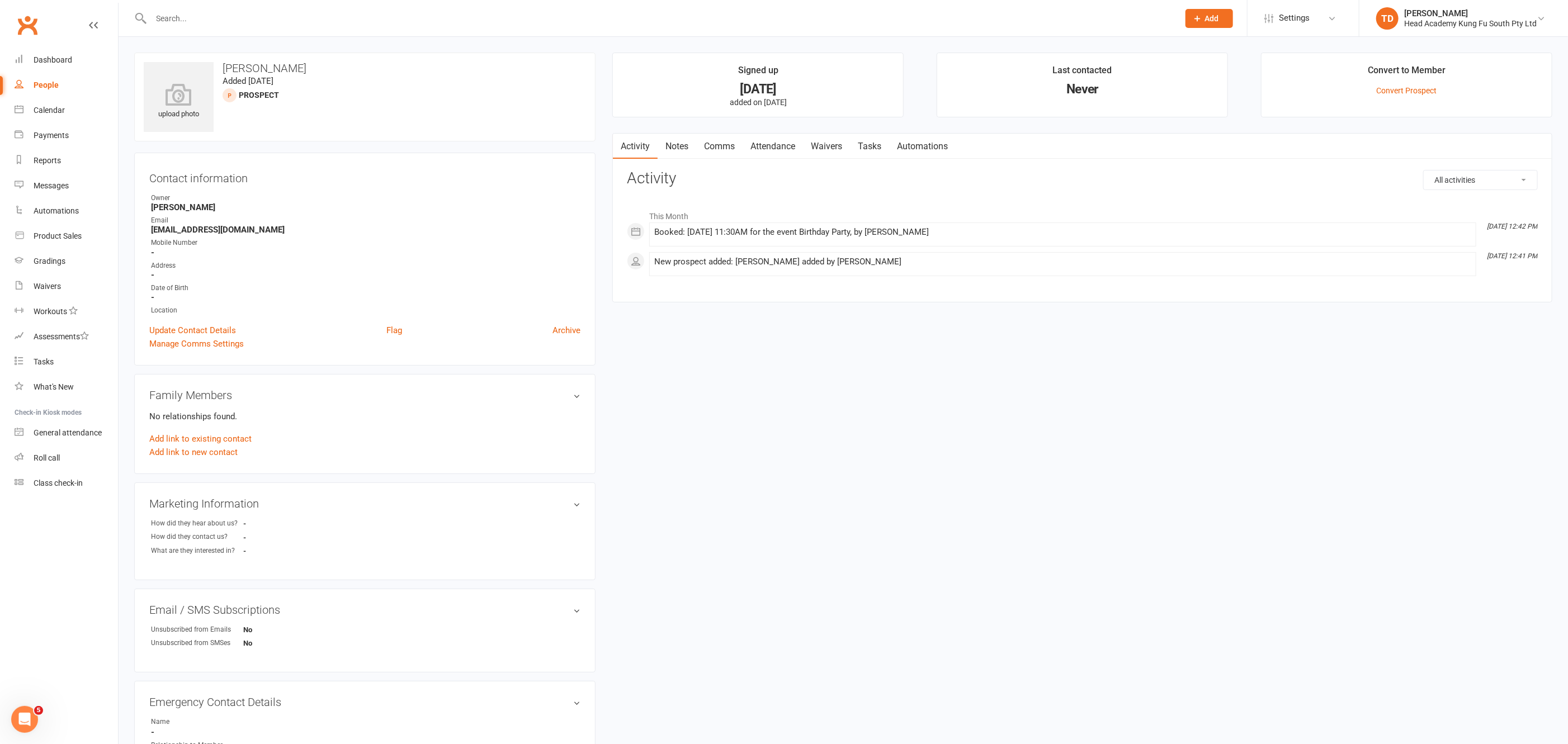
select select "50"
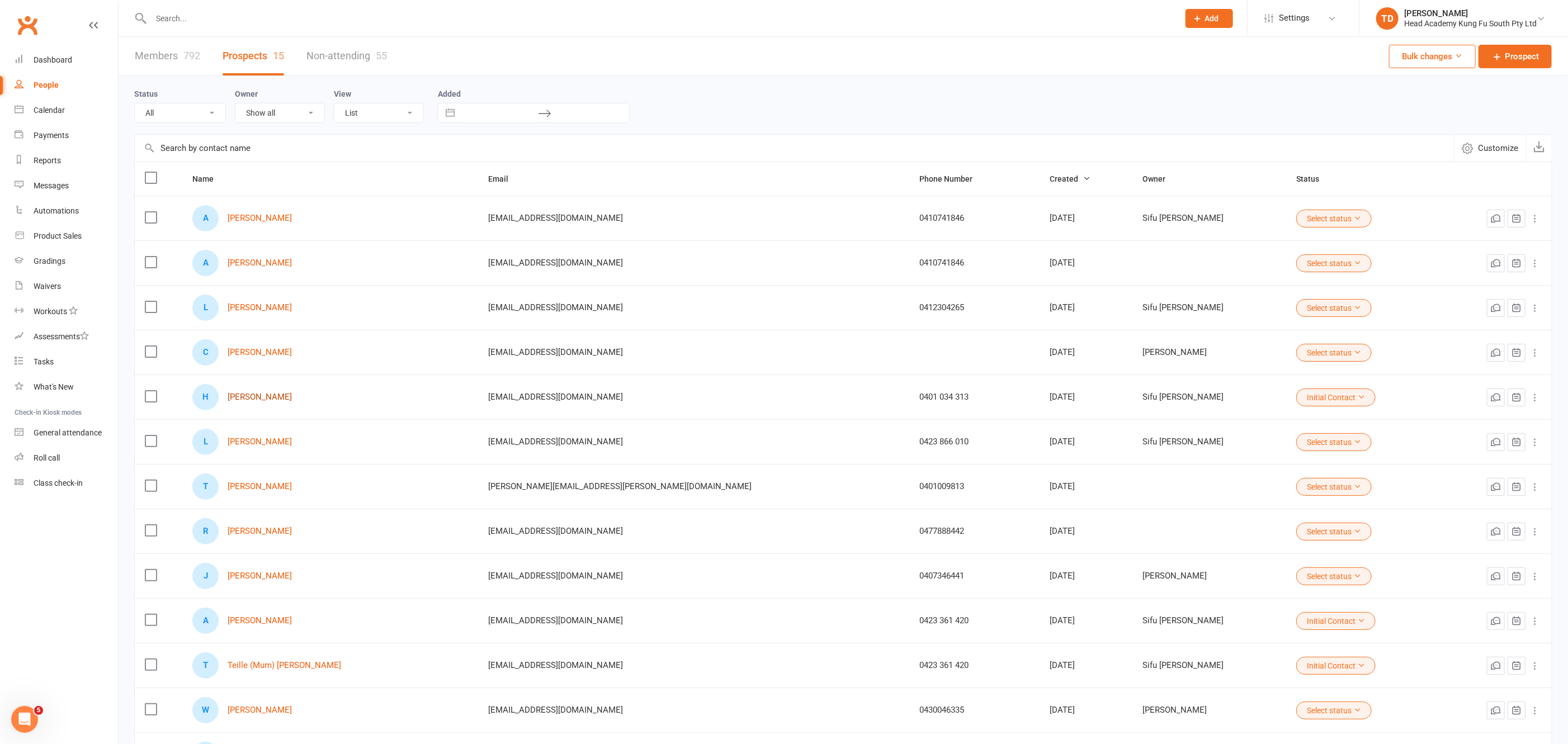
click at [274, 393] on link "[PERSON_NAME]" at bounding box center [260, 397] width 64 height 10
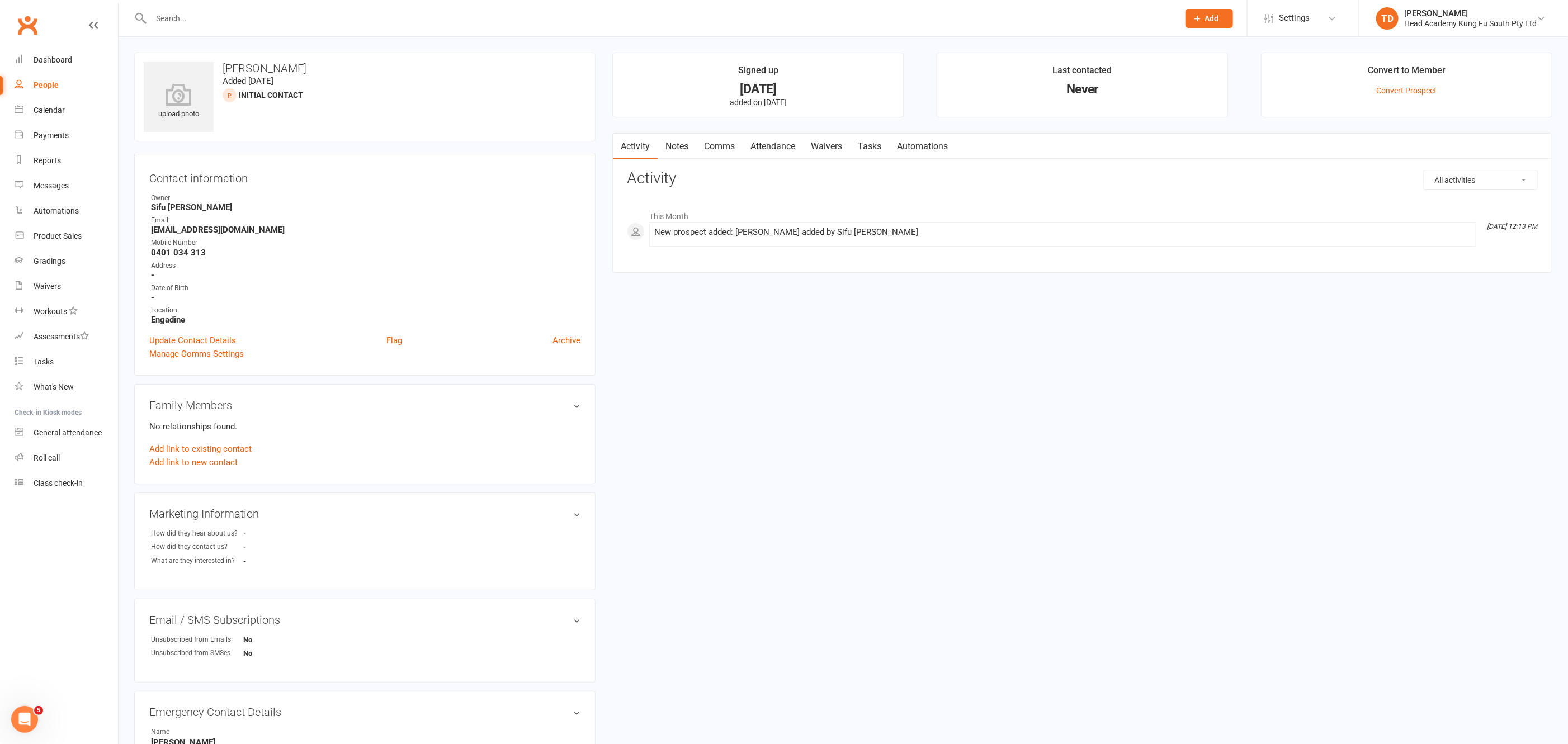
scroll to position [1, 0]
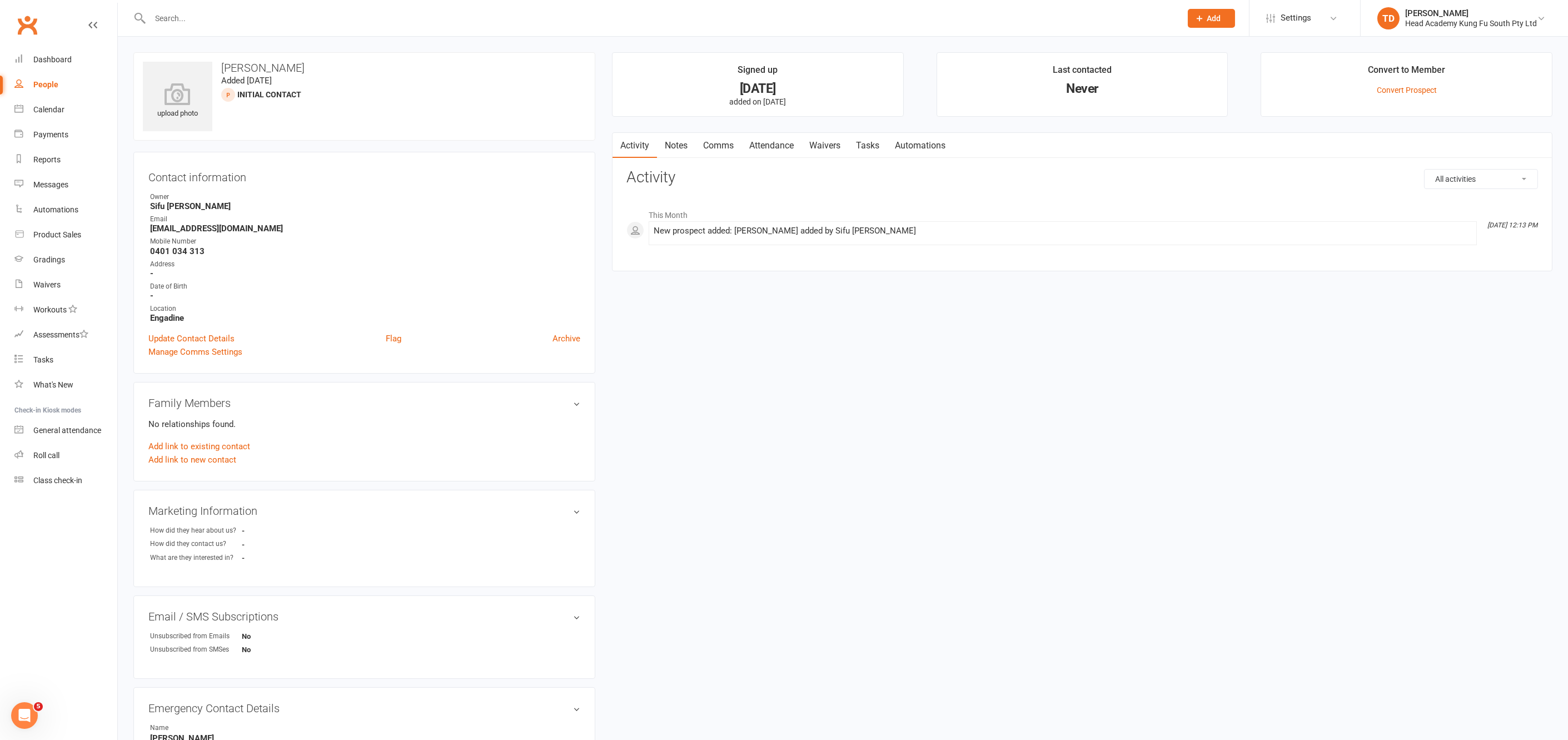
select select "50"
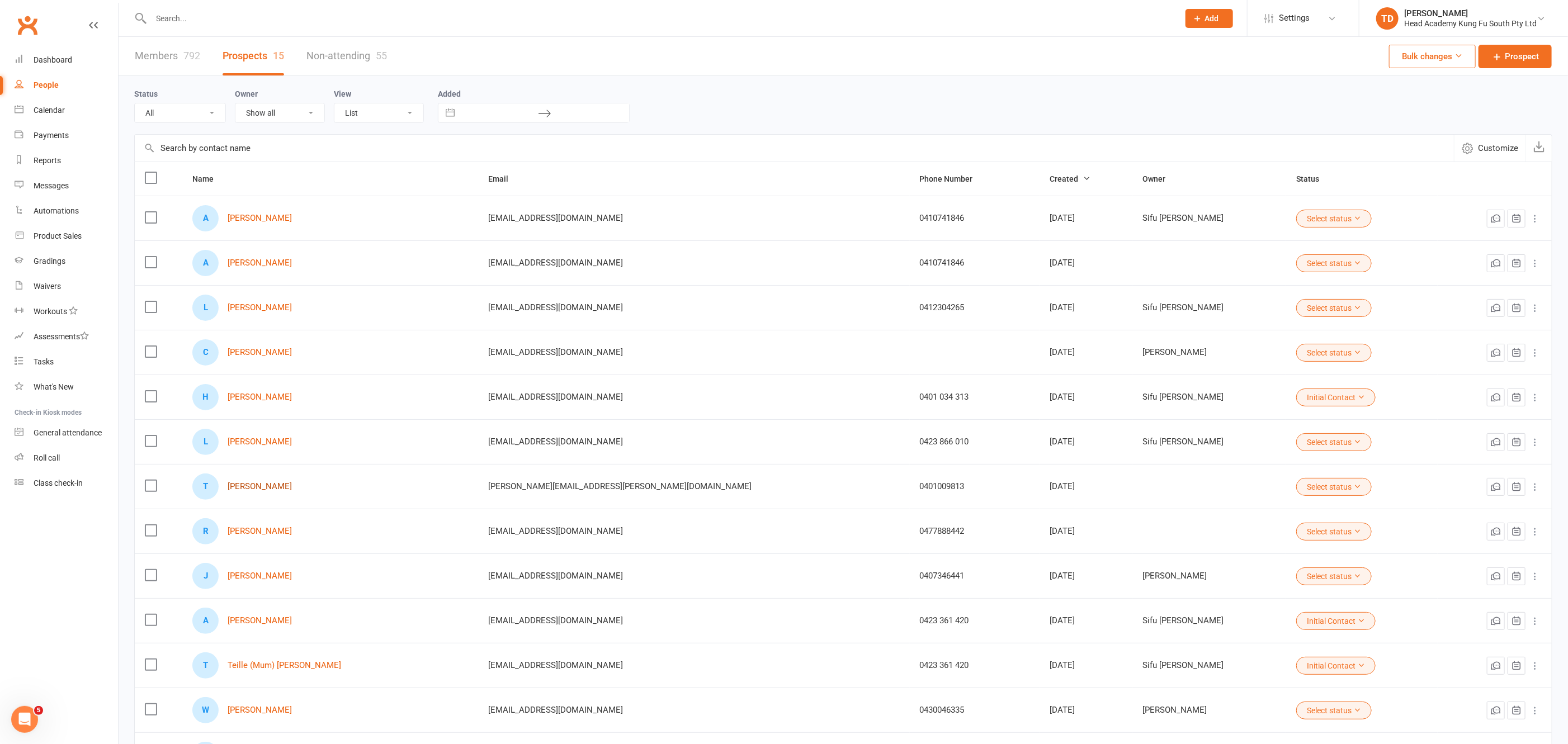
click at [268, 483] on link "[PERSON_NAME]" at bounding box center [260, 486] width 64 height 10
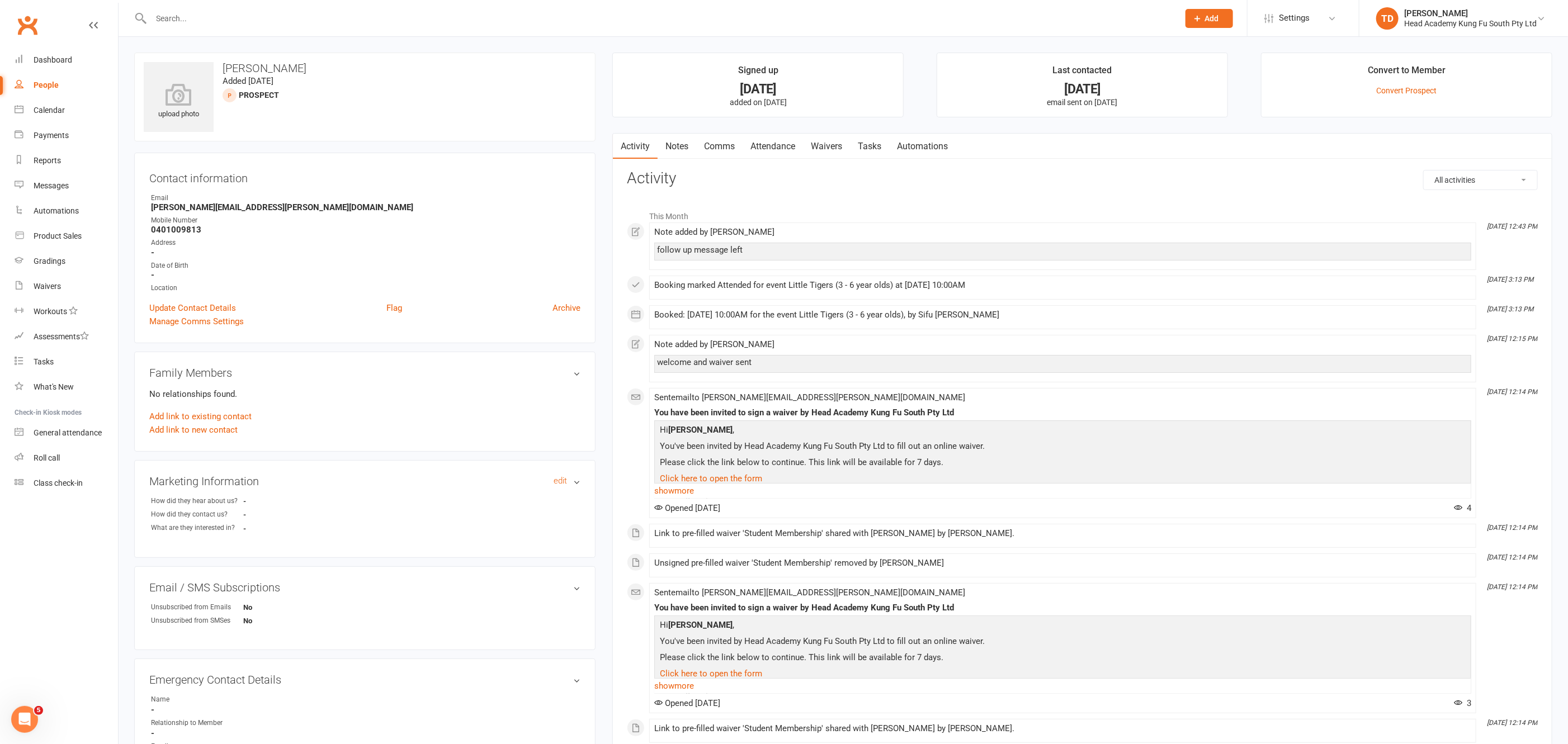
scroll to position [1, 0]
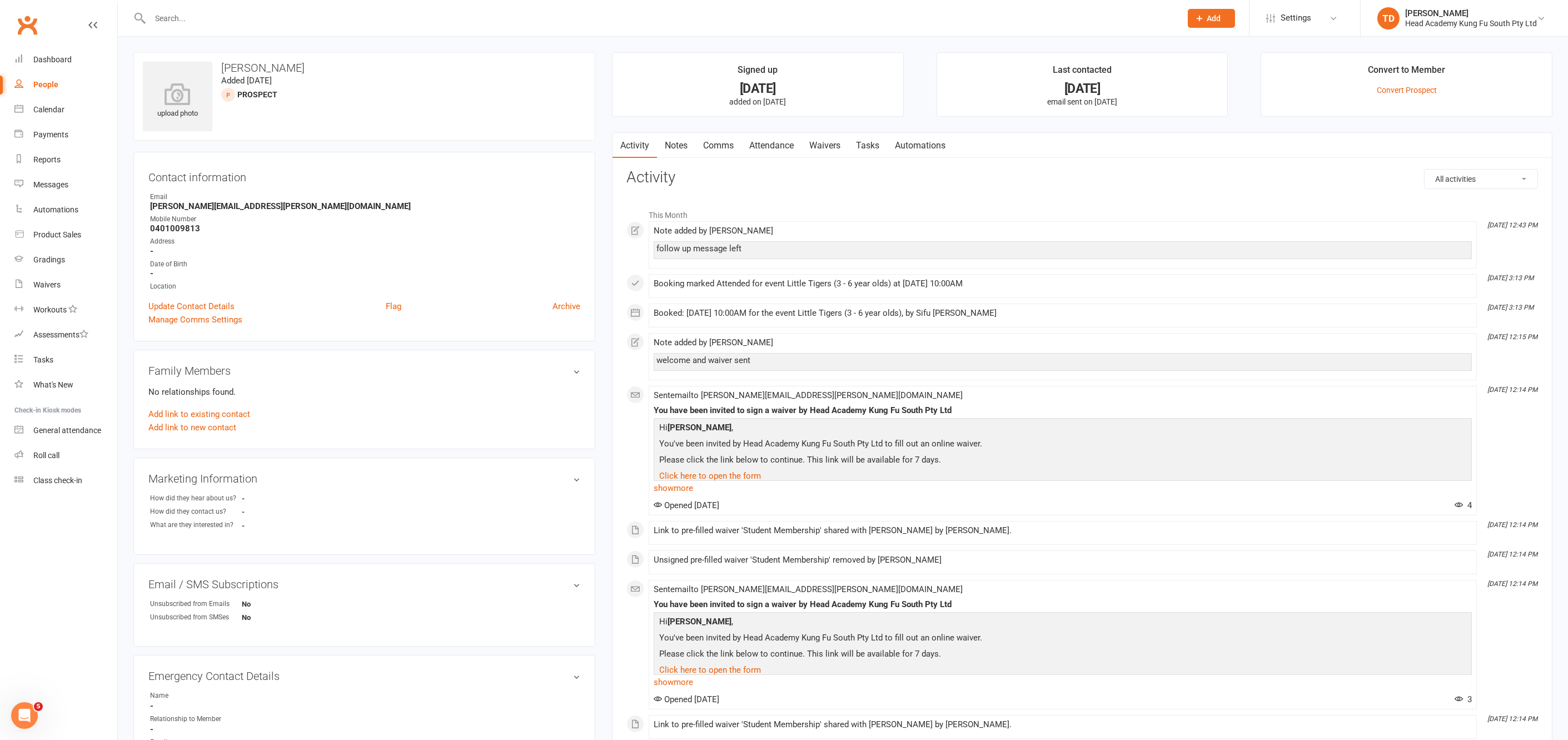
select select "50"
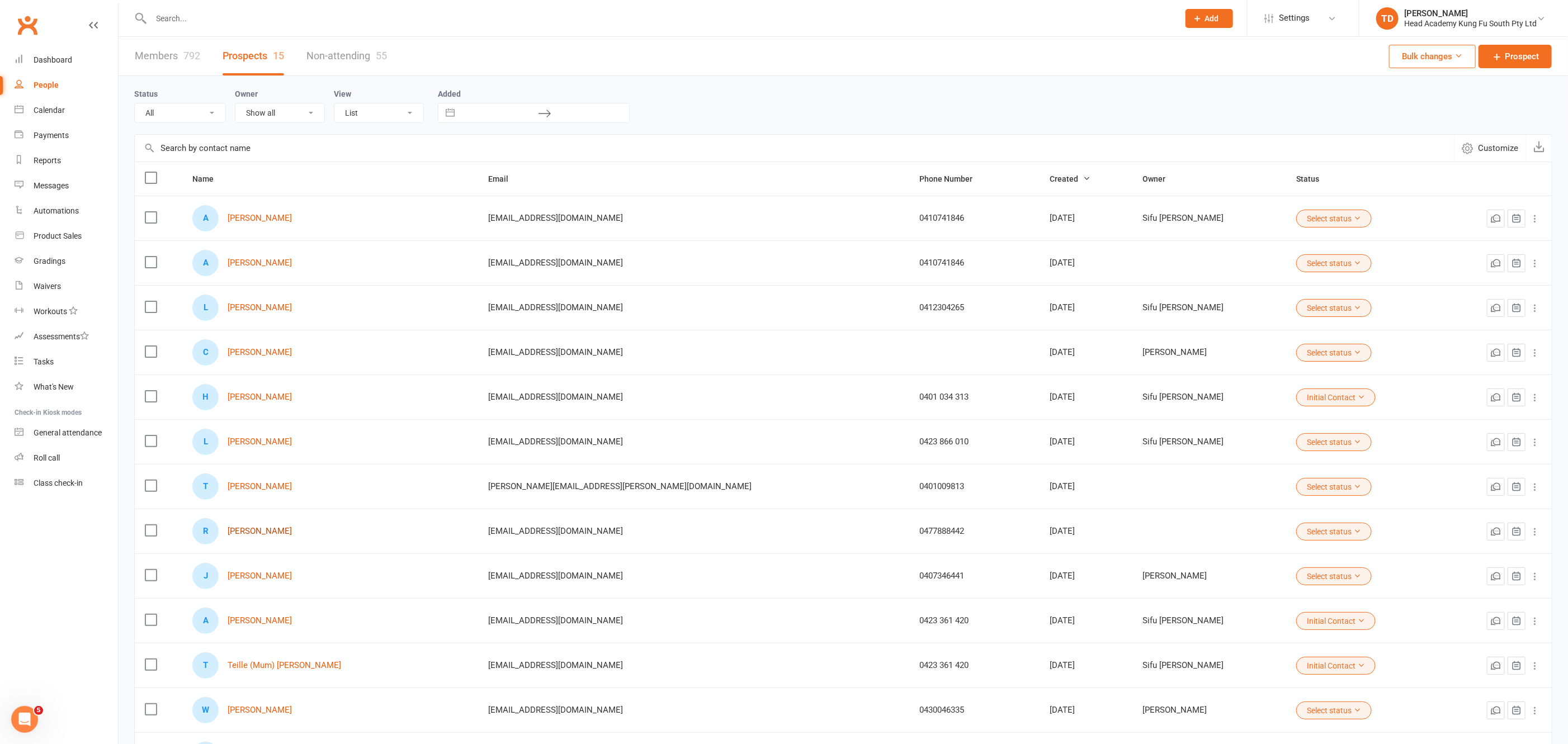
click at [279, 529] on link "[PERSON_NAME]" at bounding box center [260, 531] width 64 height 10
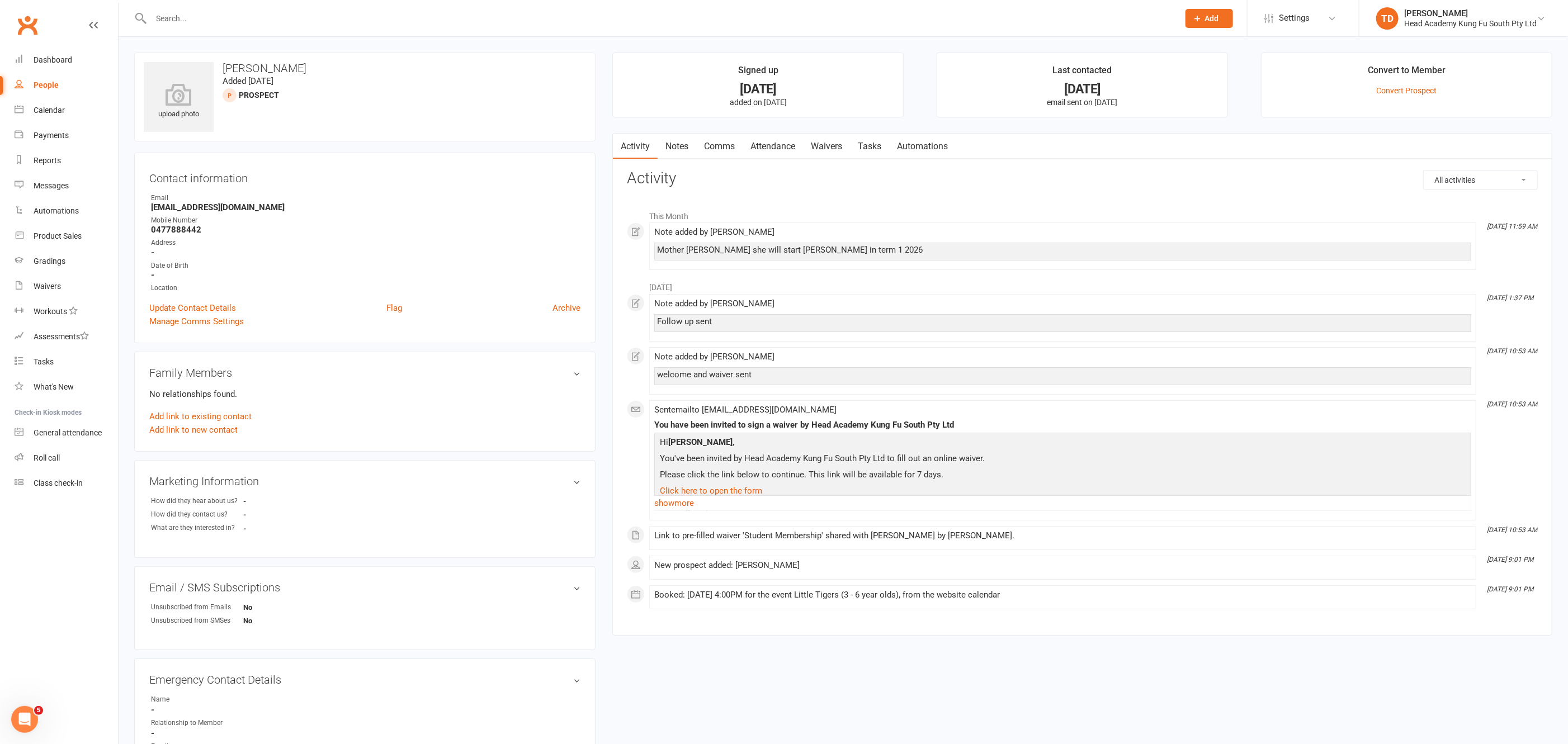
select select "50"
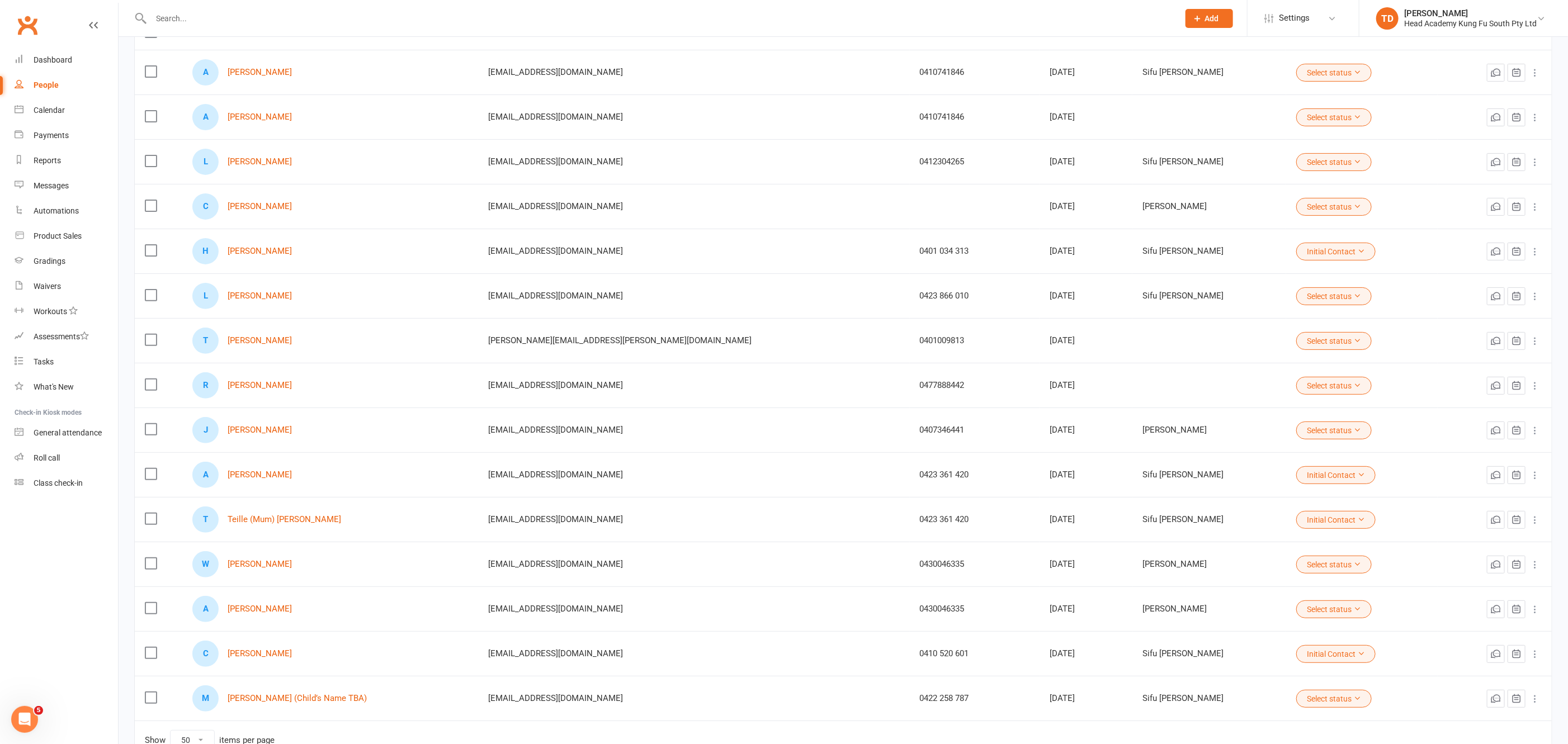
scroll to position [147, 0]
click at [278, 469] on link "[PERSON_NAME]" at bounding box center [260, 474] width 64 height 10
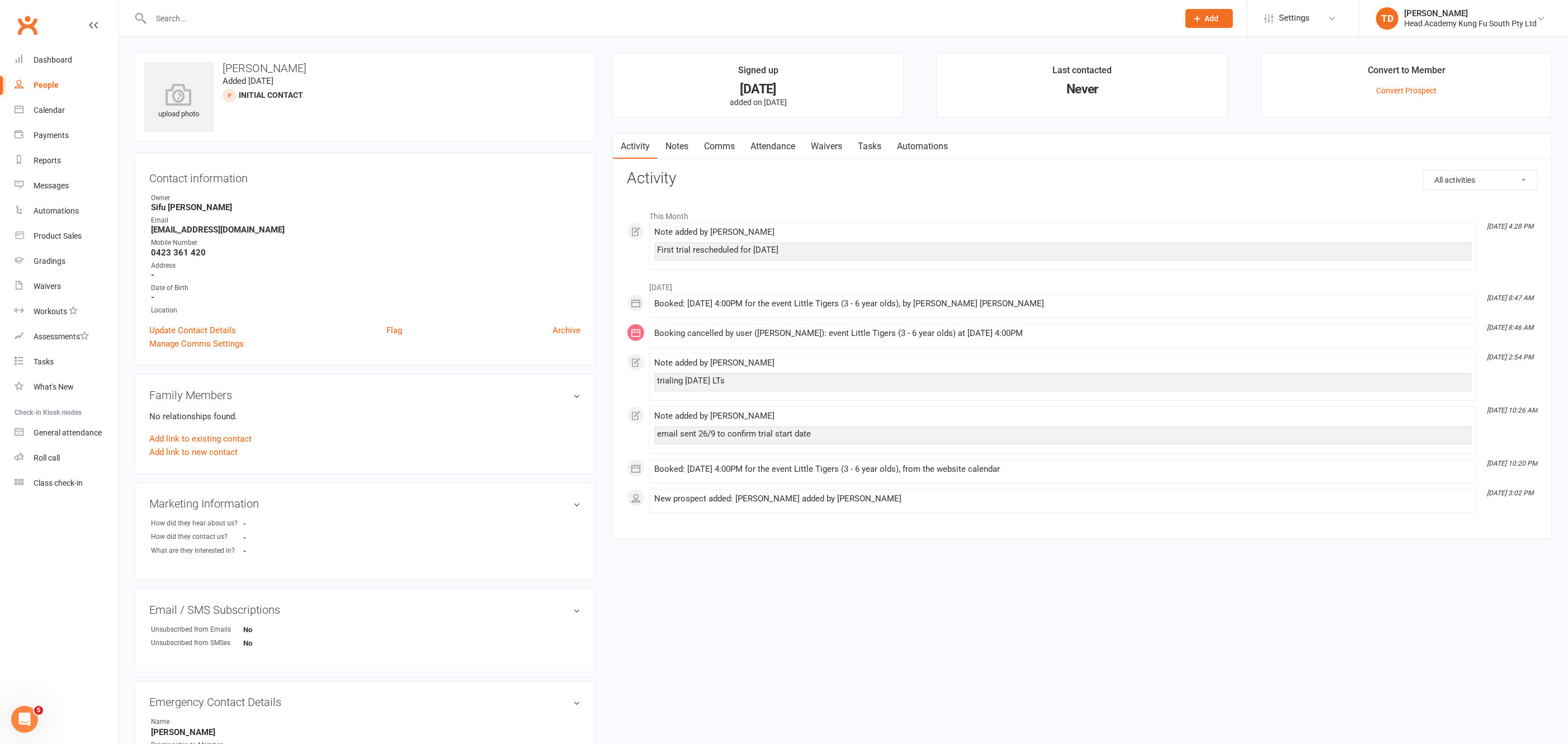
drag, startPoint x: 222, startPoint y: 66, endPoint x: 312, endPoint y: 67, distance: 90.0
click at [312, 67] on h3 "[PERSON_NAME]" at bounding box center [365, 68] width 443 height 12
copy h3 "[PERSON_NAME]"
select select "50"
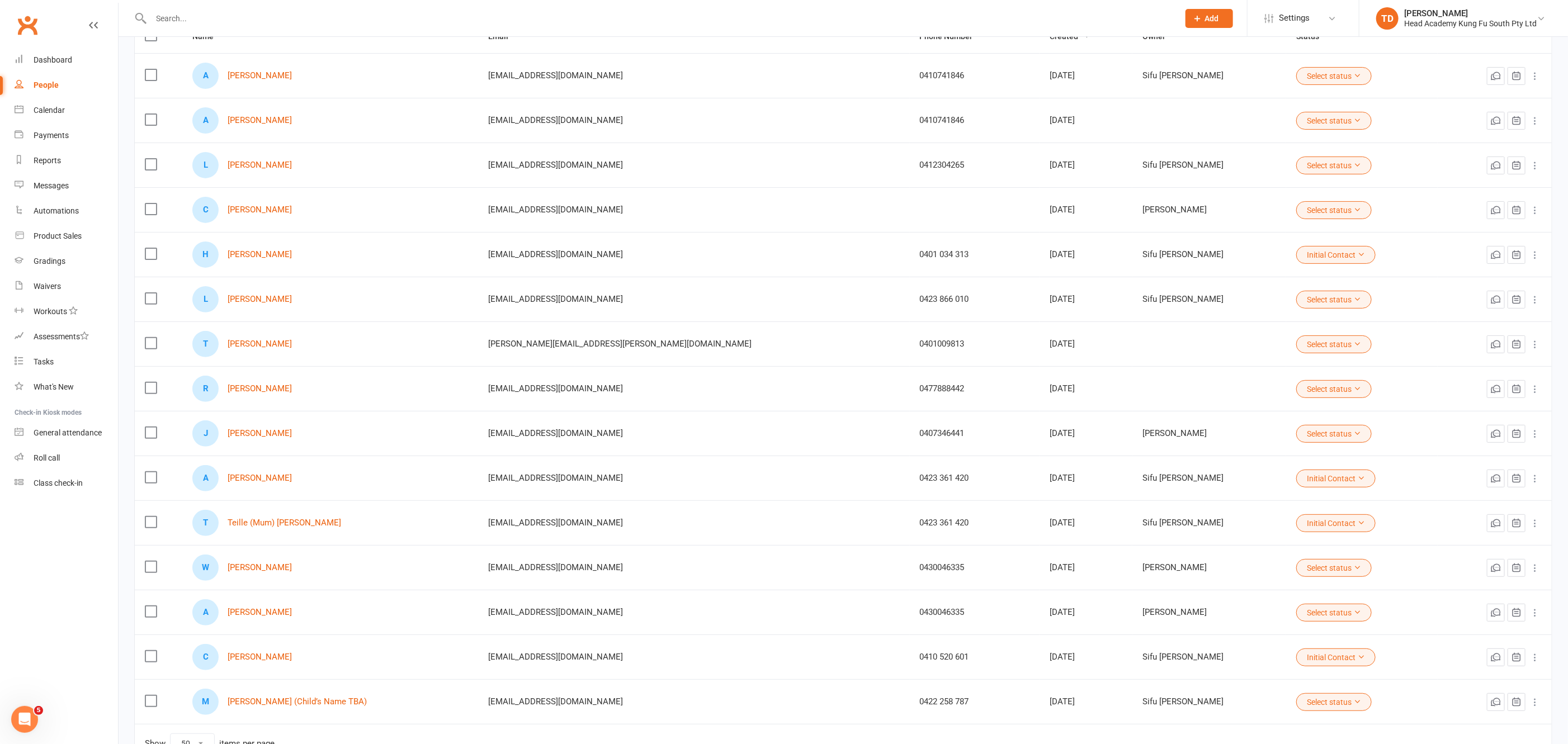
scroll to position [147, 0]
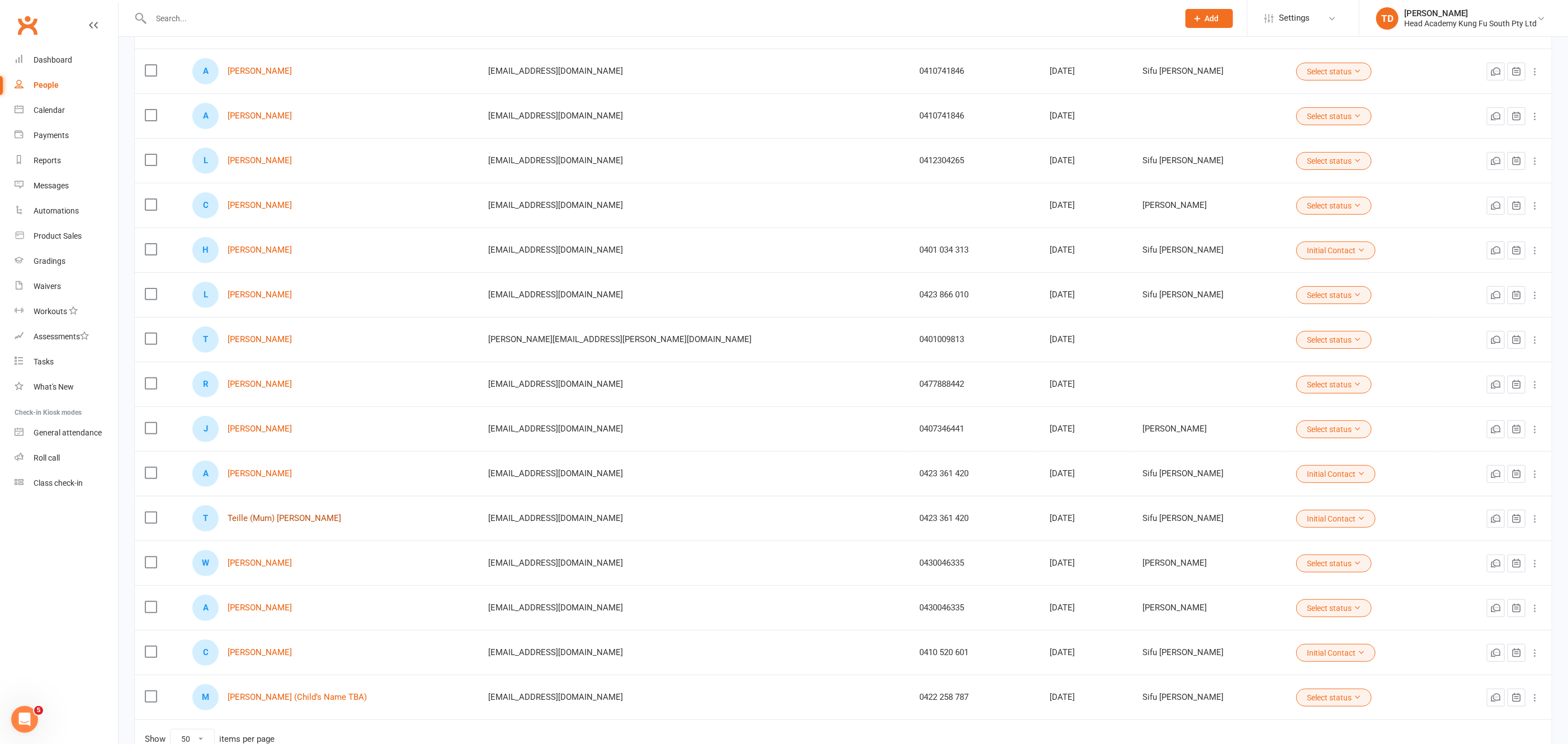
click at [299, 514] on link "Teille (Mum) [PERSON_NAME]" at bounding box center [284, 518] width 113 height 10
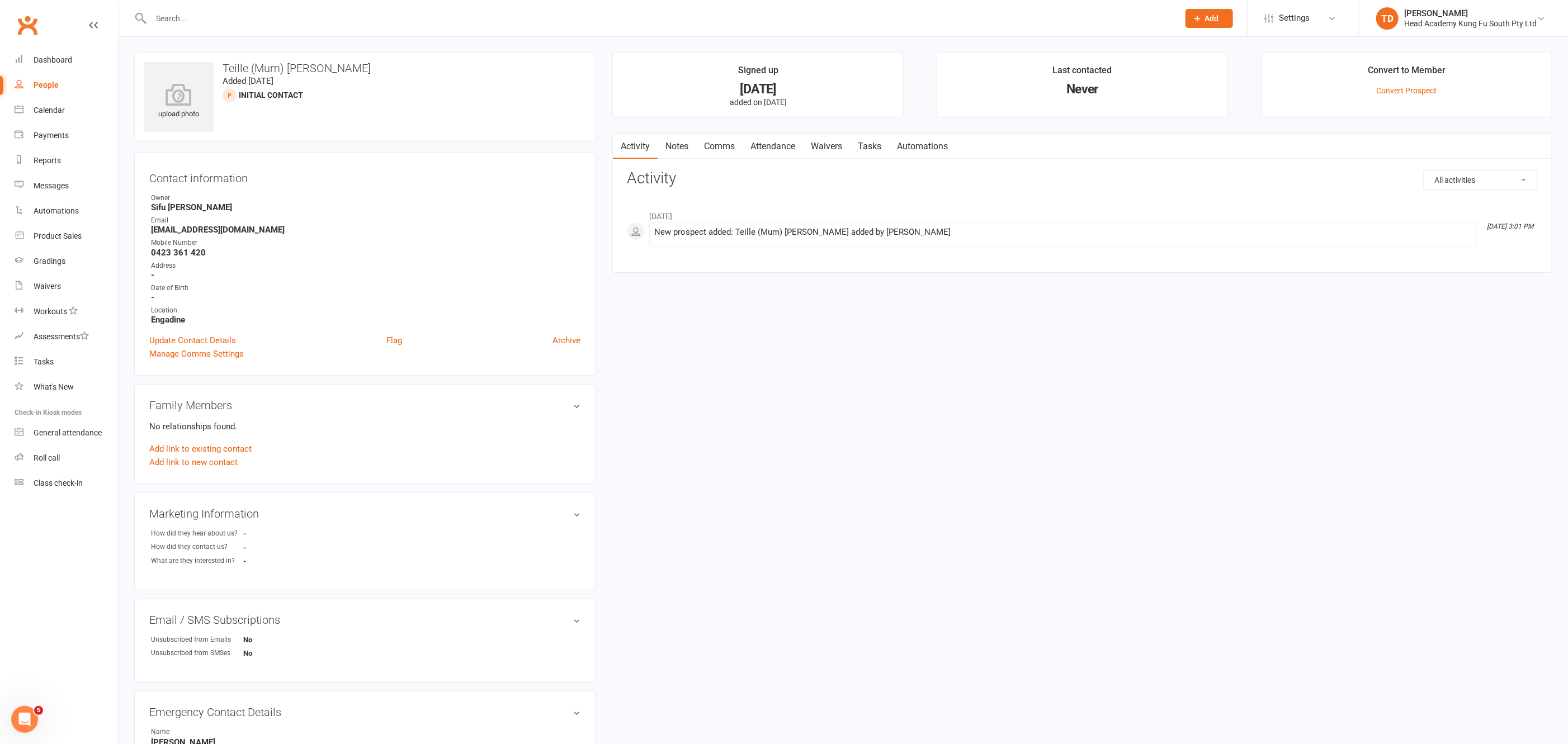
select select "50"
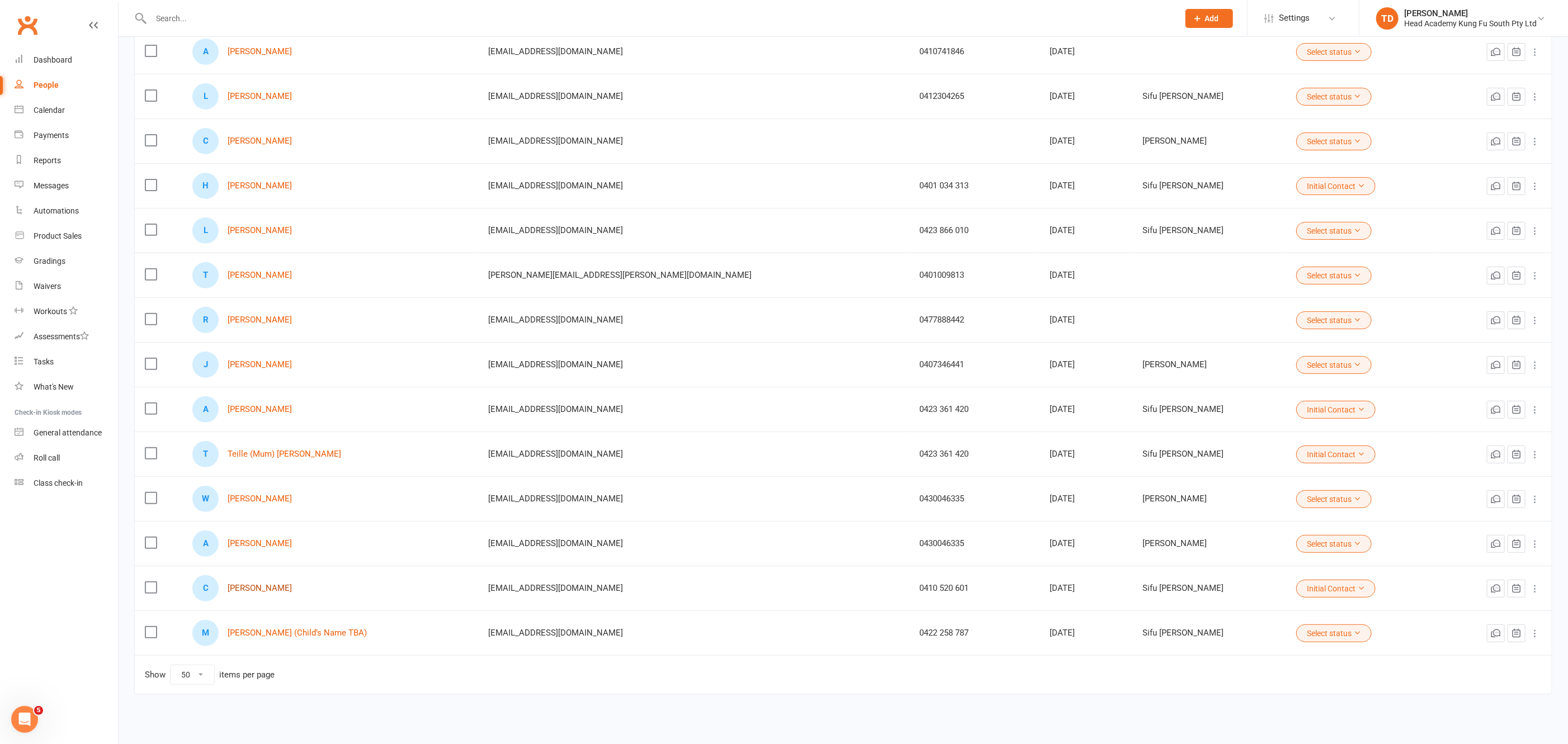
scroll to position [215, 0]
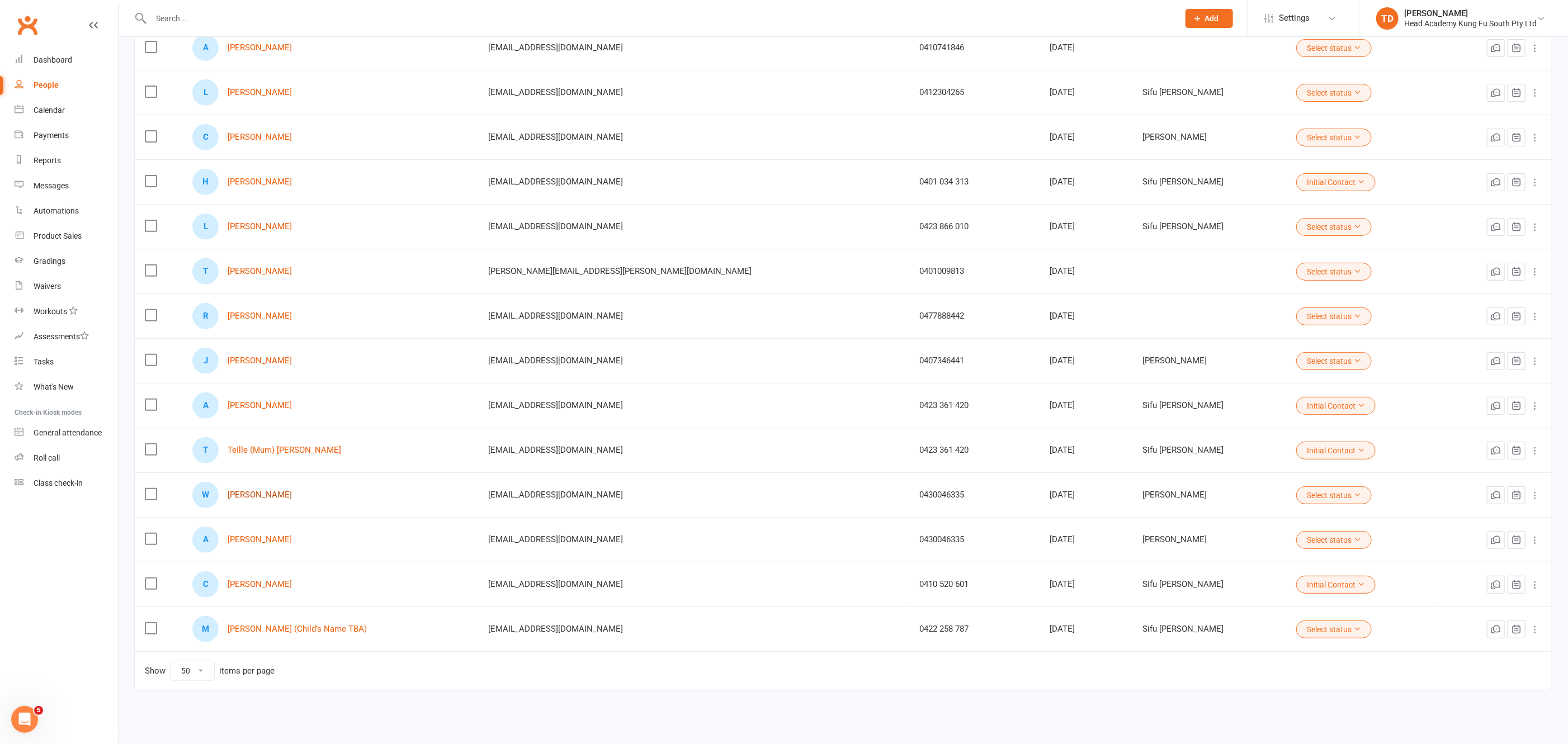
click at [257, 491] on link "[PERSON_NAME]" at bounding box center [260, 495] width 64 height 10
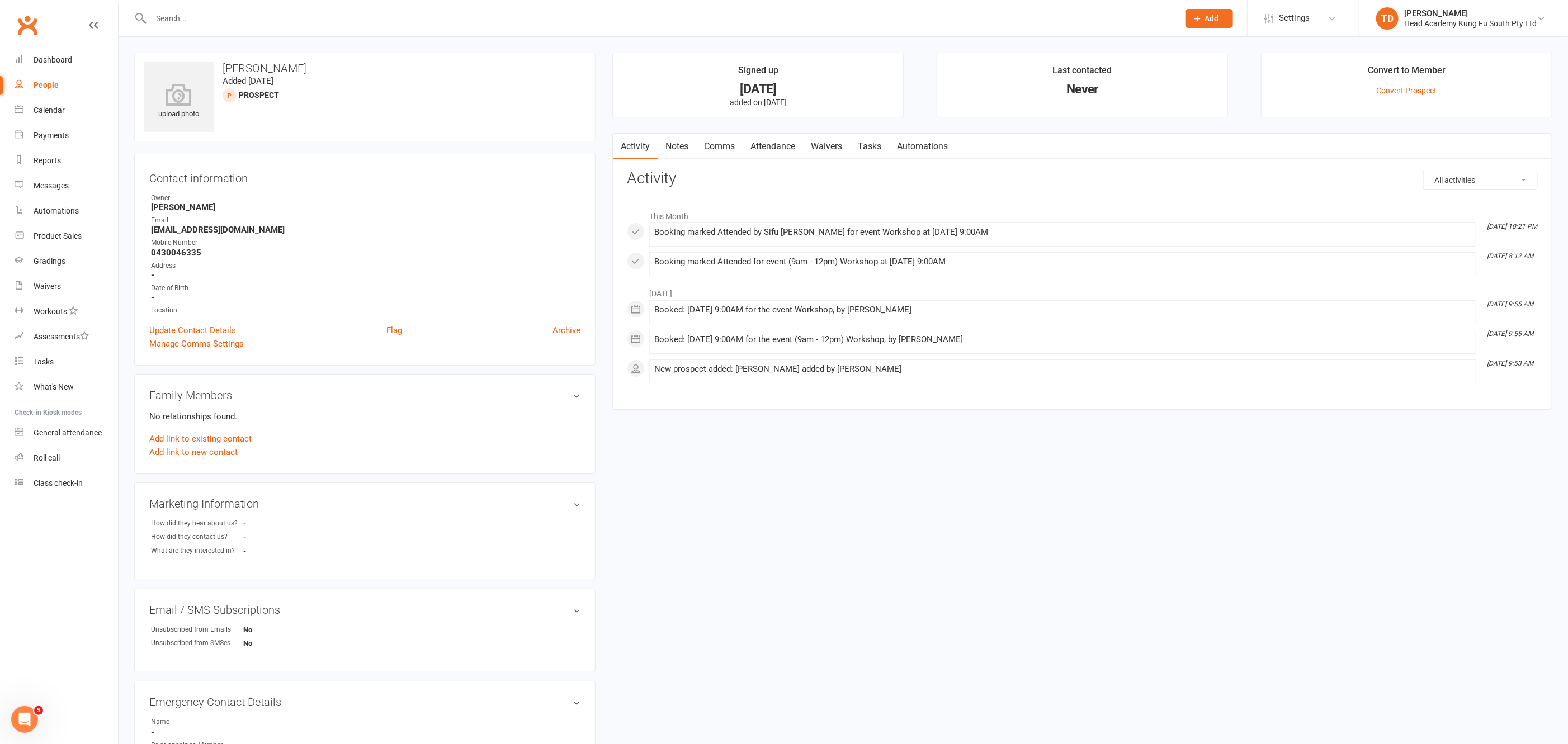
click at [675, 141] on link "Notes" at bounding box center [676, 146] width 39 height 26
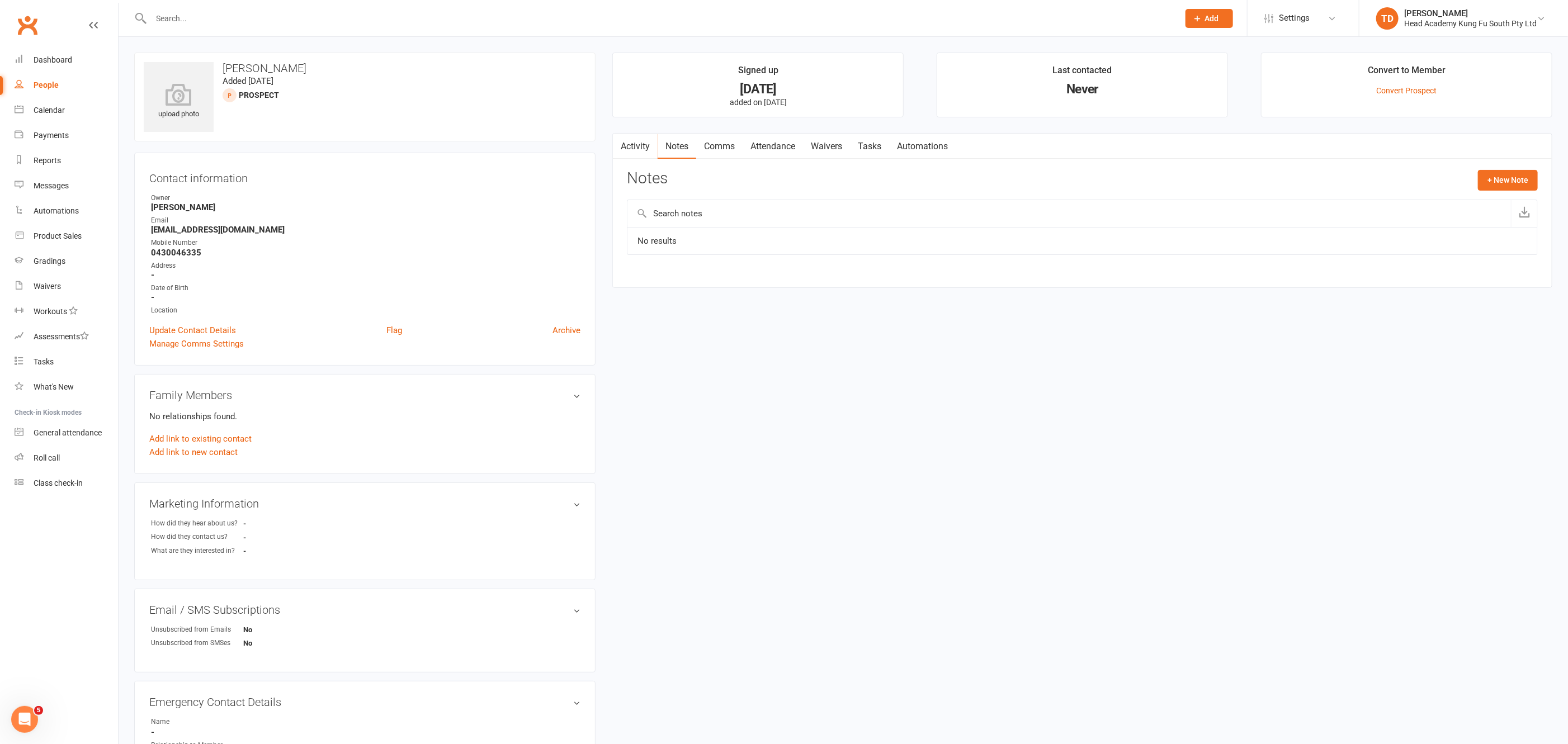
click at [639, 143] on link "Activity" at bounding box center [635, 146] width 45 height 26
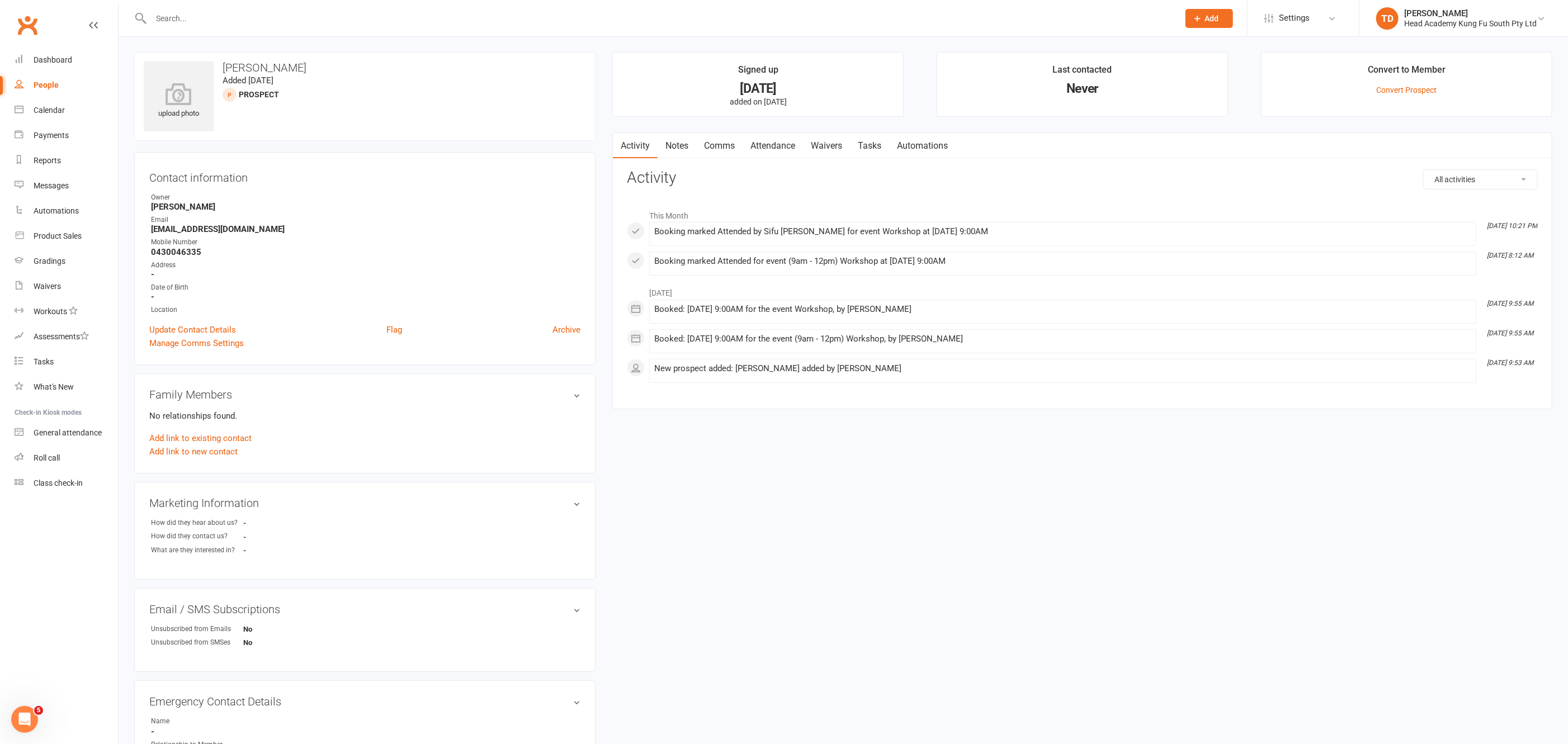
scroll to position [1, 0]
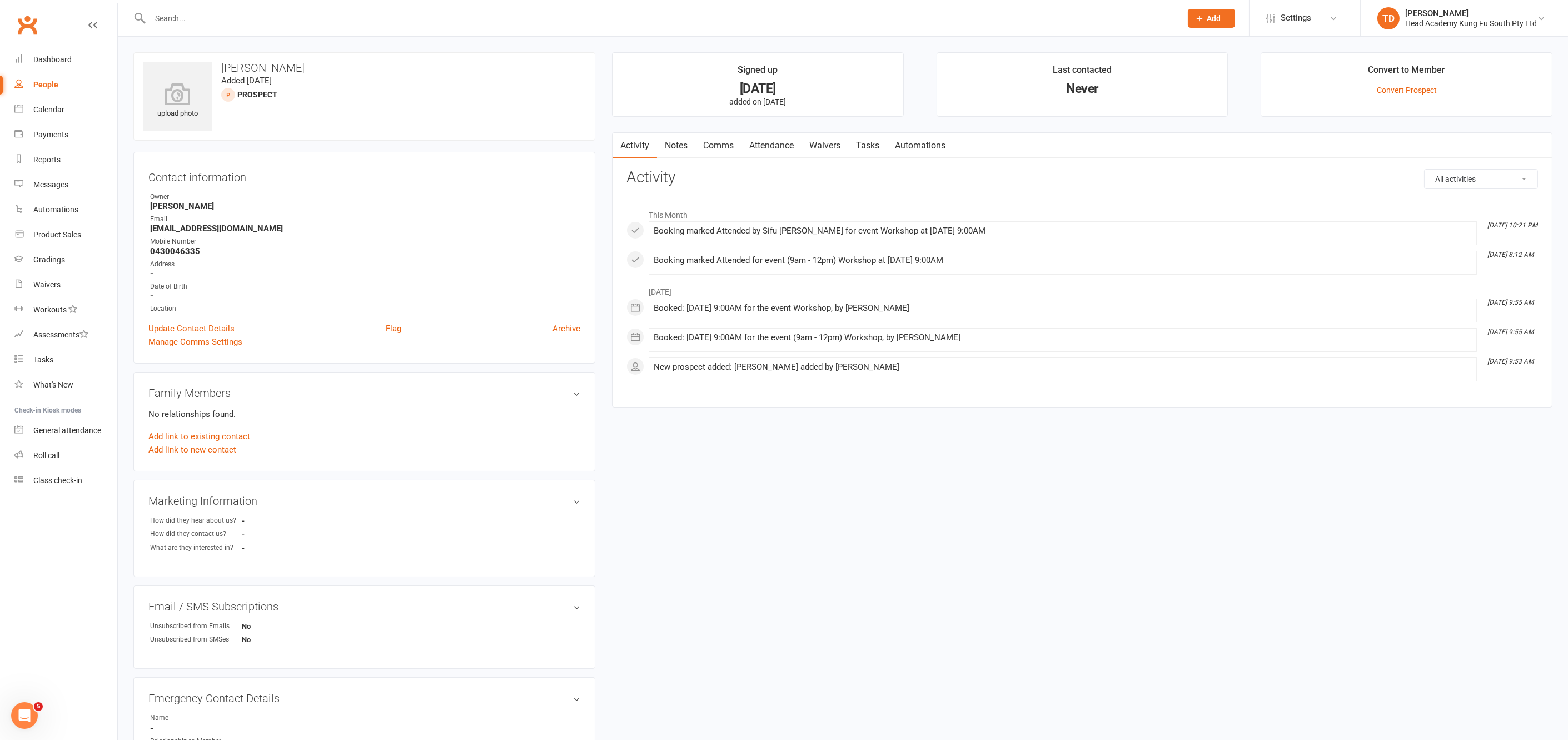
select select "50"
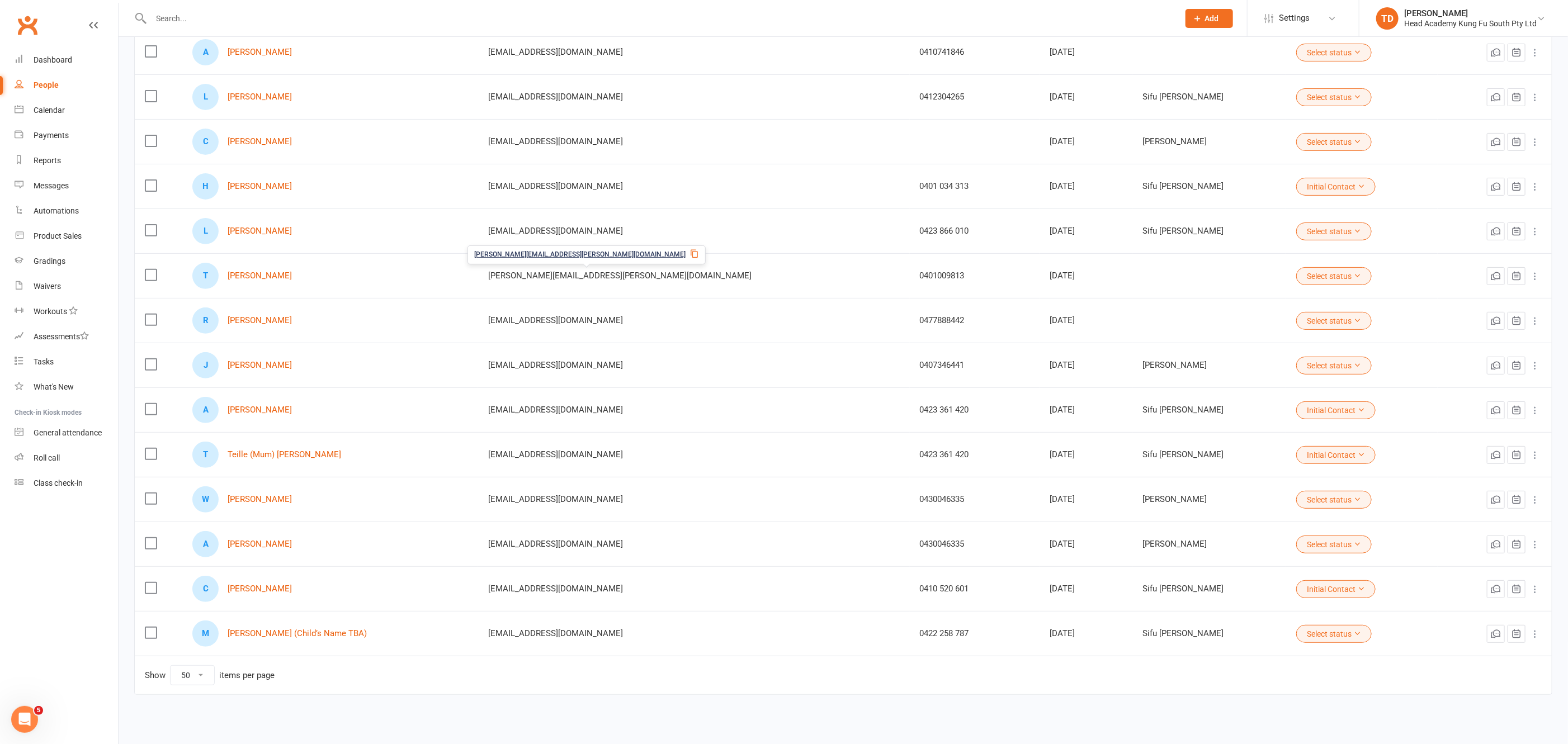
scroll to position [215, 0]
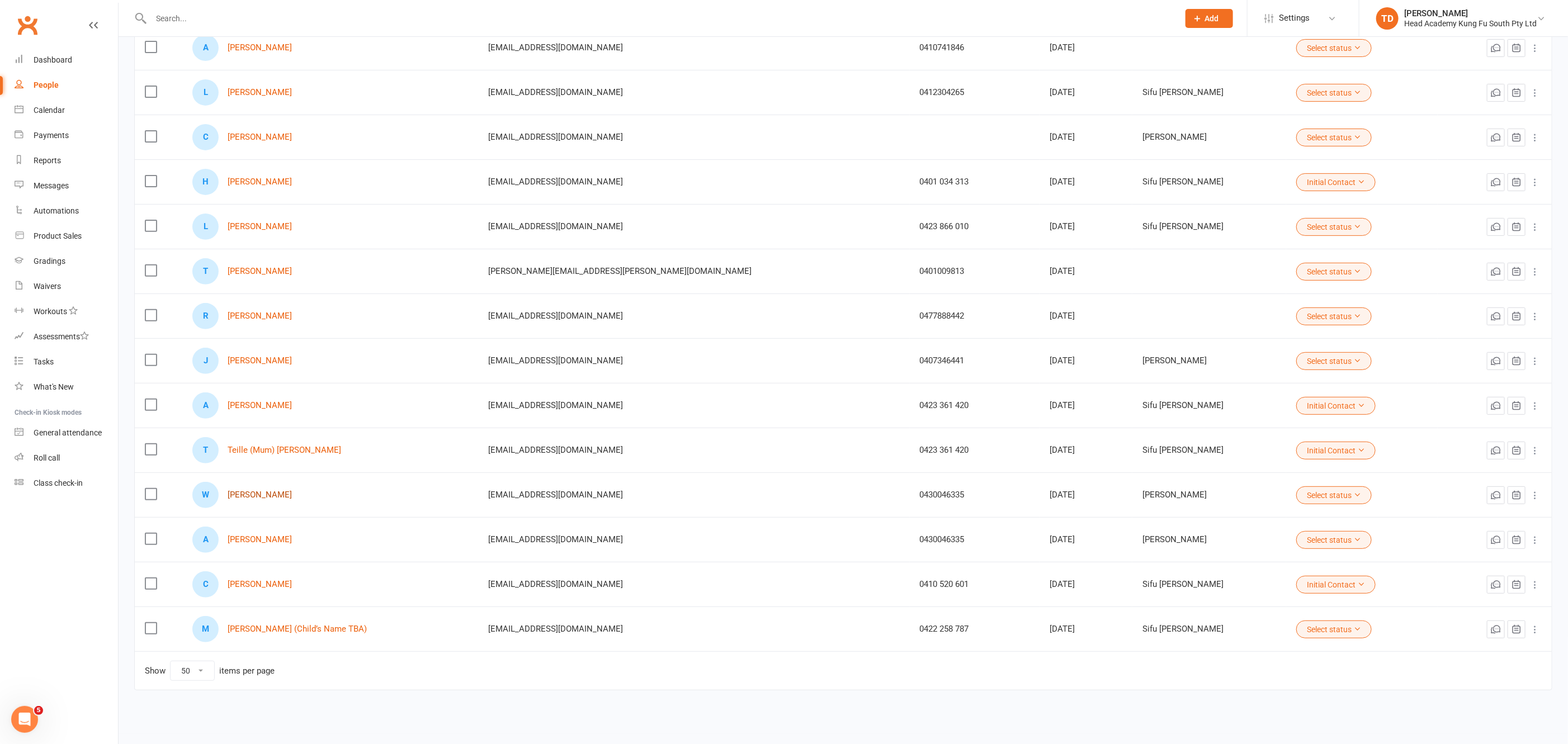
click at [270, 490] on link "[PERSON_NAME]" at bounding box center [260, 495] width 64 height 10
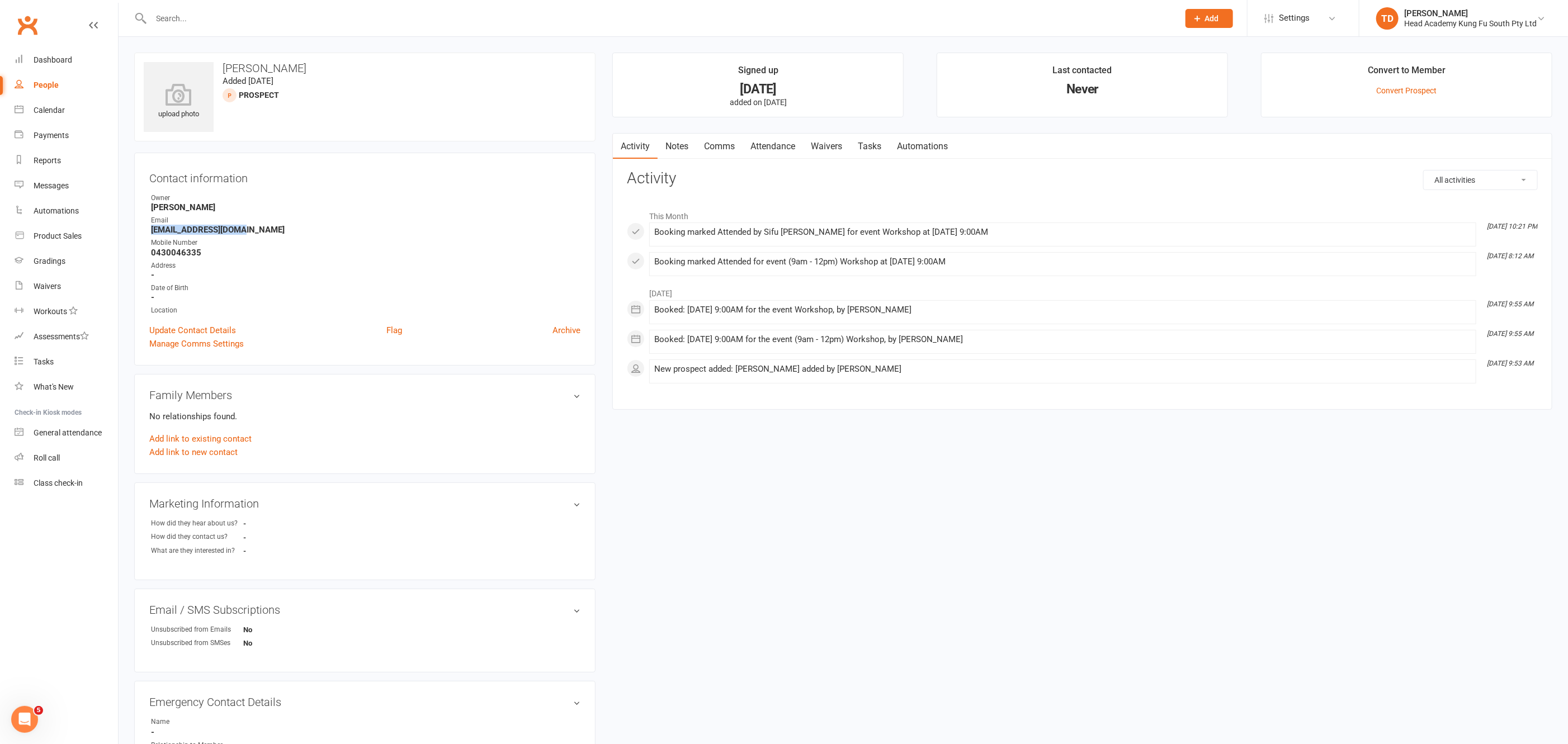
drag, startPoint x: 152, startPoint y: 228, endPoint x: 242, endPoint y: 229, distance: 90.0
click at [242, 229] on strong "[EMAIL_ADDRESS][DOMAIN_NAME]" at bounding box center [366, 229] width 429 height 10
copy strong "[EMAIL_ADDRESS][DOMAIN_NAME]"
click at [680, 144] on link "Notes" at bounding box center [676, 146] width 39 height 26
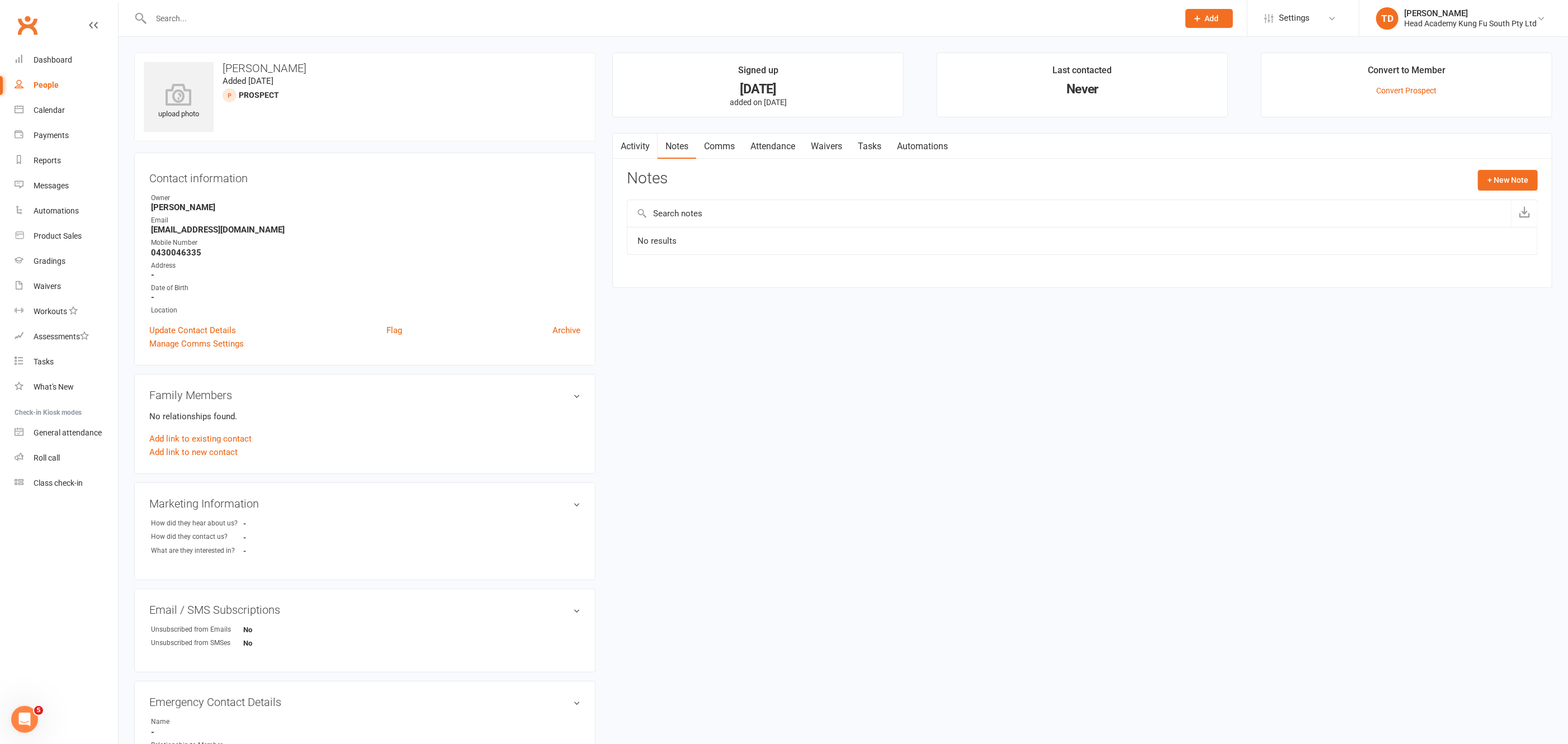
click at [666, 211] on input "text" at bounding box center [1068, 213] width 883 height 27
type input "follow up email sent after workshops"
drag, startPoint x: 786, startPoint y: 211, endPoint x: 799, endPoint y: 213, distance: 13.2
click at [799, 213] on input "follow up email sent after workshops" at bounding box center [1068, 213] width 883 height 27
click at [1503, 179] on button "+ New Note" at bounding box center [1507, 180] width 60 height 20
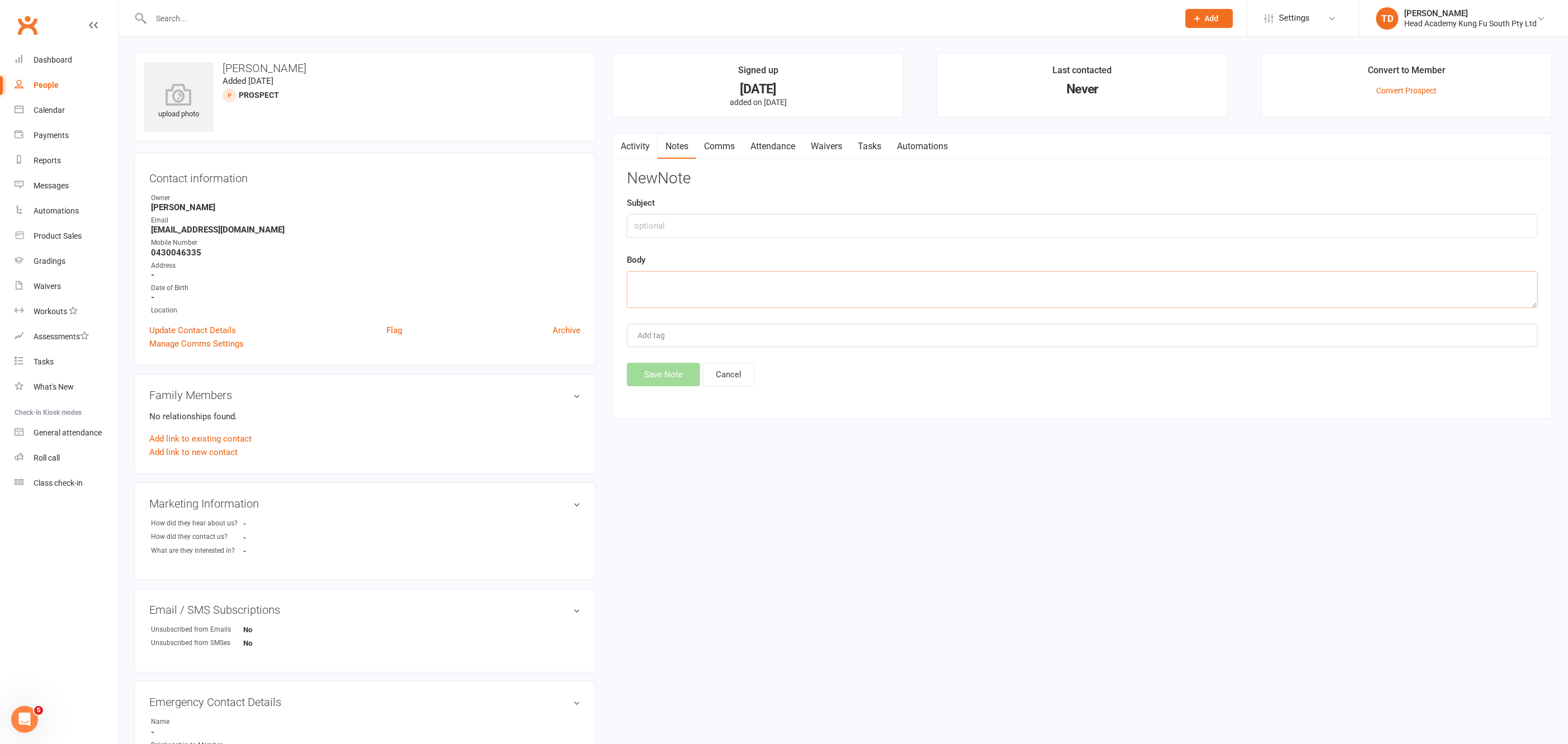
click at [668, 283] on textarea at bounding box center [1082, 289] width 911 height 37
paste textarea "follow up email sent after workshops"
type textarea "follow up email sent after workshops"
click at [654, 374] on button "Save Note" at bounding box center [663, 374] width 73 height 24
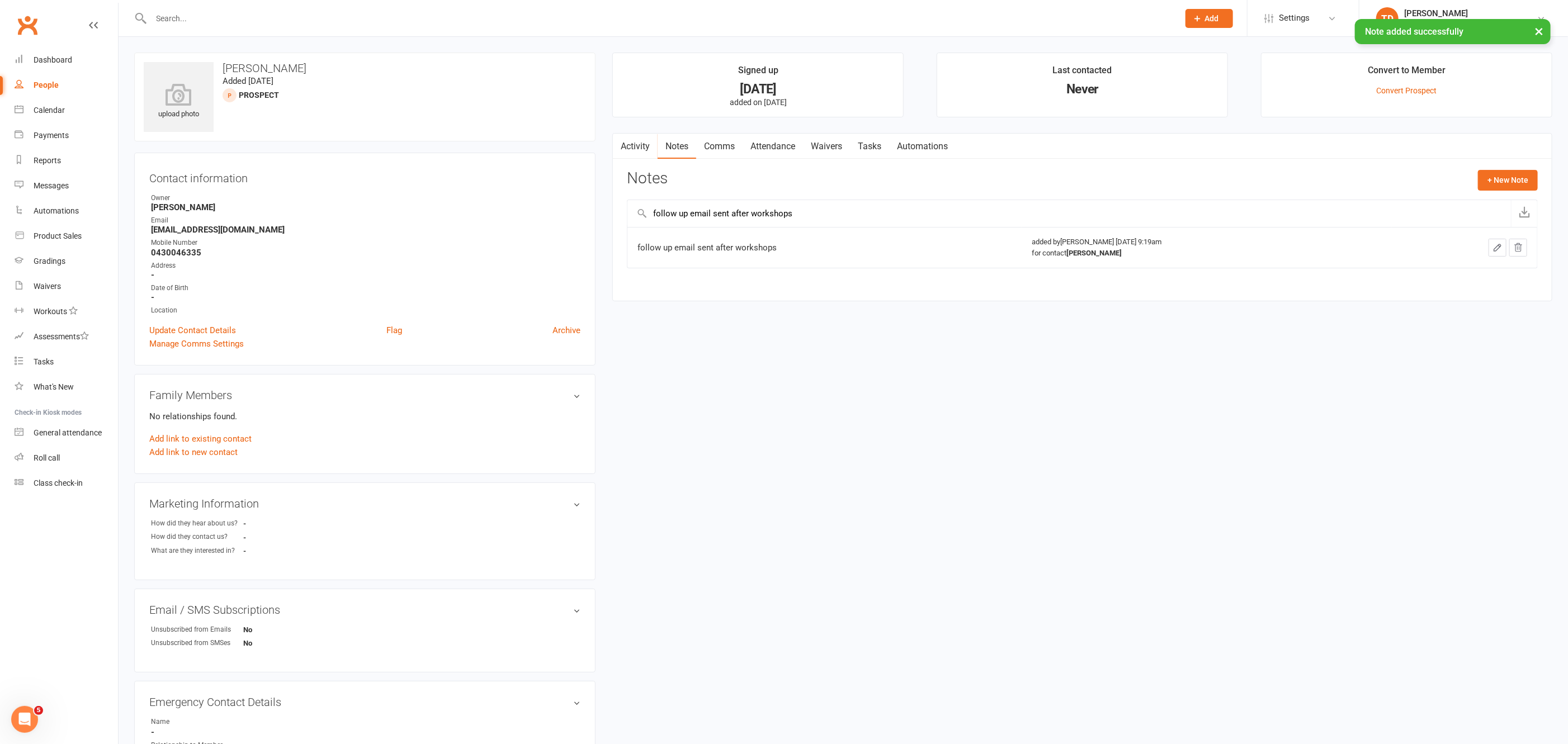
select select "50"
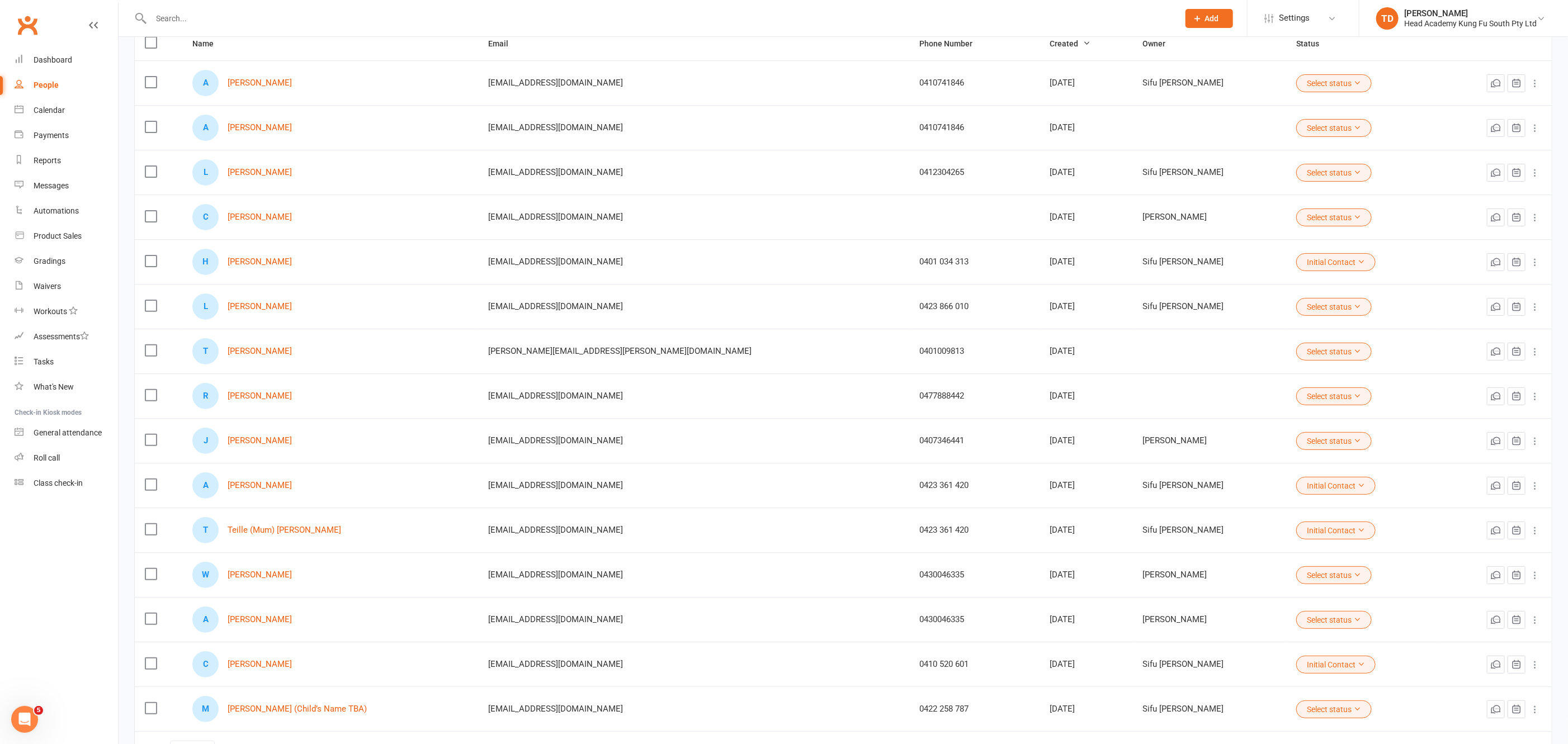
scroll to position [138, 0]
click at [289, 612] on link "[PERSON_NAME]" at bounding box center [260, 616] width 64 height 10
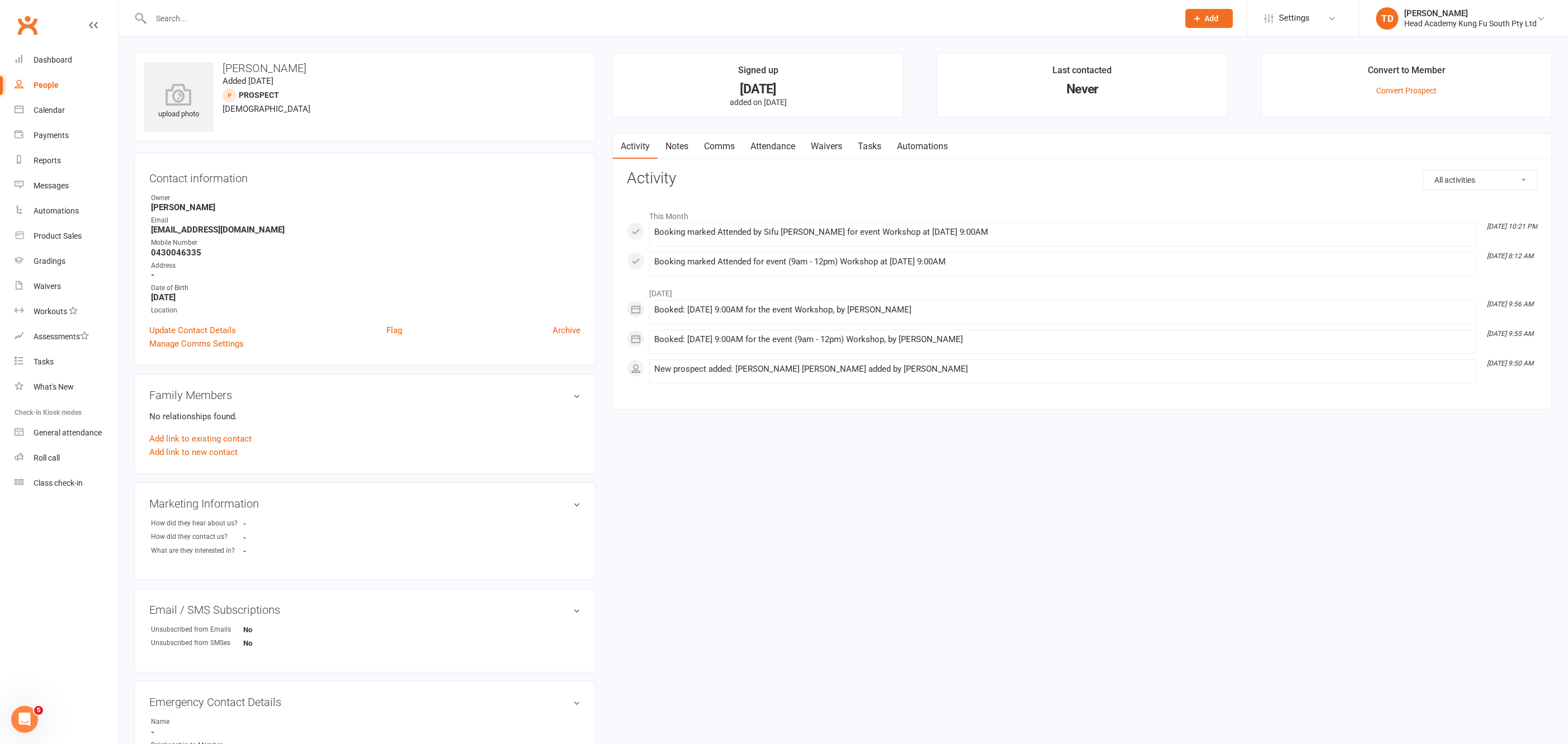
click at [676, 145] on link "Notes" at bounding box center [676, 146] width 39 height 26
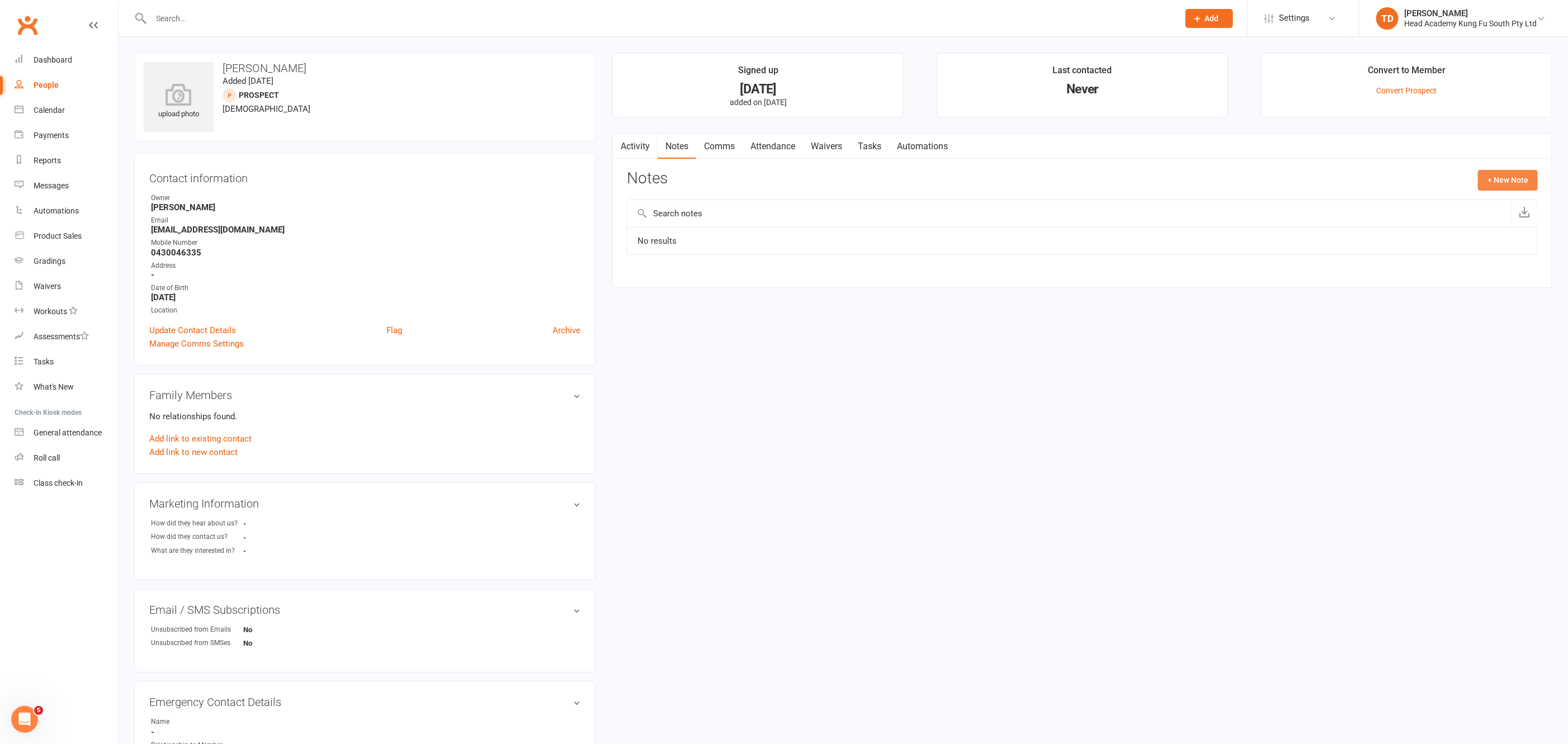
click at [1516, 175] on button "+ New Note" at bounding box center [1507, 180] width 60 height 20
click at [676, 288] on textarea at bounding box center [1082, 289] width 911 height 37
paste textarea "follow up email sent after workshops"
type textarea "follow up email sent after workshops"
click at [679, 372] on button "Save Note" at bounding box center [663, 374] width 73 height 24
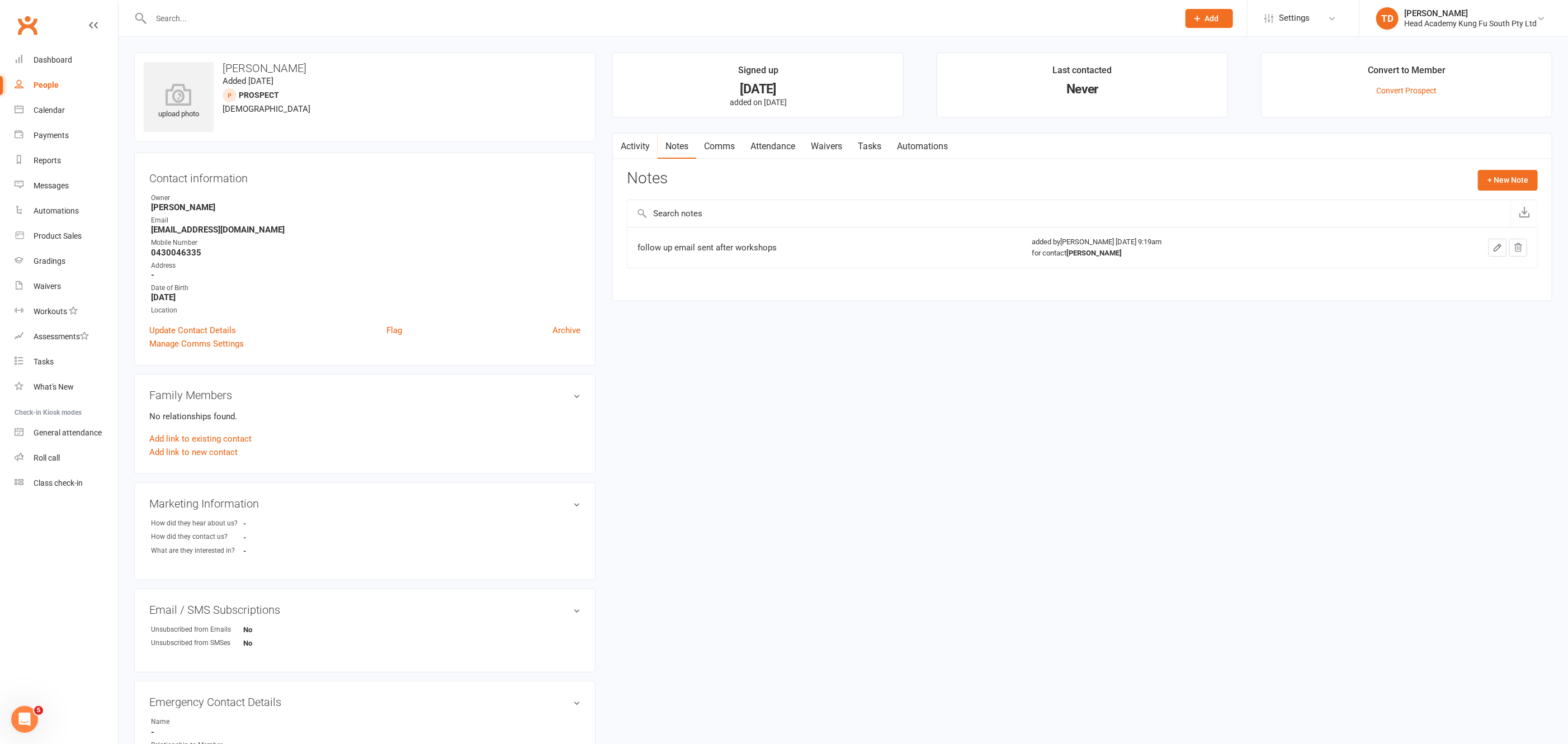
click at [200, 11] on input "text" at bounding box center [659, 18] width 1023 height 16
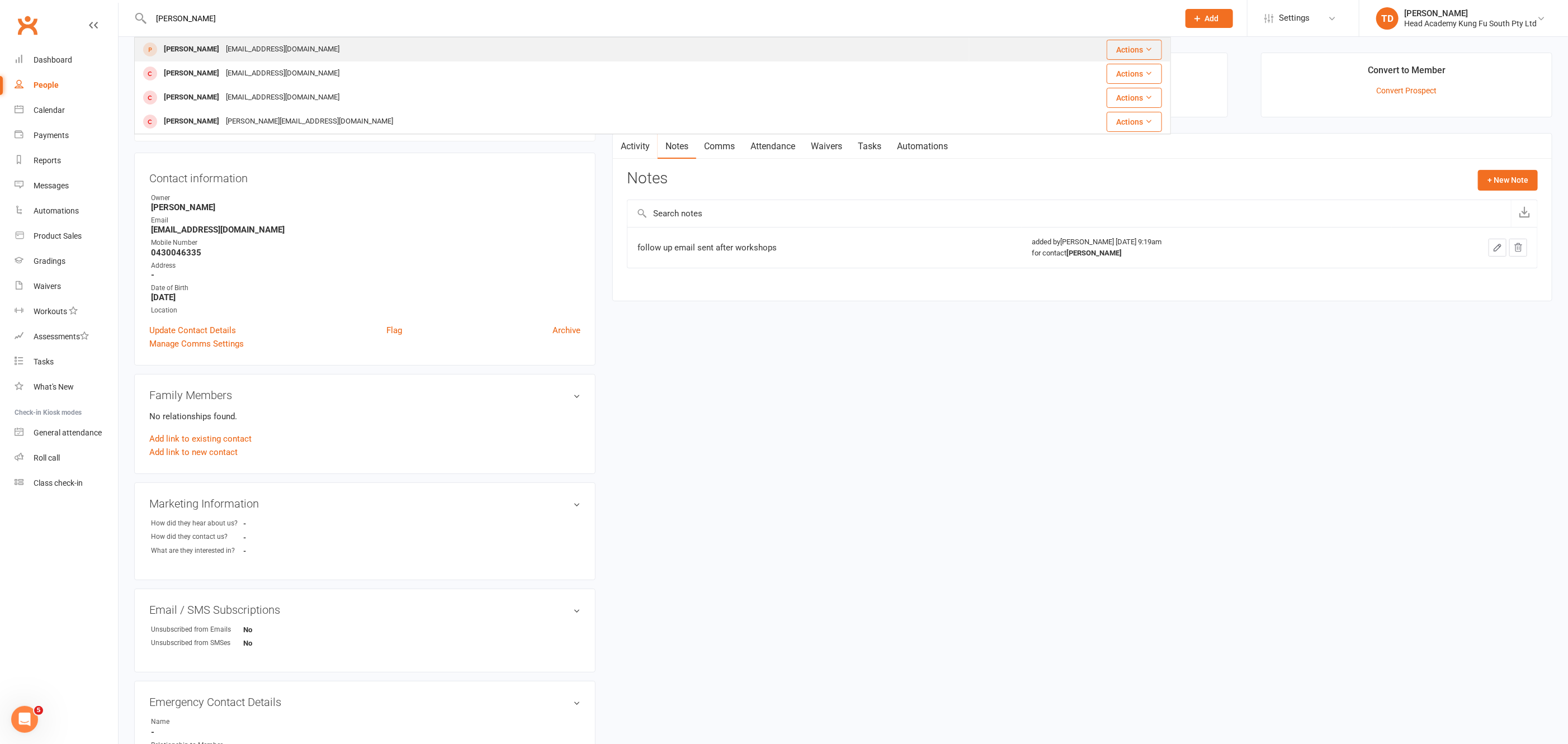
type input "[PERSON_NAME]"
click at [223, 49] on div "[PERSON_NAME]" at bounding box center [191, 49] width 62 height 16
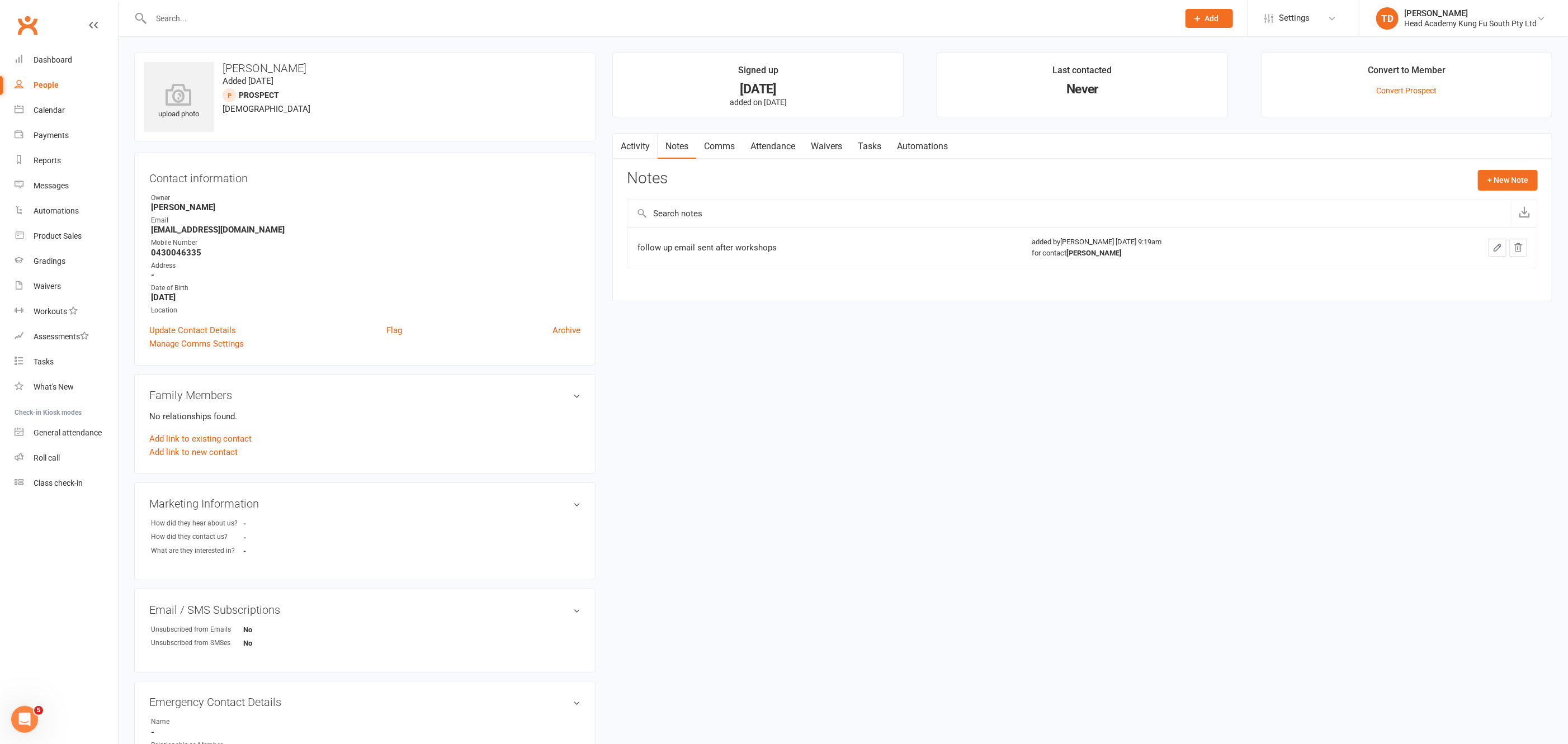
click at [172, 20] on input "text" at bounding box center [659, 18] width 1023 height 16
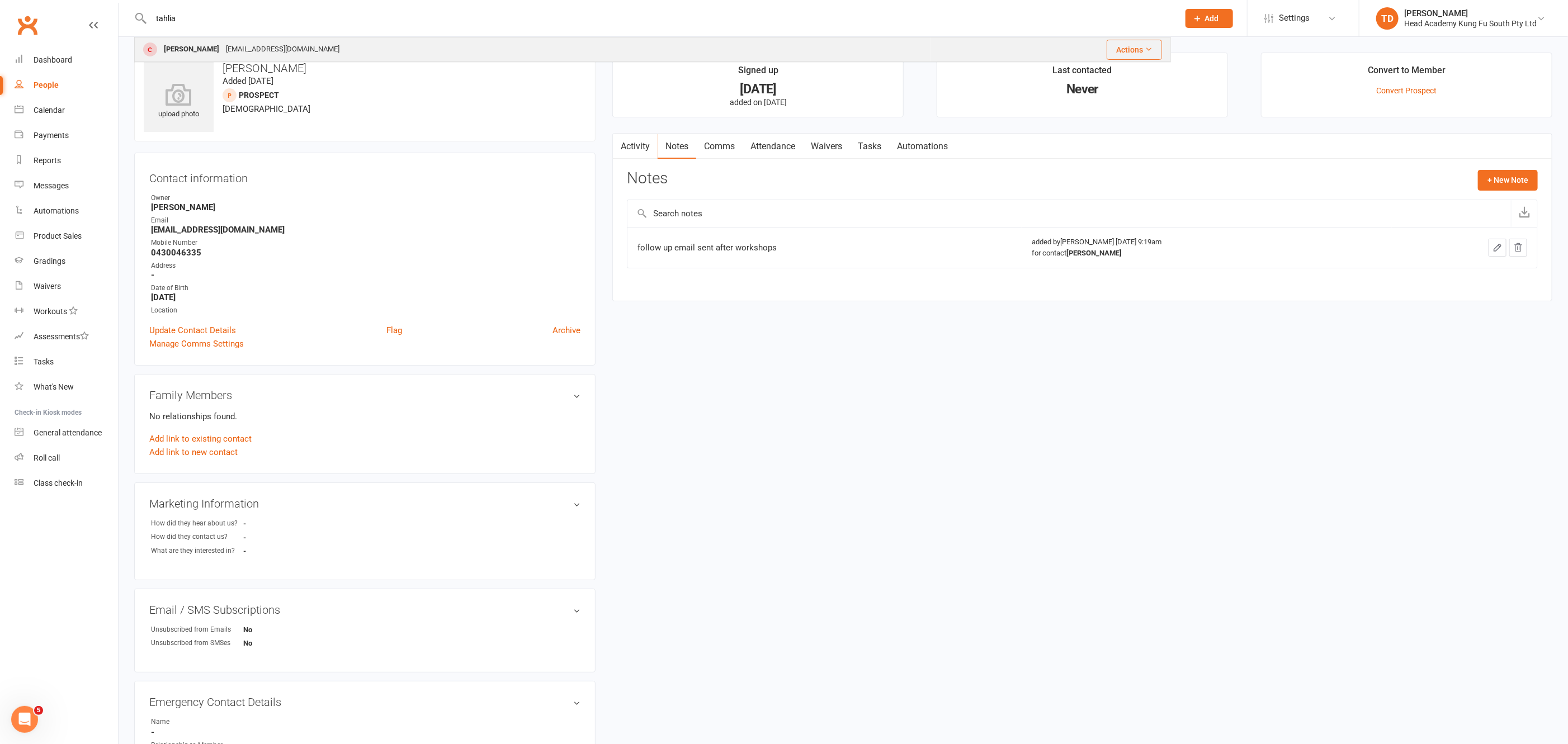
type input "tahlia"
click at [190, 48] on div "[PERSON_NAME]" at bounding box center [191, 49] width 62 height 16
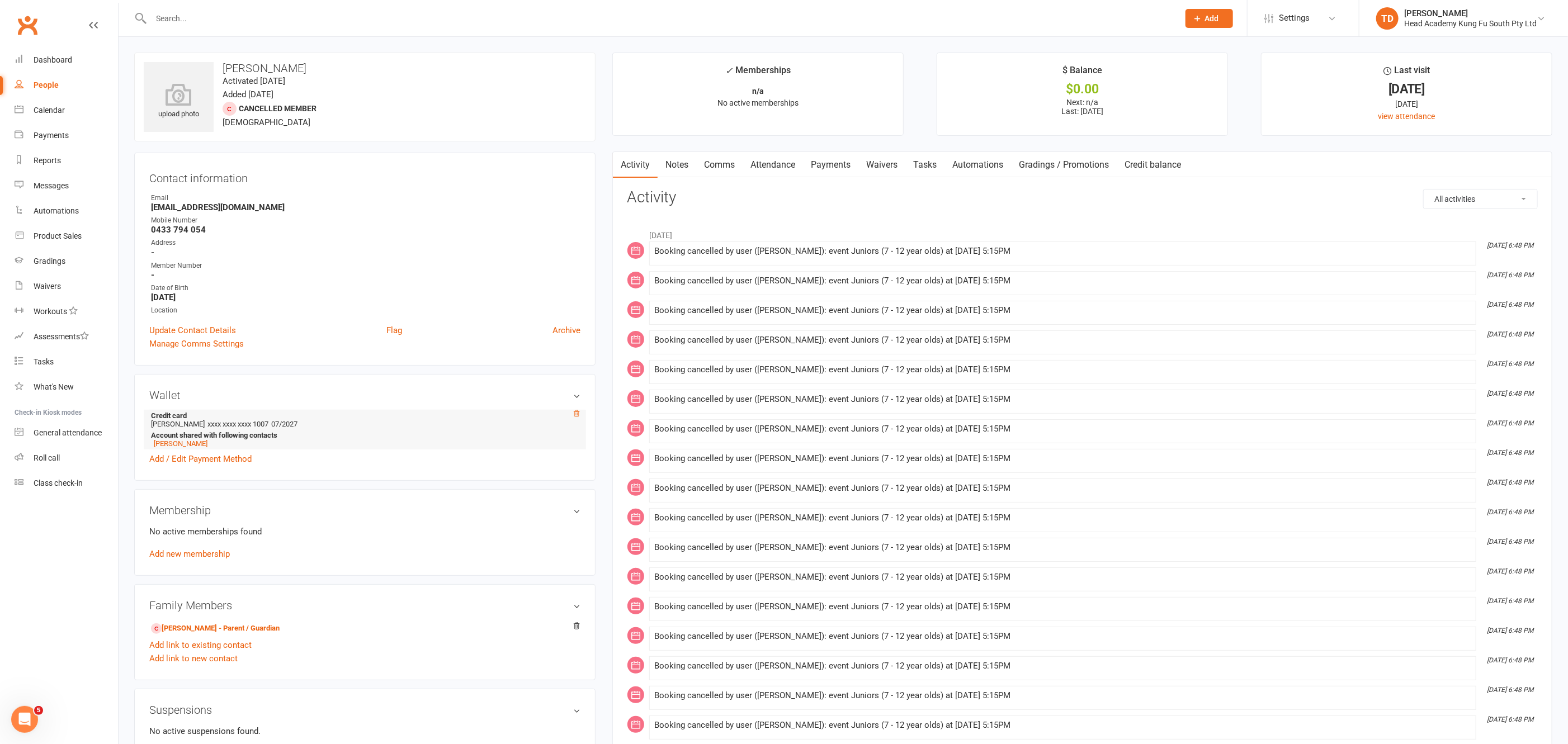
click at [577, 410] on icon at bounding box center [576, 414] width 8 height 8
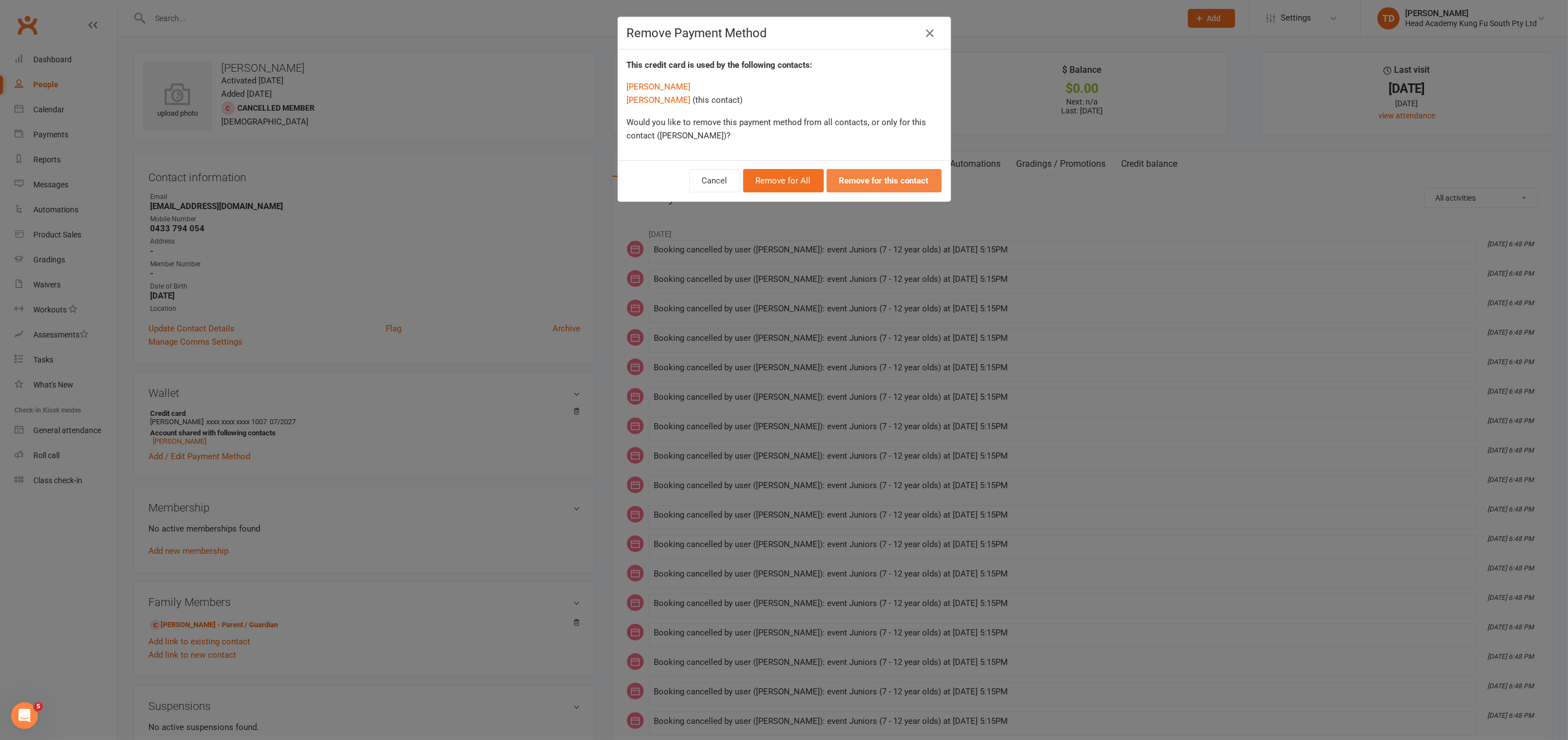
click at [885, 182] on strong "Remove for this contact" at bounding box center [884, 180] width 89 height 10
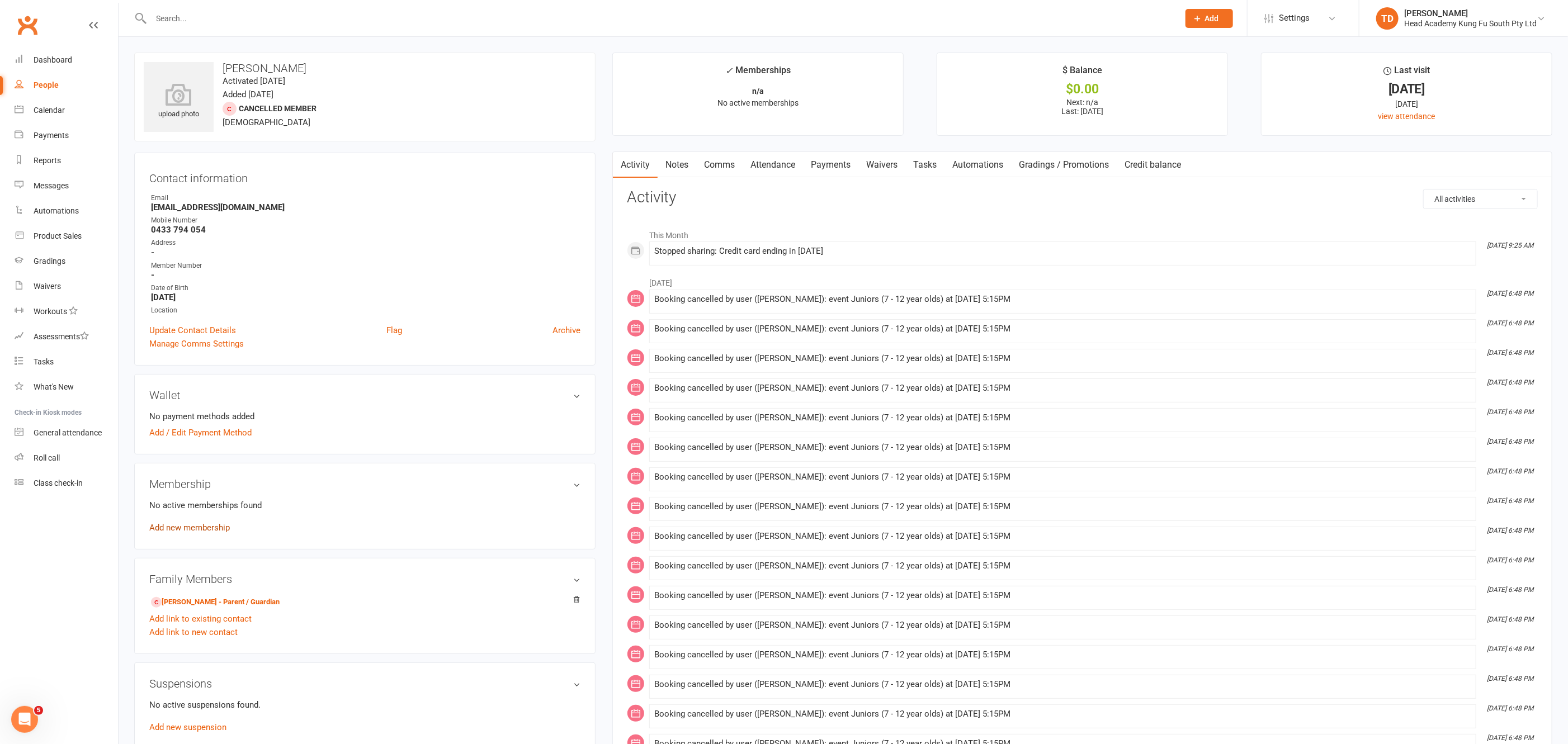
click at [201, 524] on link "Add new membership" at bounding box center [189, 527] width 81 height 10
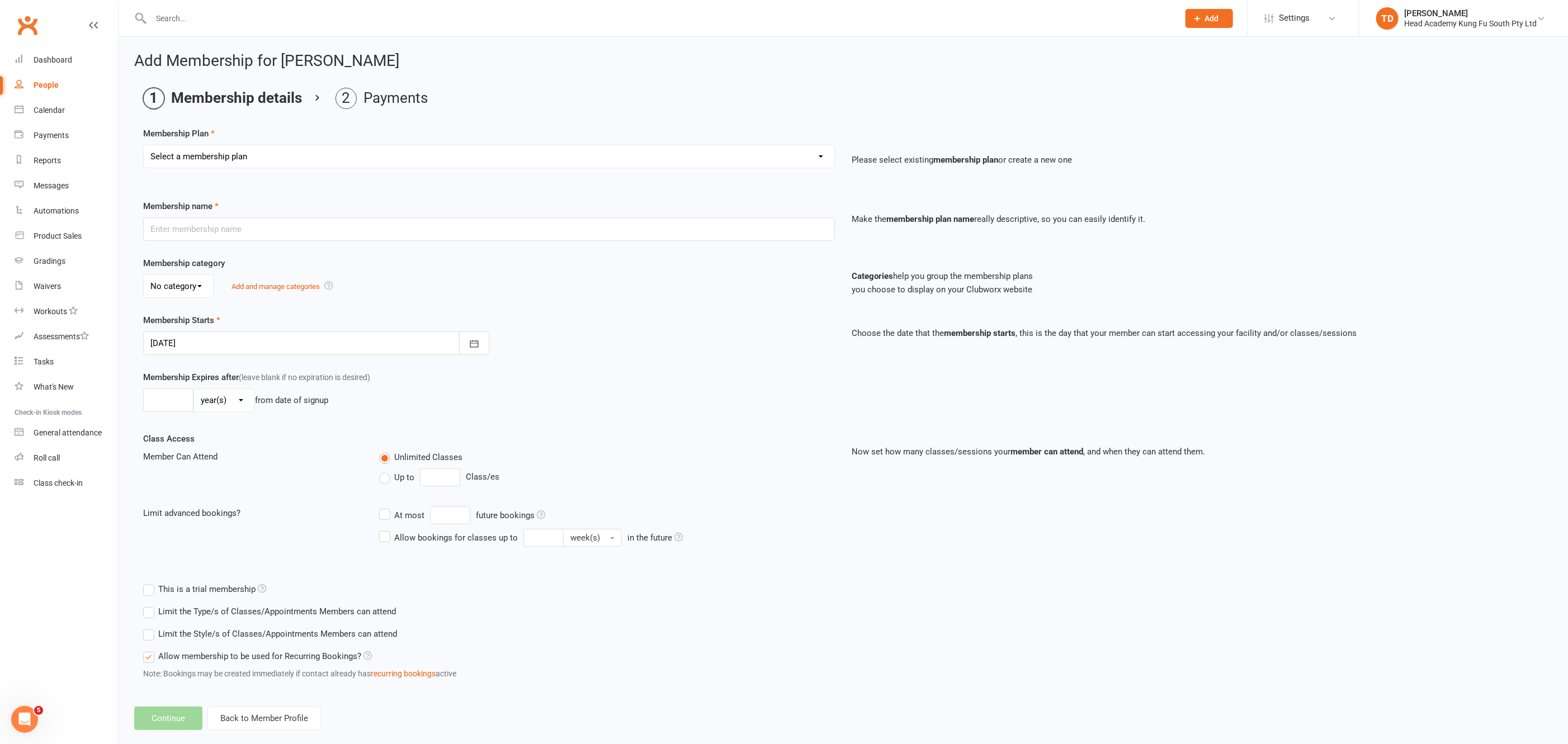
click at [451, 156] on select "Select a membership plan Create new Membership Plan Fortnightly (Unlimited Clas…" at bounding box center [488, 156] width 691 height 22
select select "26"
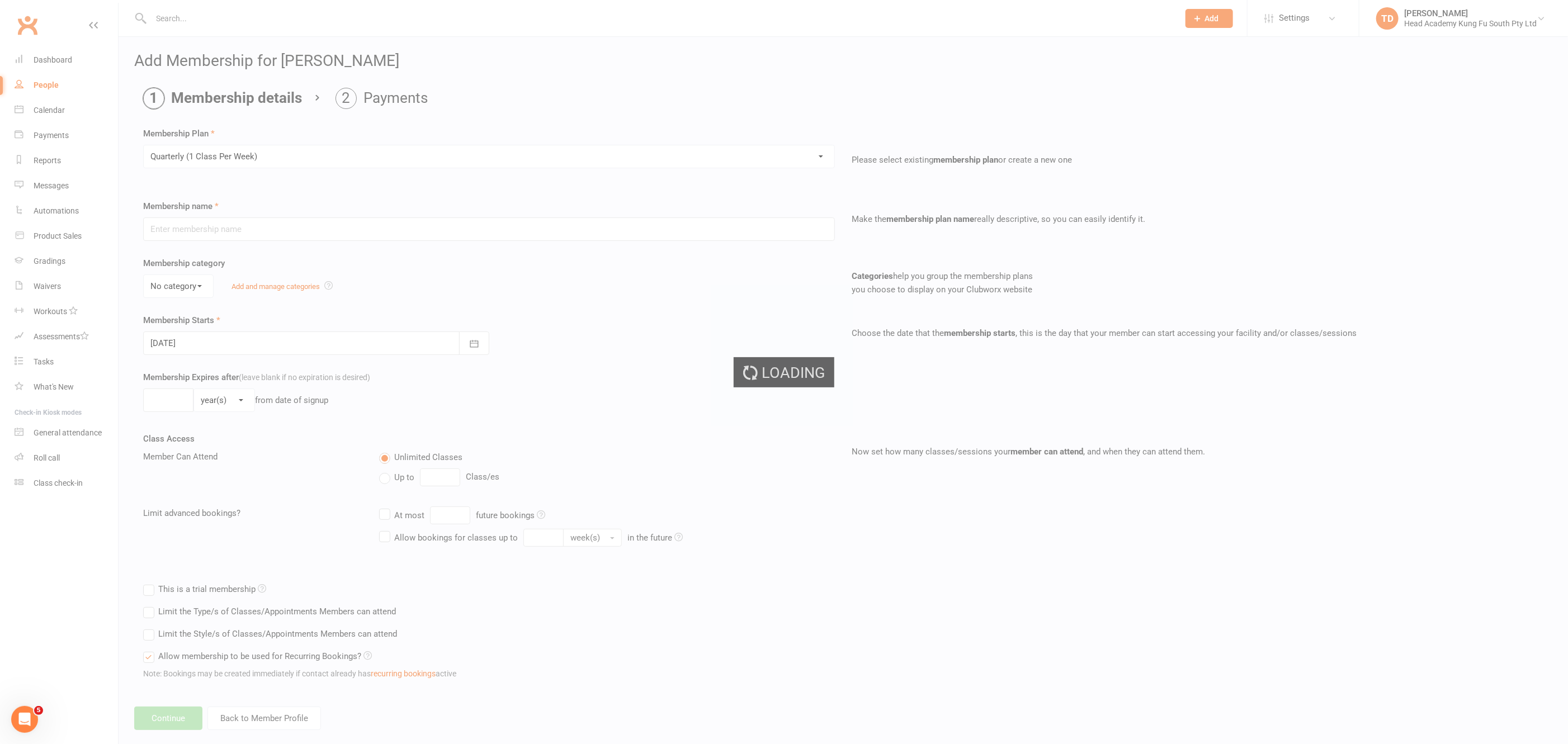
type input "Quarterly (1 Class Per Week)"
select select "0"
type input "0"
type input "1"
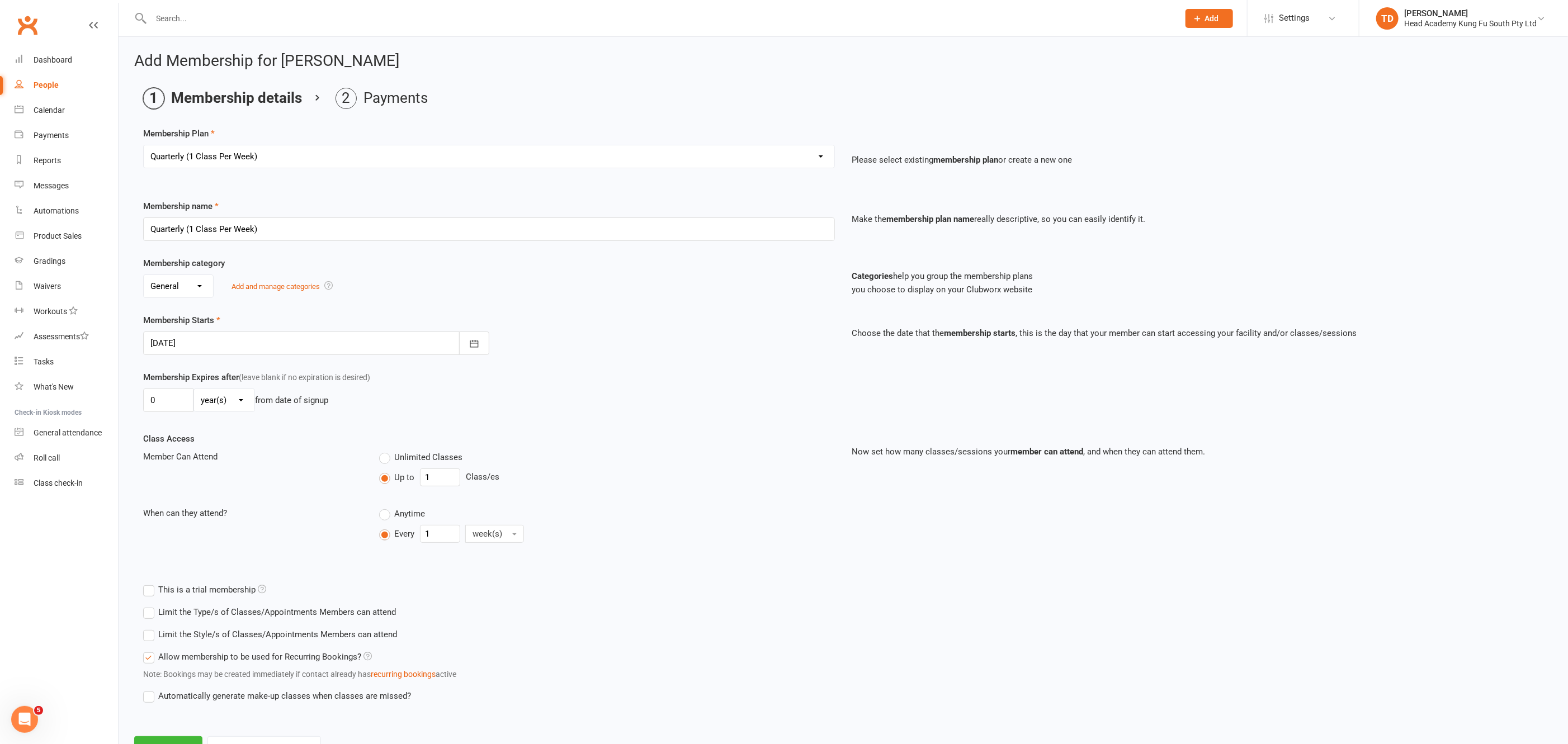
scroll to position [43, 0]
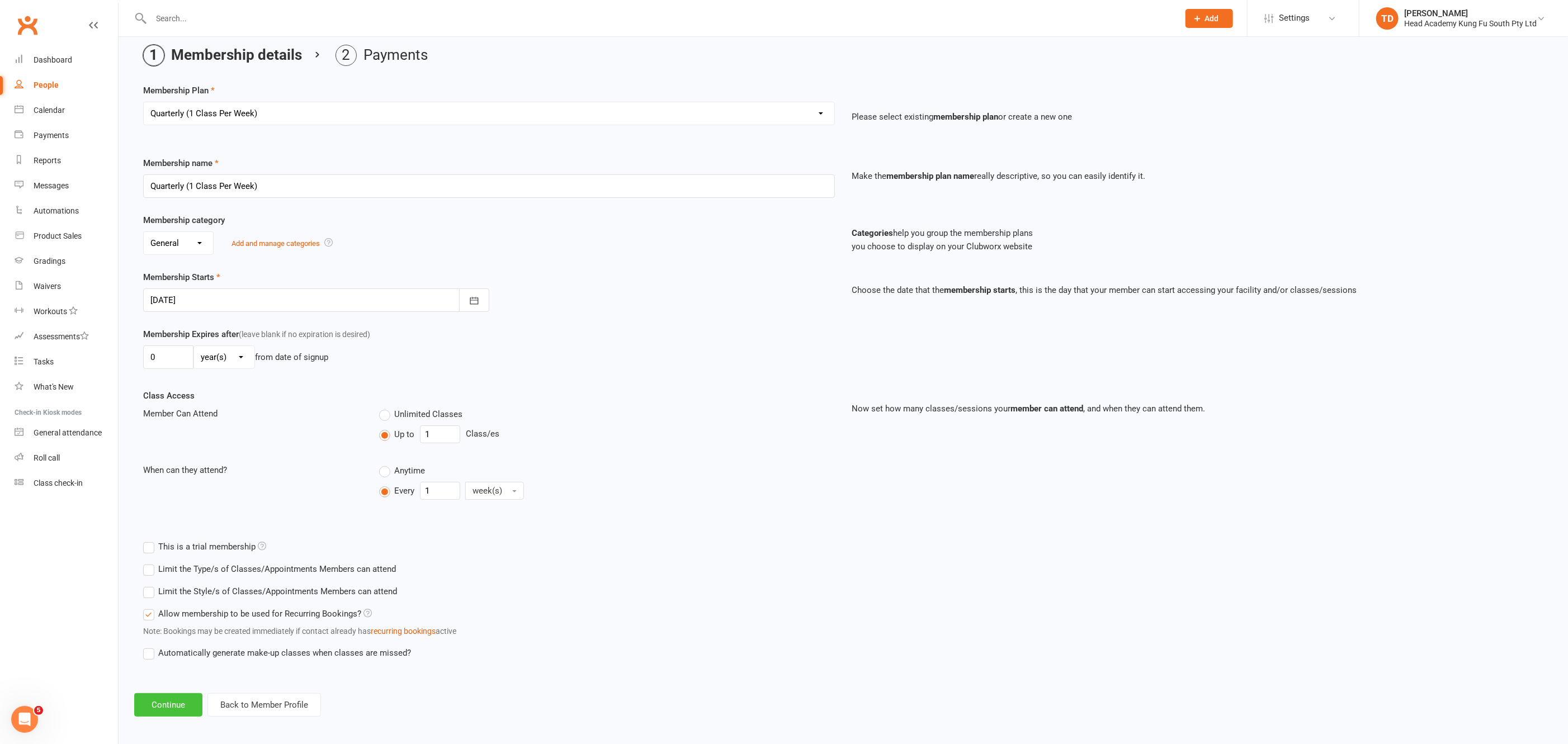
click at [171, 700] on button "Continue" at bounding box center [168, 705] width 68 height 24
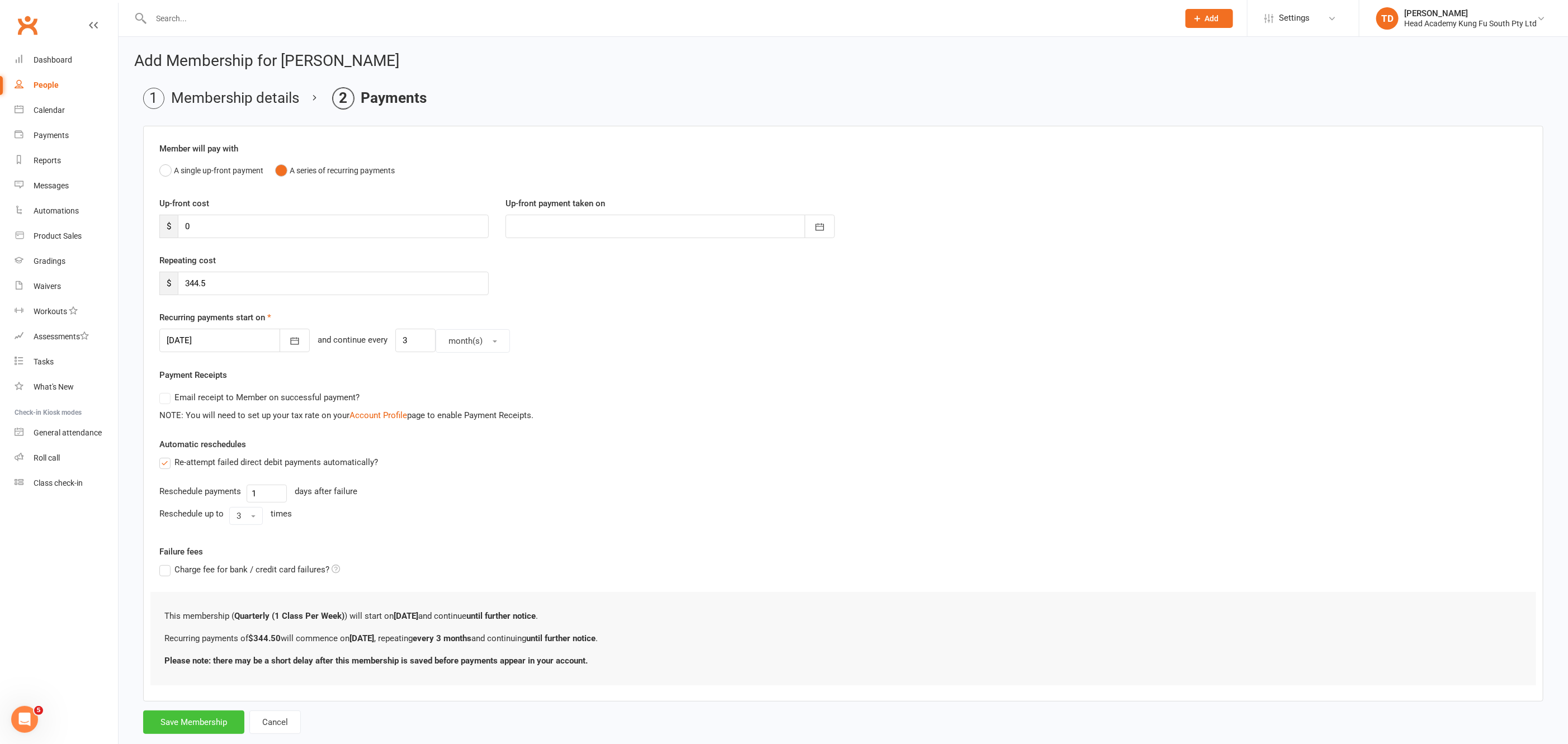
click at [195, 711] on button "Save Membership" at bounding box center [194, 722] width 101 height 24
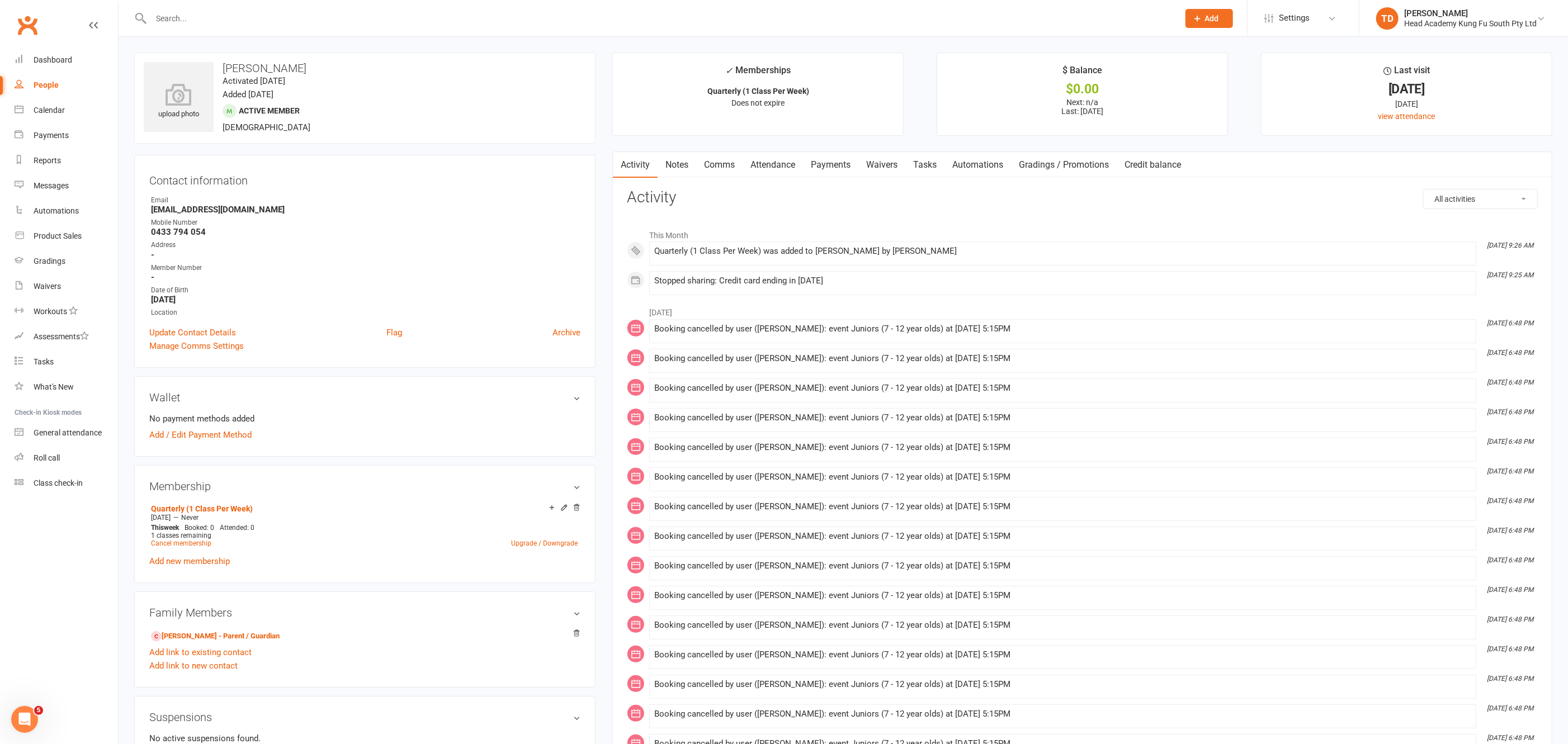
click at [208, 23] on input "text" at bounding box center [659, 18] width 1023 height 16
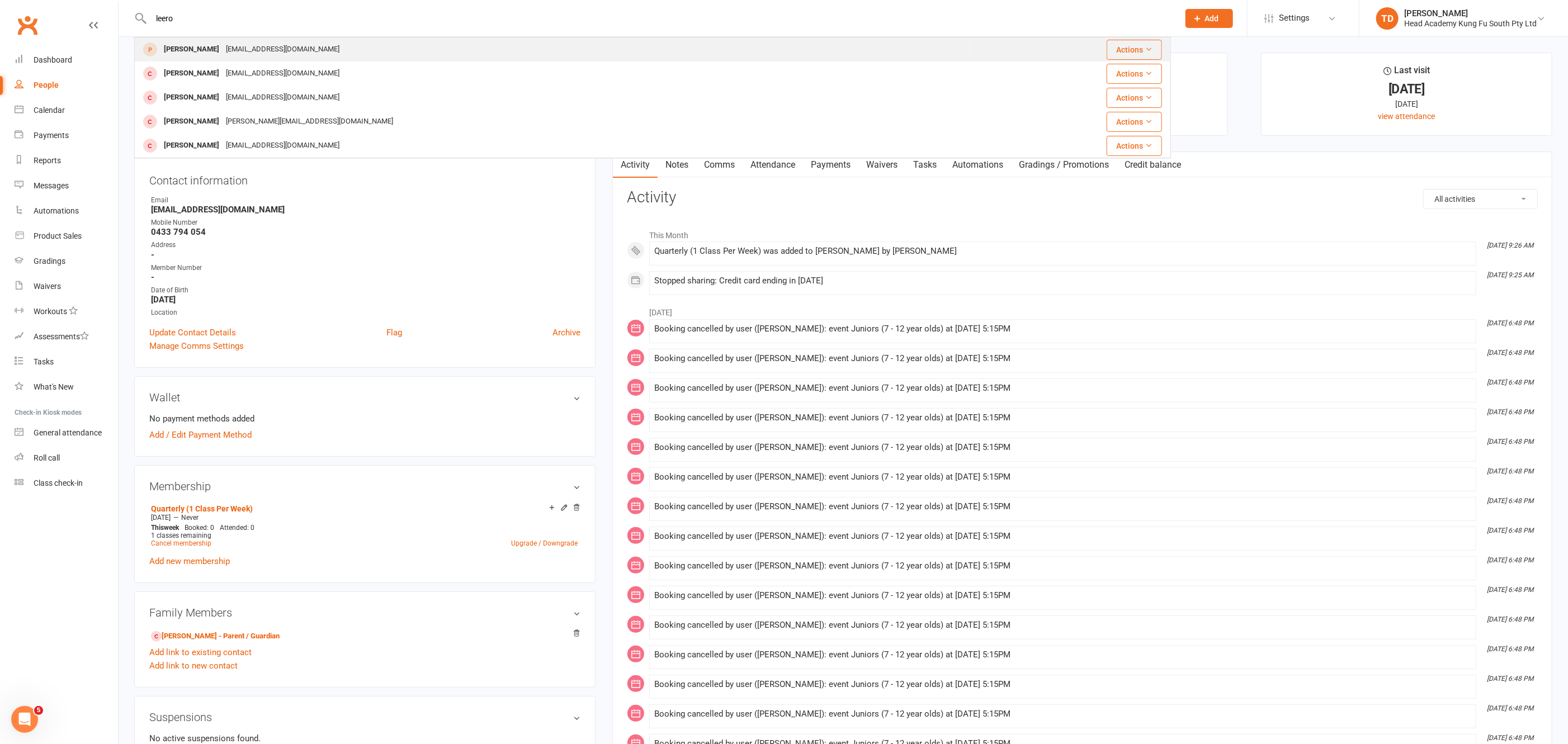
type input "leero"
click at [240, 50] on div "[EMAIL_ADDRESS][DOMAIN_NAME]" at bounding box center [283, 49] width 120 height 16
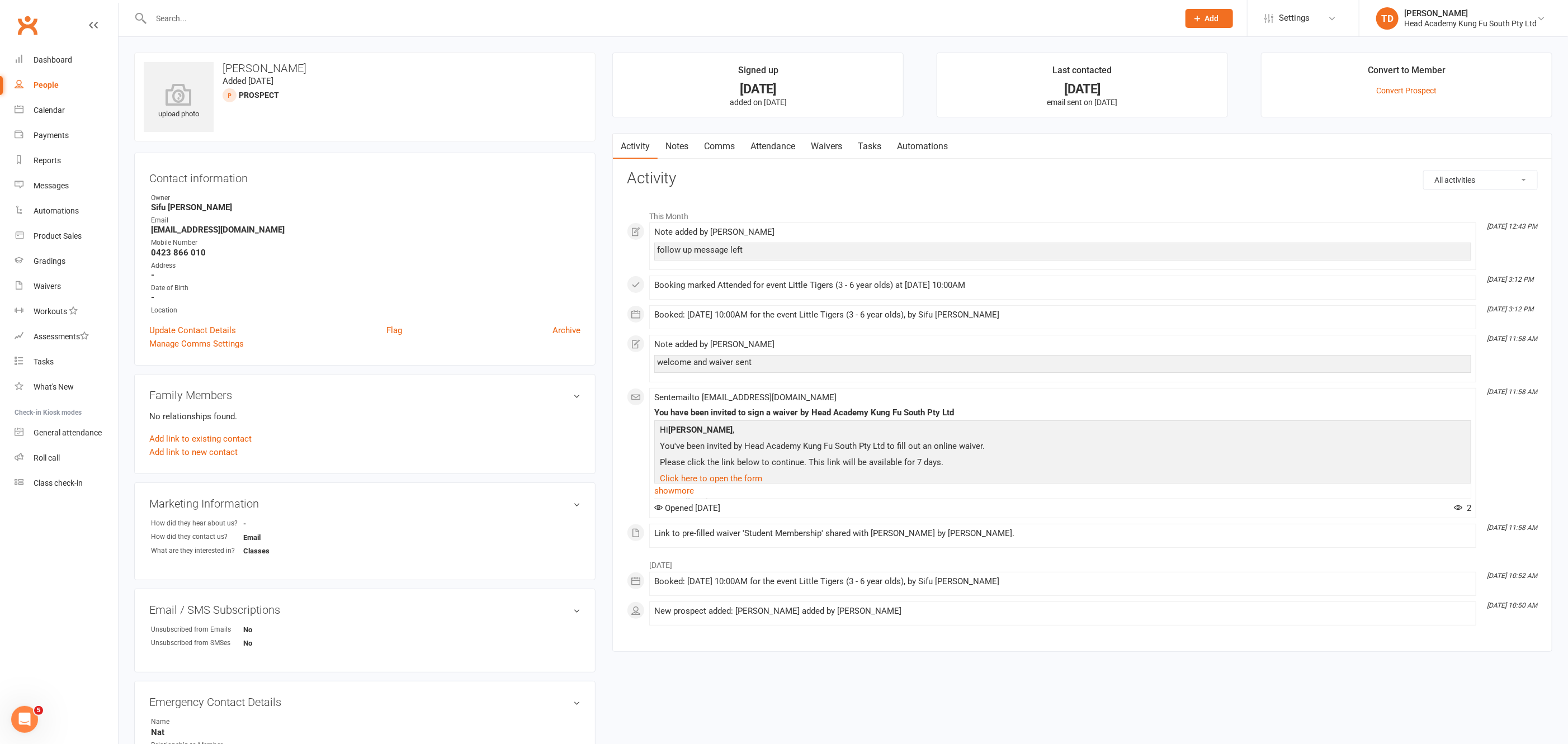
click at [841, 149] on link "Waivers" at bounding box center [826, 146] width 47 height 26
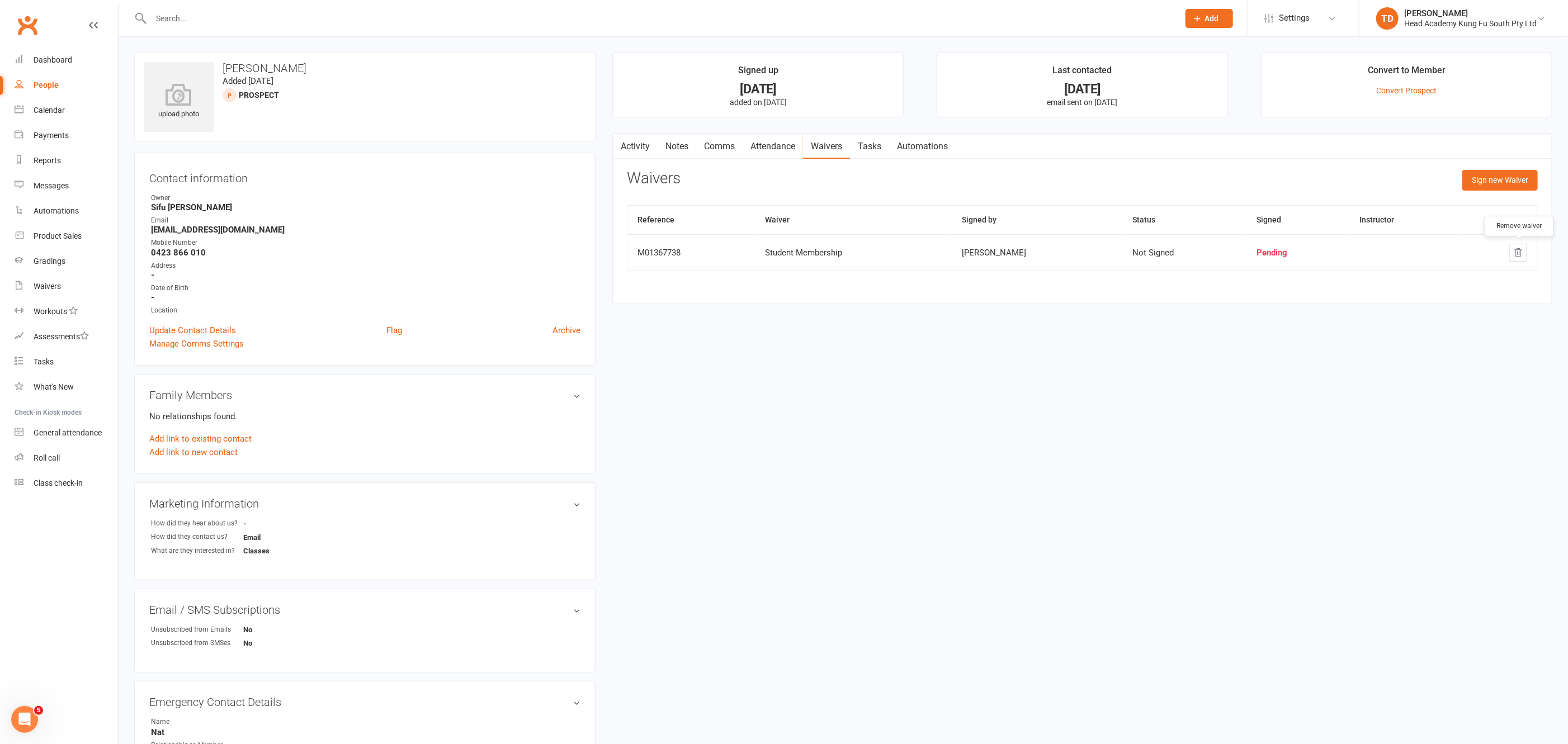
click at [1520, 253] on icon "button" at bounding box center [1518, 253] width 7 height 8
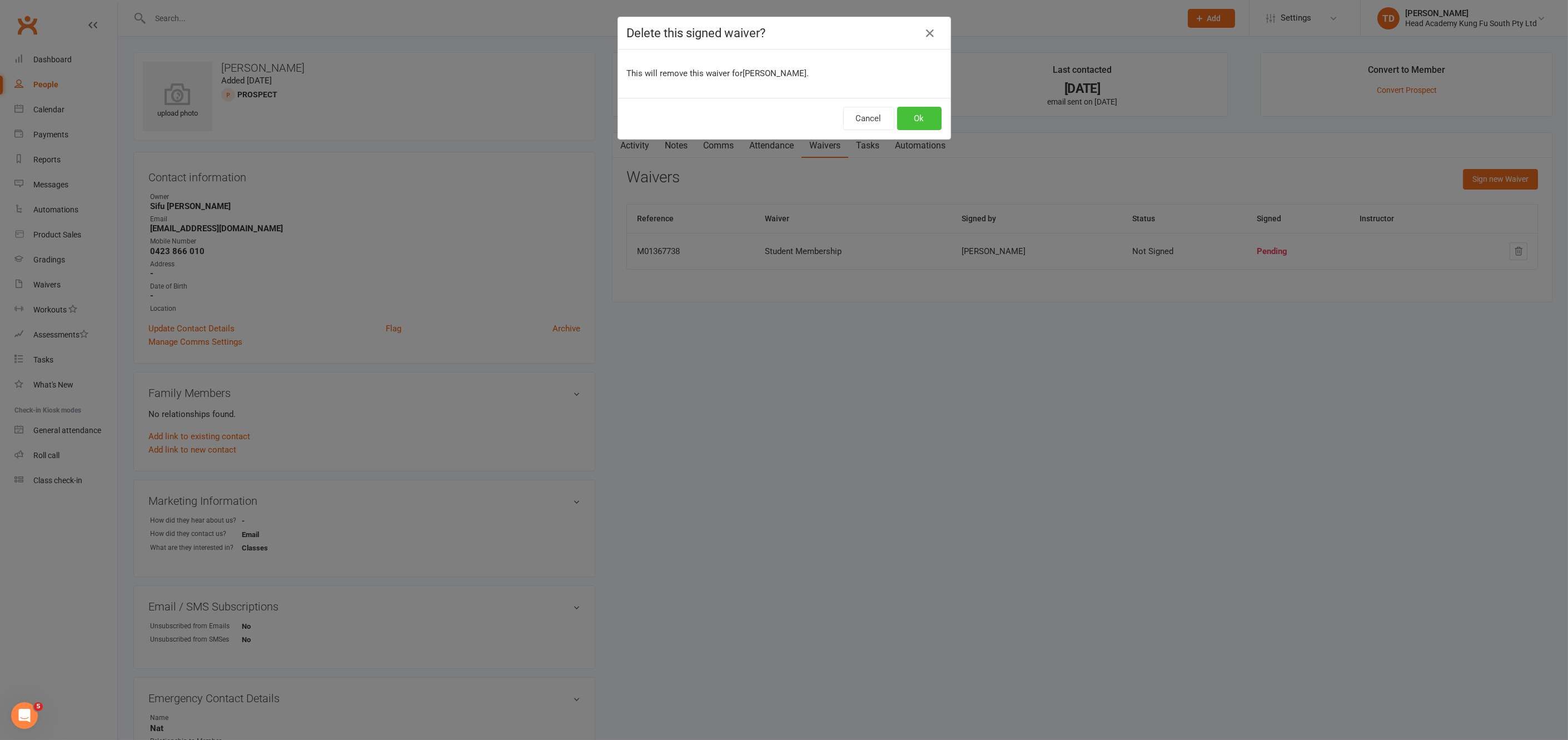
click at [918, 116] on button "Ok" at bounding box center [919, 118] width 44 height 23
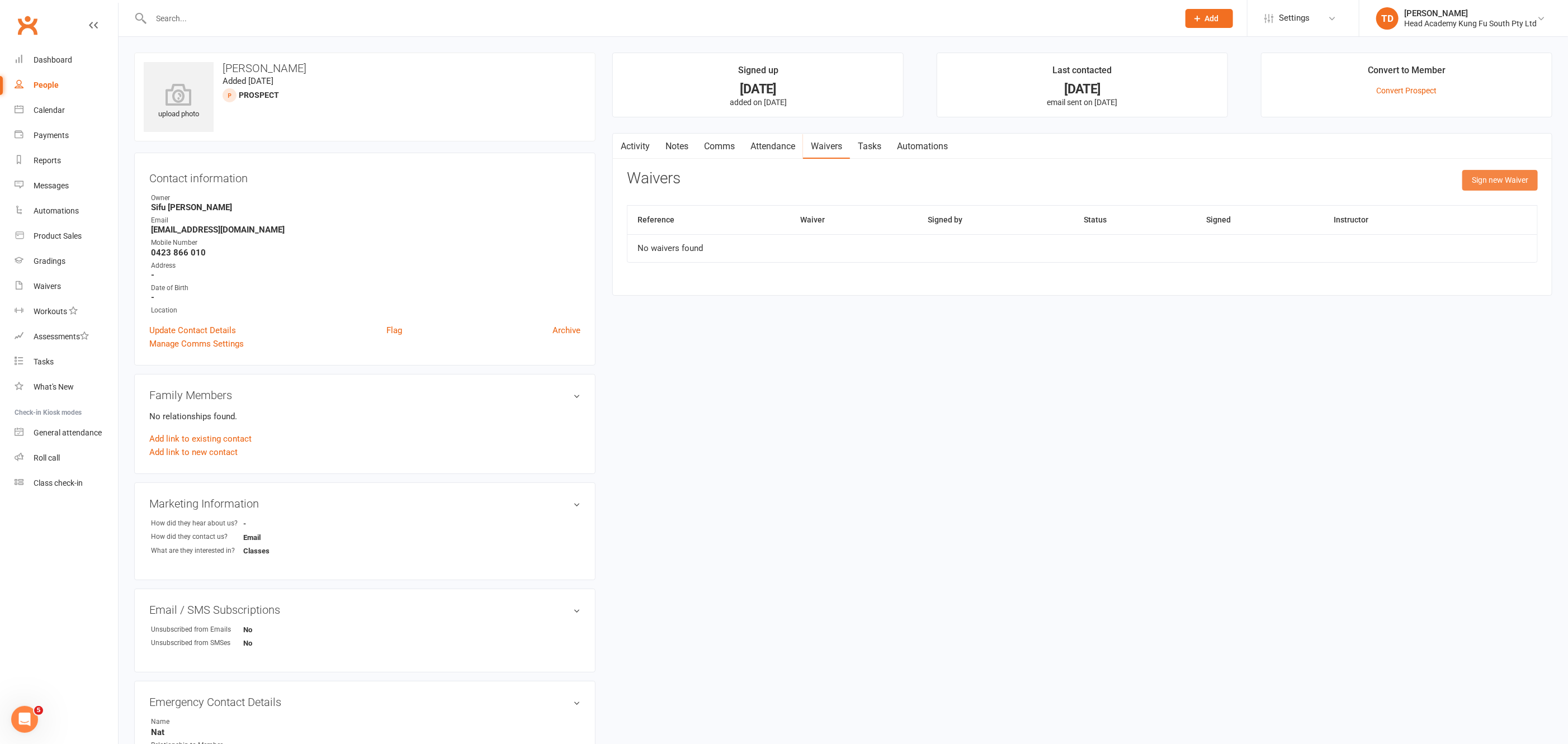
click at [1476, 181] on button "Sign new Waiver" at bounding box center [1499, 180] width 75 height 20
click at [924, 204] on select "Student Membership" at bounding box center [927, 208] width 600 height 22
select select "12654"
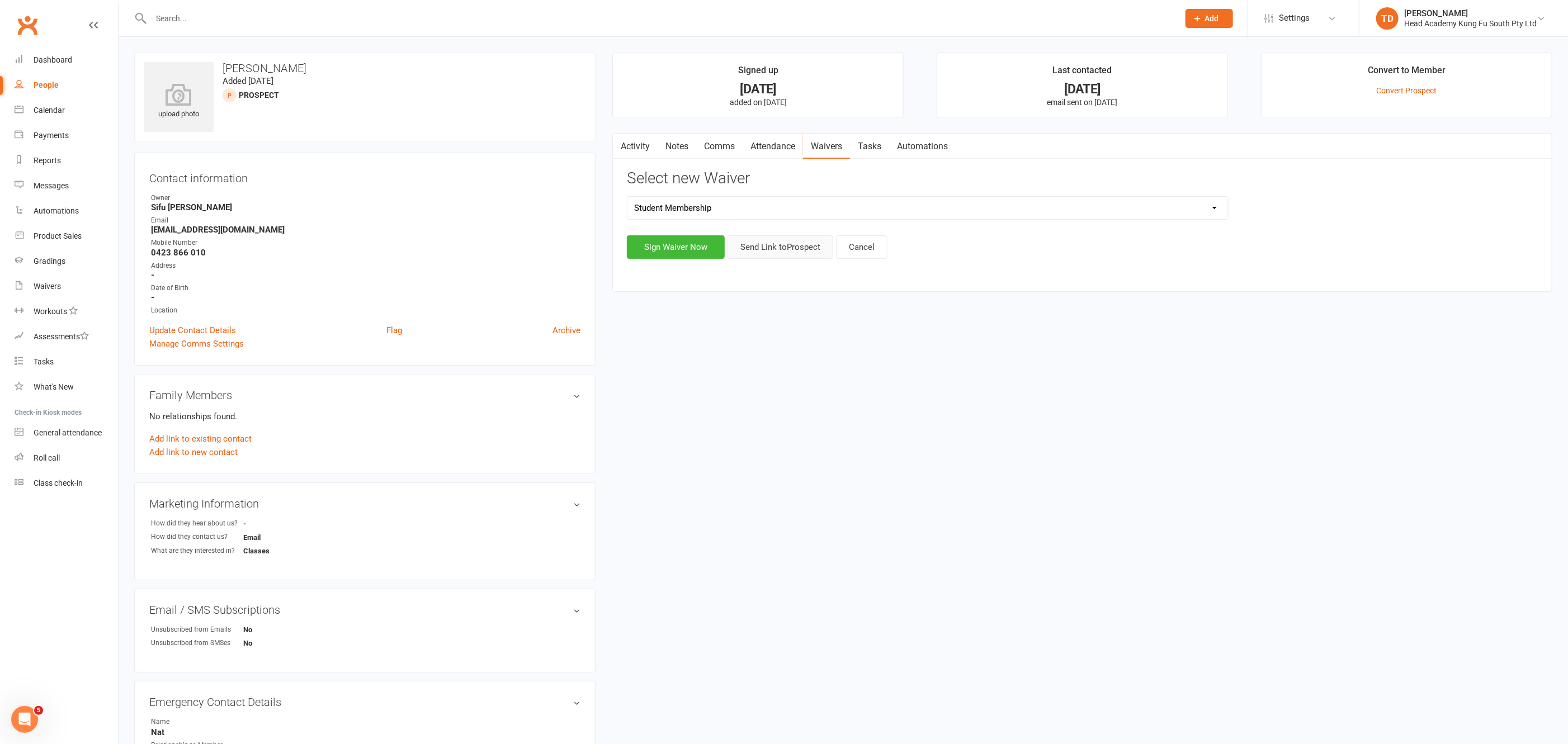
click at [779, 247] on button "Send Link to [GEOGRAPHIC_DATA]" at bounding box center [780, 247] width 105 height 24
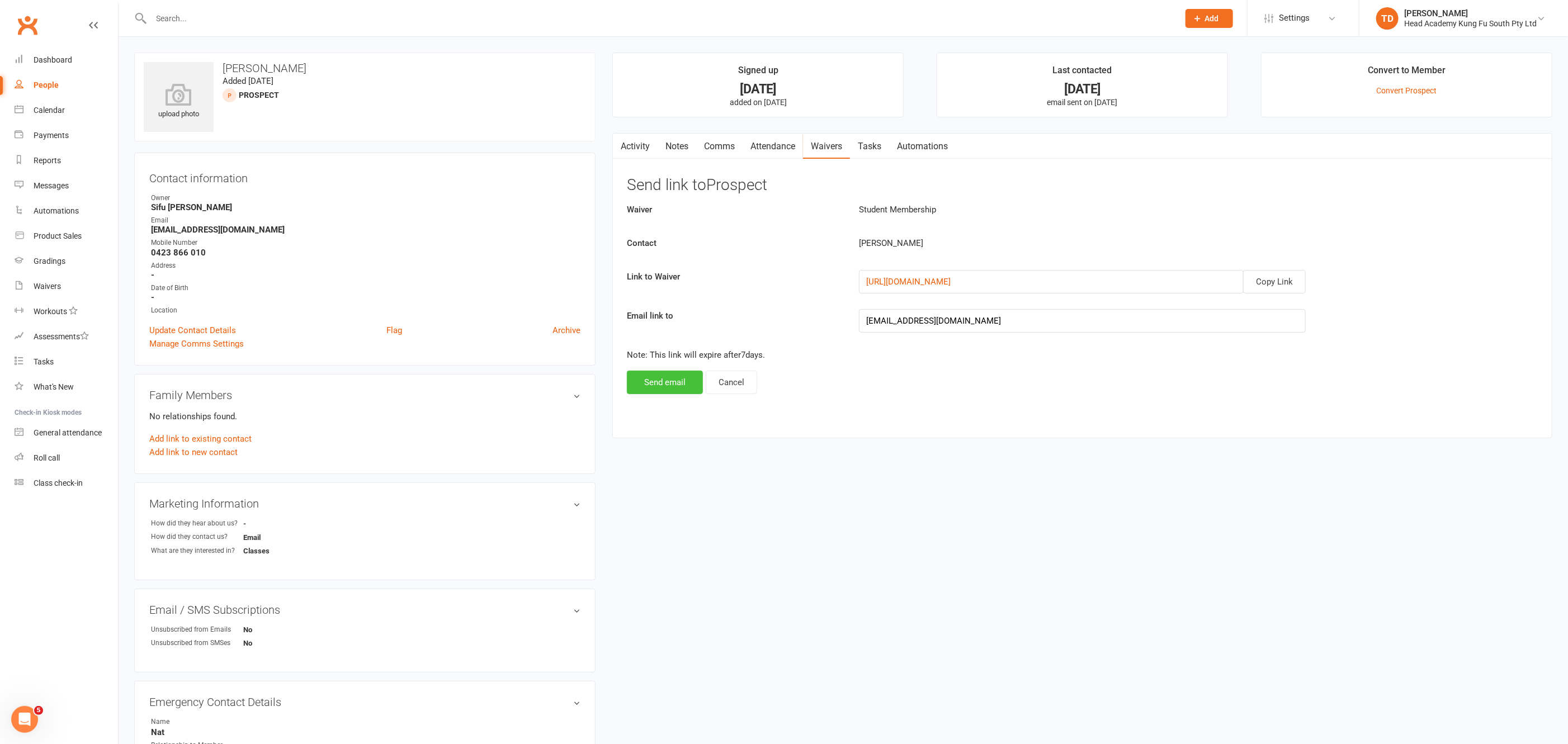
click at [680, 385] on button "Send email" at bounding box center [665, 382] width 76 height 24
